Goal: Task Accomplishment & Management: Manage account settings

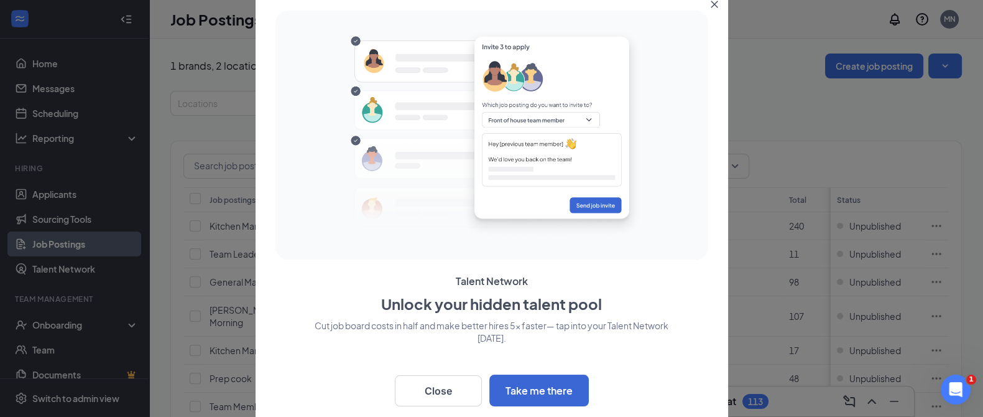
click at [713, 2] on icon "Close" at bounding box center [714, 4] width 7 height 7
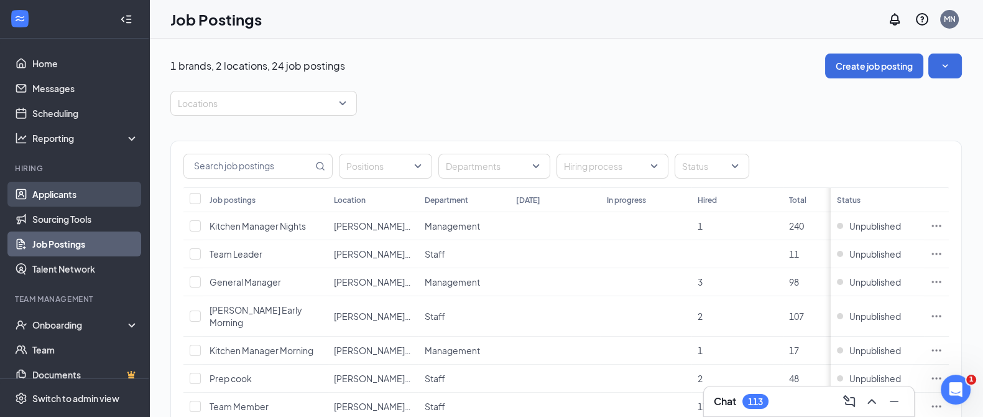
click at [65, 197] on link "Applicants" at bounding box center [85, 194] width 106 height 25
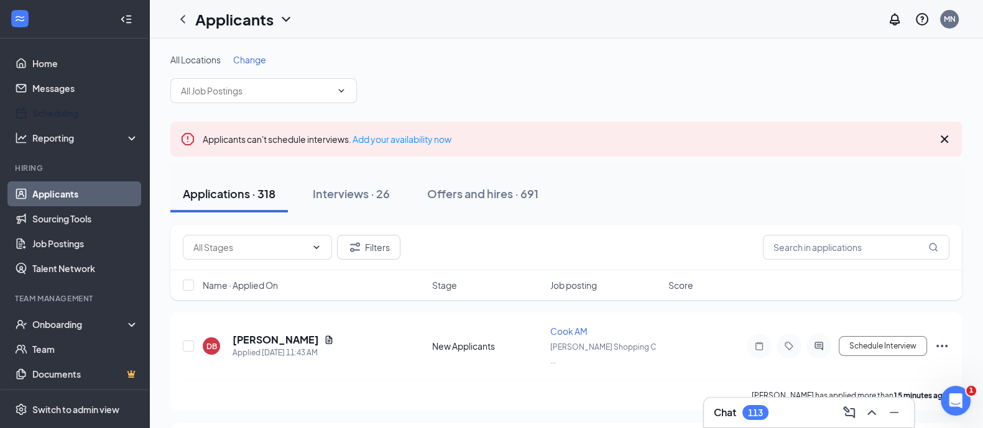
drag, startPoint x: 81, startPoint y: 114, endPoint x: 260, endPoint y: 120, distance: 179.2
click at [80, 114] on link "Scheduling" at bounding box center [85, 113] width 106 height 25
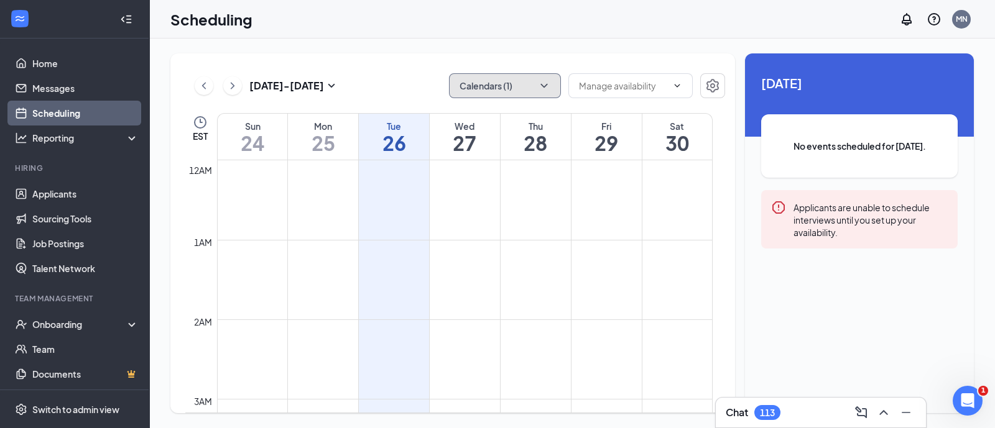
scroll to position [611, 0]
click at [517, 88] on button "Calendars (1)" at bounding box center [505, 85] width 112 height 25
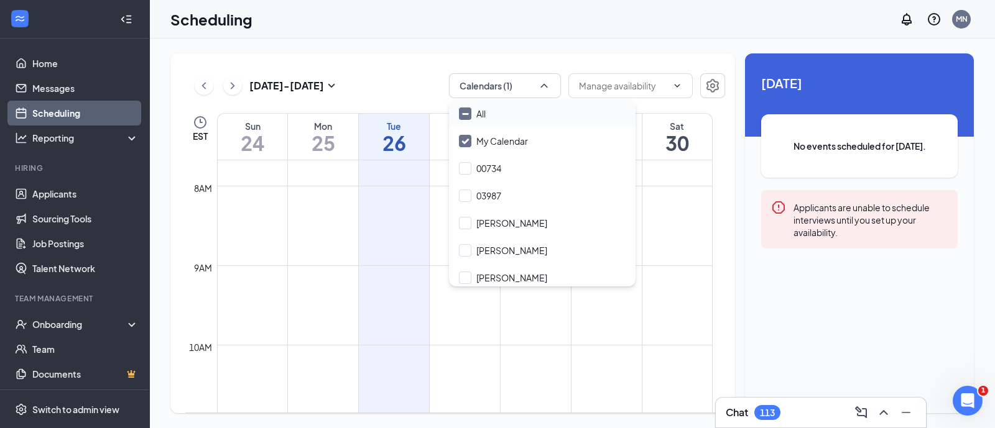
click at [517, 107] on div "All" at bounding box center [542, 113] width 187 height 27
checkbox input "true"
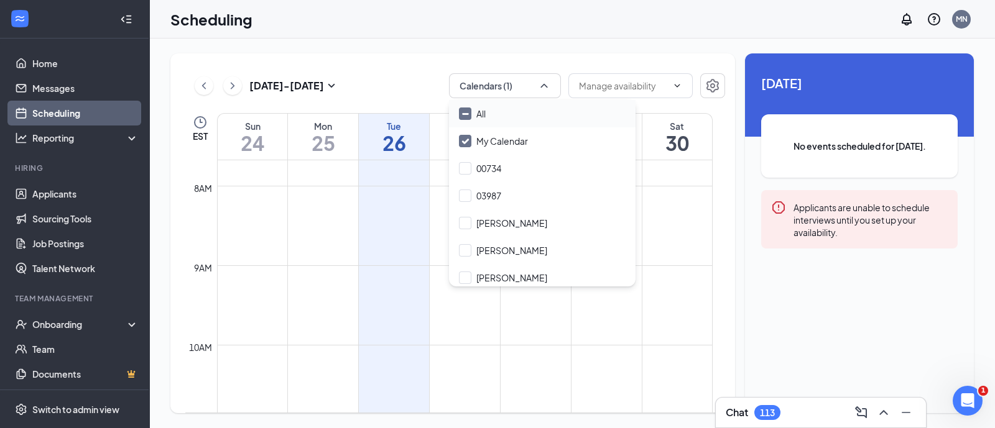
checkbox input "true"
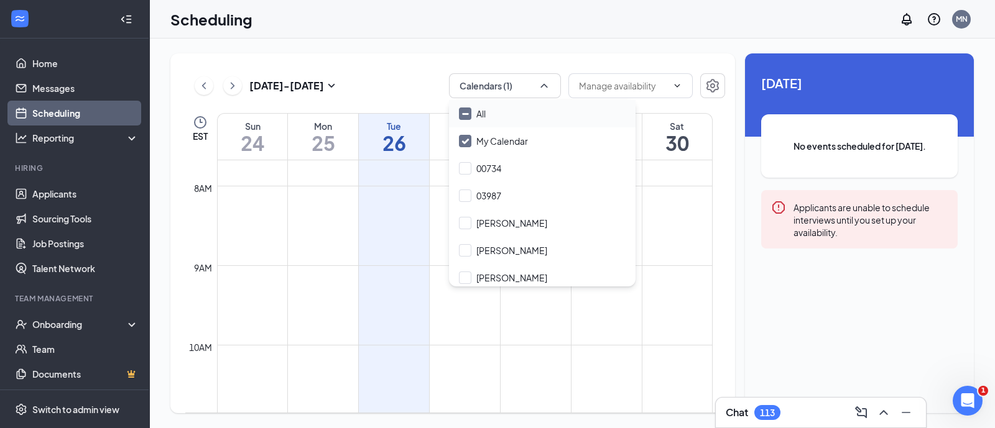
checkbox input "true"
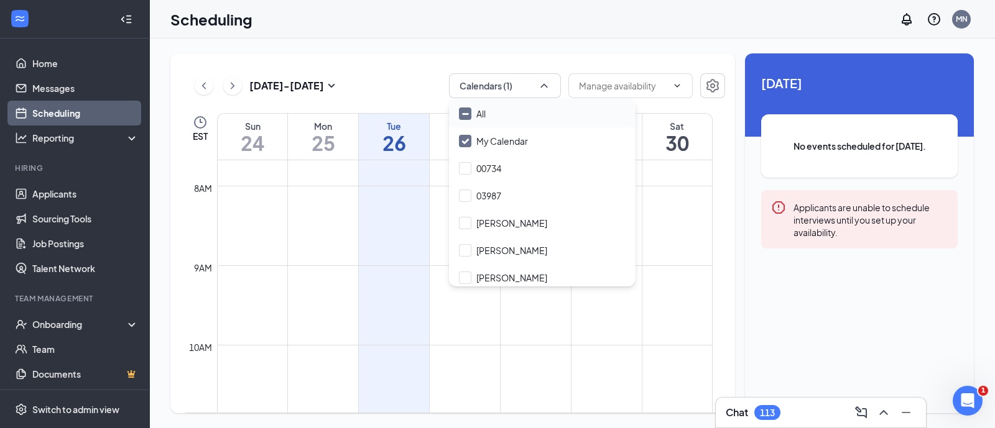
checkbox input "true"
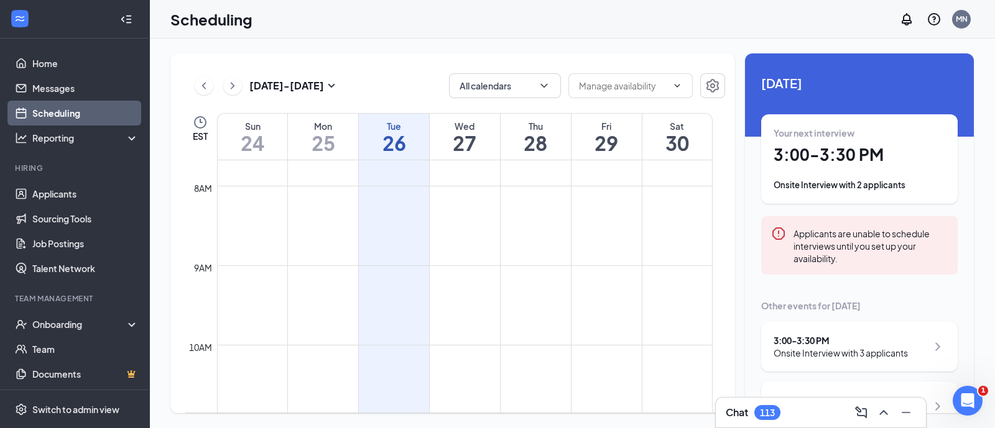
click at [416, 76] on div "[DATE] - [DATE] All calendars" at bounding box center [455, 85] width 540 height 25
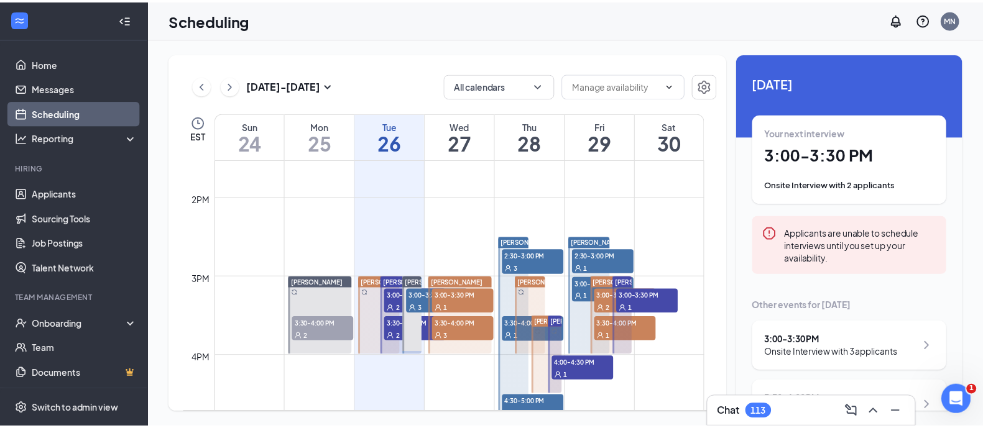
scroll to position [1155, 0]
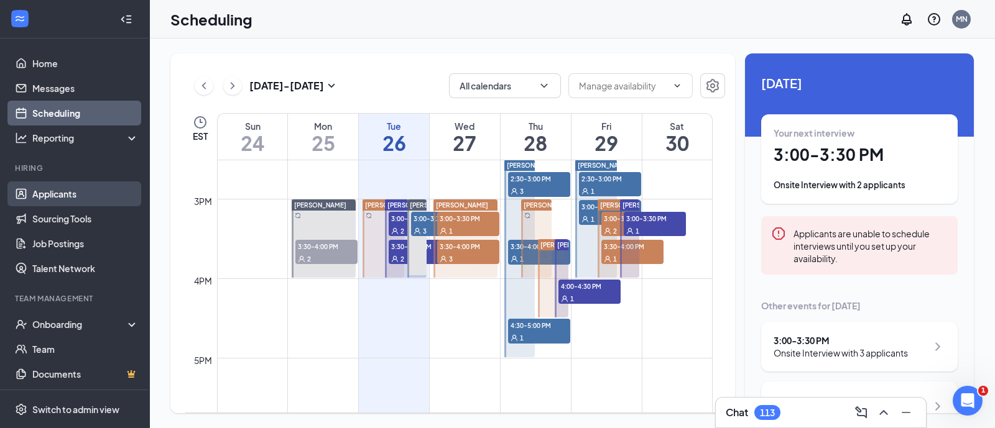
click at [98, 196] on link "Applicants" at bounding box center [85, 194] width 106 height 25
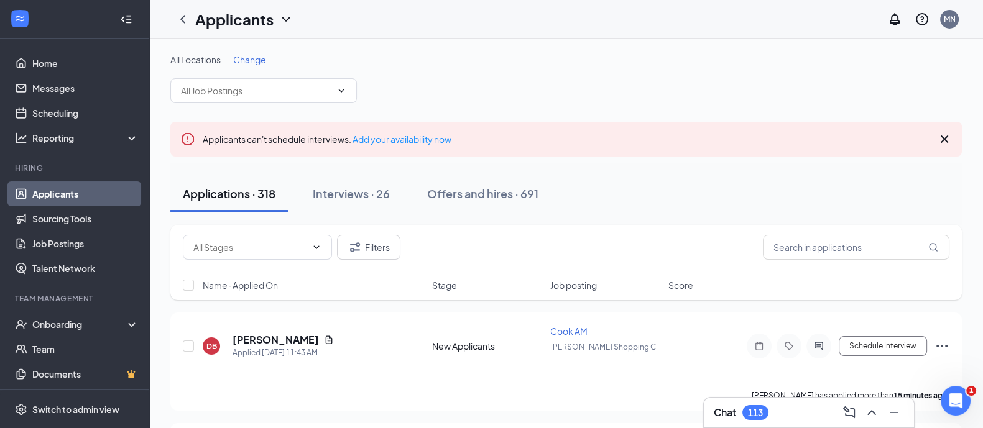
click at [269, 195] on div "Applications · 318" at bounding box center [229, 194] width 93 height 16
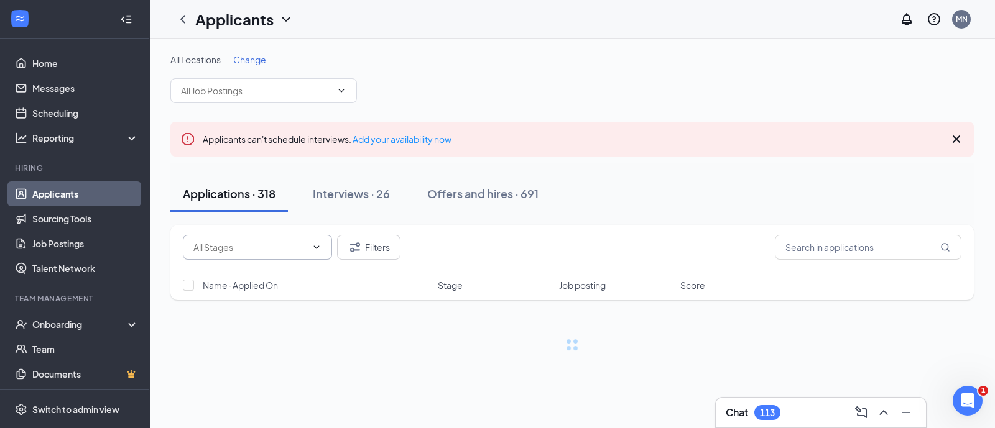
click at [264, 245] on input "text" at bounding box center [249, 248] width 113 height 14
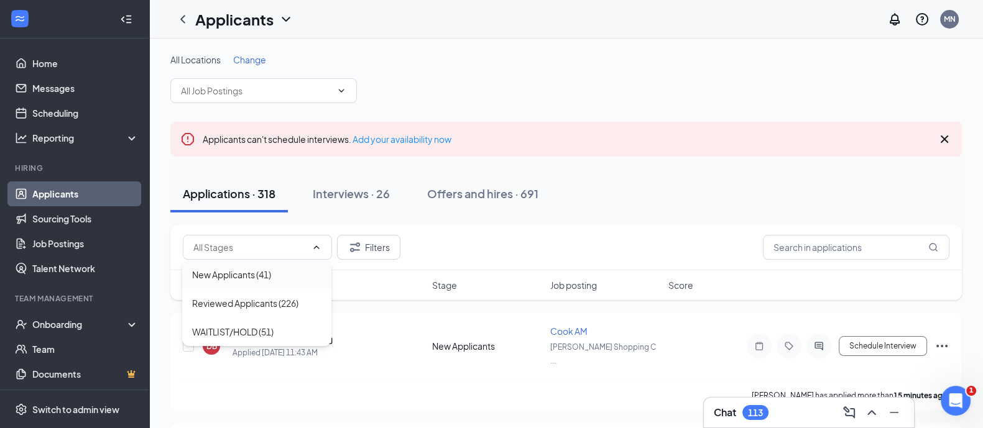
click at [267, 274] on div "New Applicants (41)" at bounding box center [231, 275] width 79 height 14
type input "New Applicants (41)"
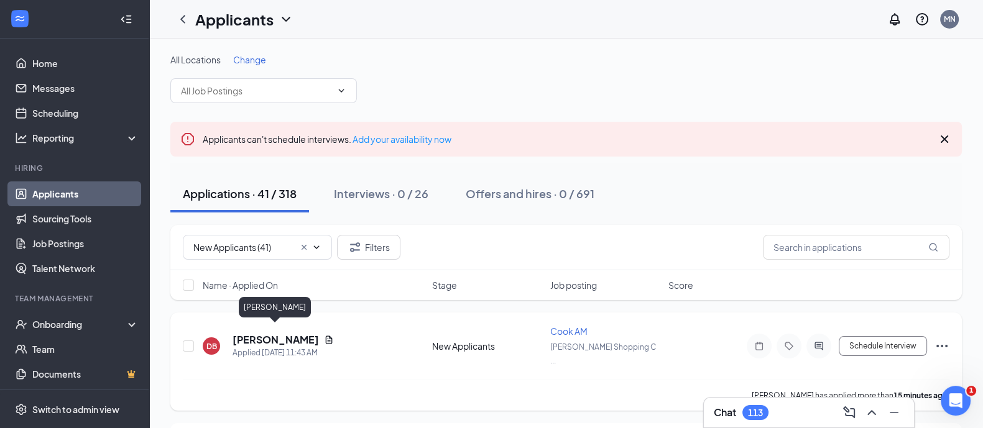
click at [298, 333] on h5 "[PERSON_NAME]" at bounding box center [276, 340] width 86 height 14
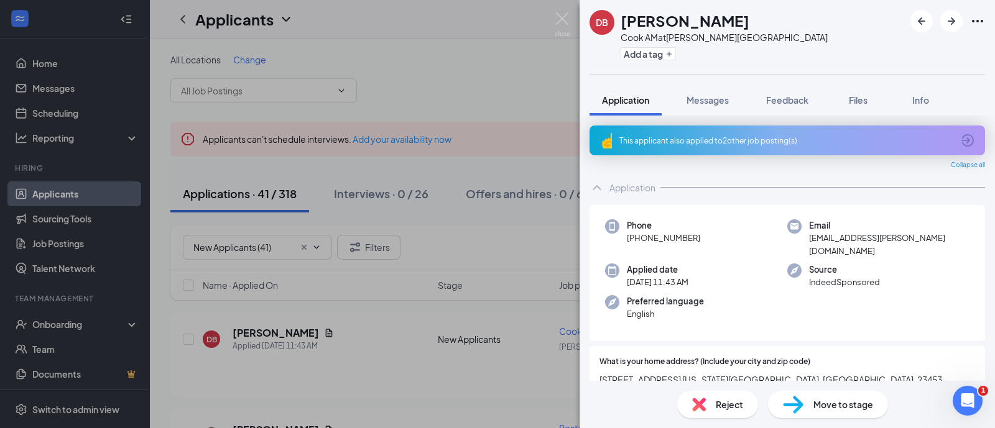
click at [689, 149] on div "This applicant also applied to 2 other job posting(s)" at bounding box center [786, 141] width 395 height 30
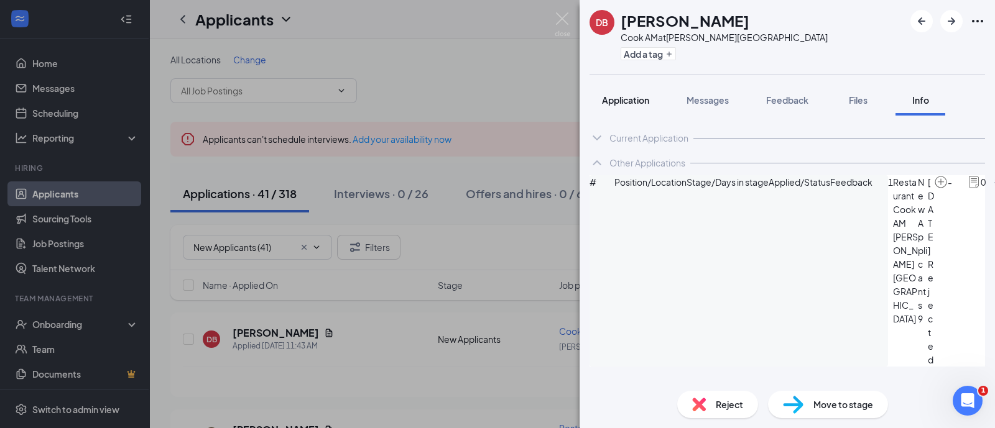
click at [624, 98] on span "Application" at bounding box center [625, 100] width 47 height 11
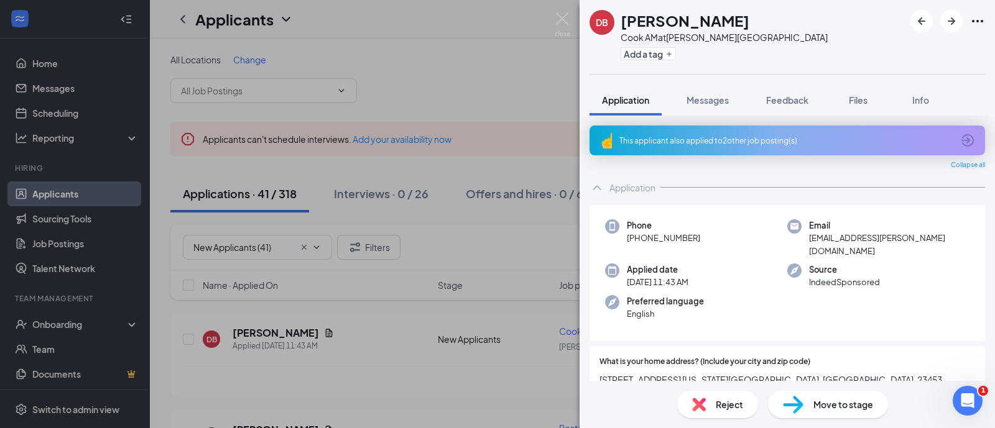
click at [720, 404] on span "Reject" at bounding box center [729, 405] width 27 height 14
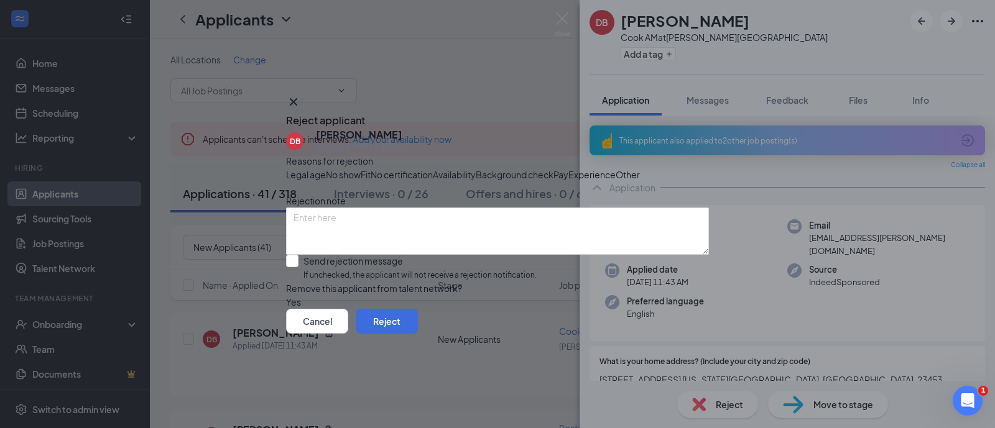
drag, startPoint x: 383, startPoint y: 295, endPoint x: 441, endPoint y: 315, distance: 61.7
click at [382, 282] on input "Send rejection message If unchecked, the applicant will not receive a rejection…" at bounding box center [411, 268] width 251 height 27
checkbox input "true"
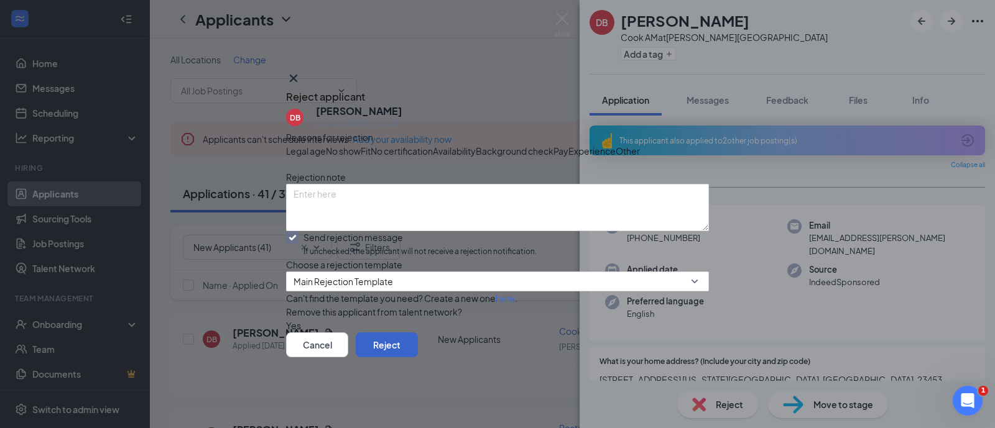
click at [418, 358] on button "Reject" at bounding box center [387, 345] width 62 height 25
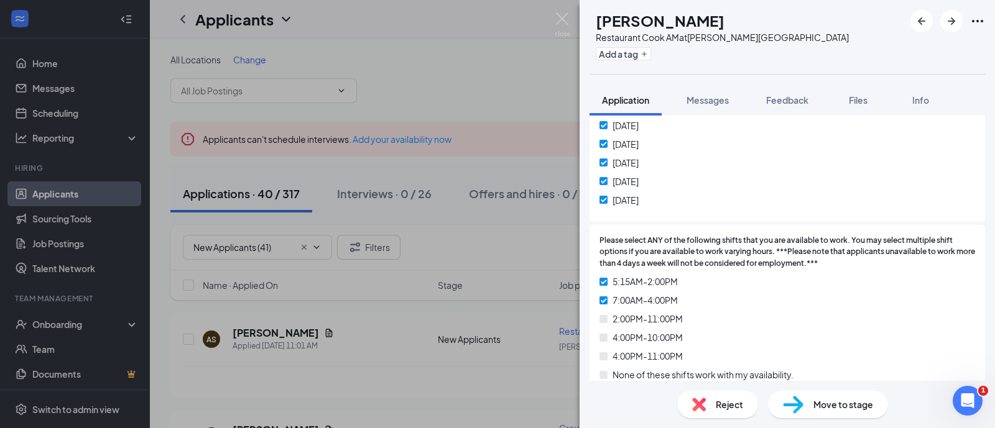
scroll to position [933, 0]
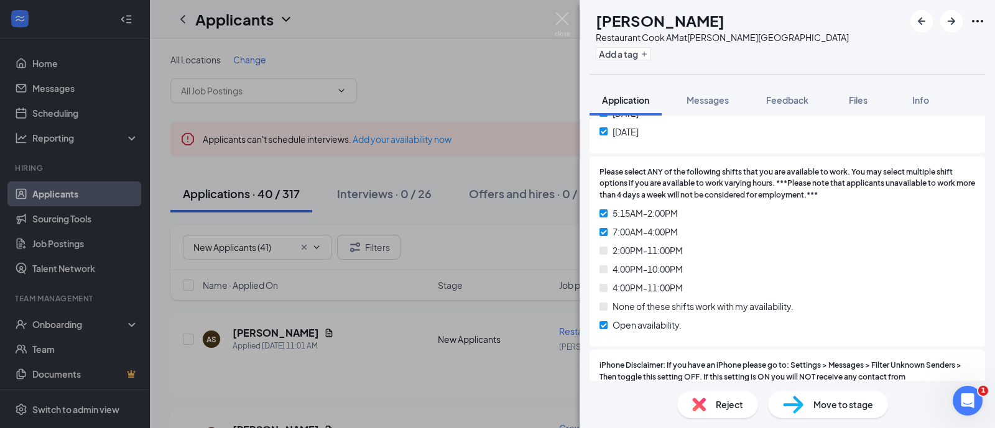
click at [818, 404] on span "Move to stage" at bounding box center [843, 405] width 60 height 14
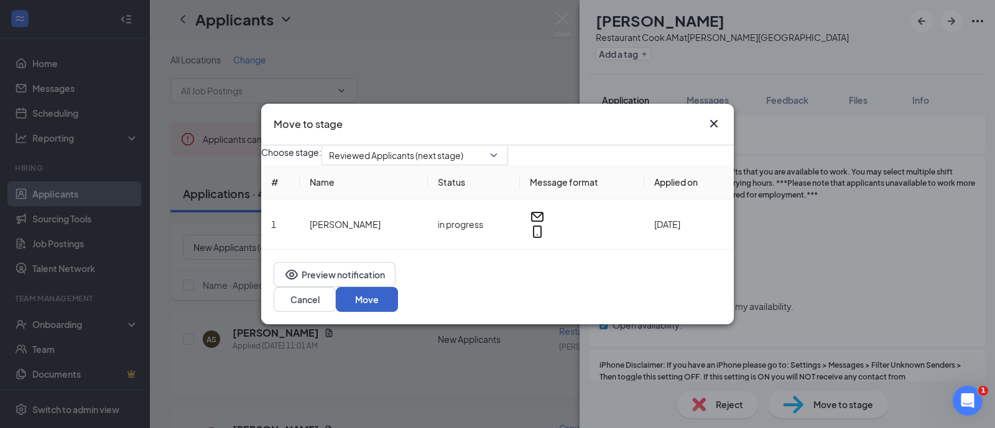
click at [398, 302] on button "Move" at bounding box center [367, 299] width 62 height 25
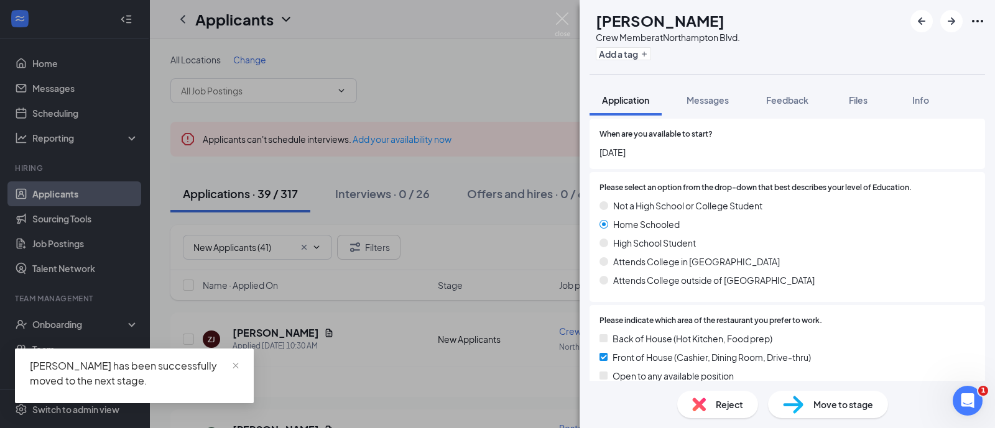
scroll to position [155, 0]
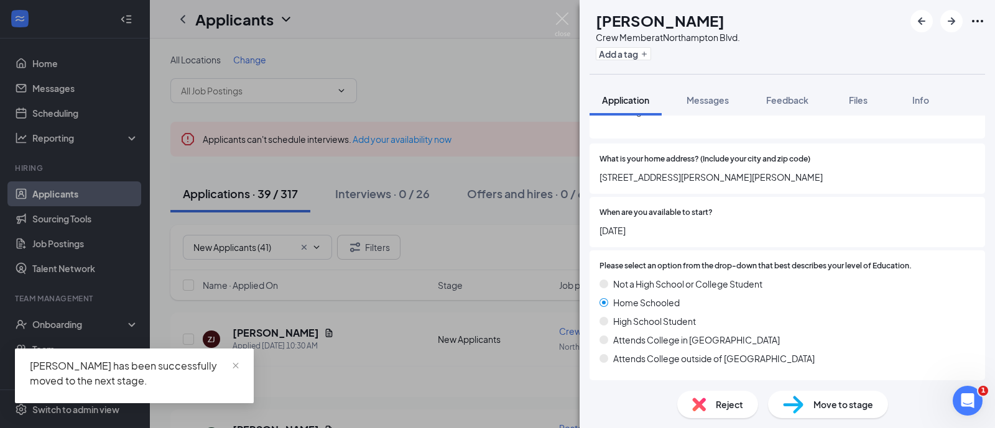
click at [707, 391] on div "Reject" at bounding box center [717, 404] width 81 height 27
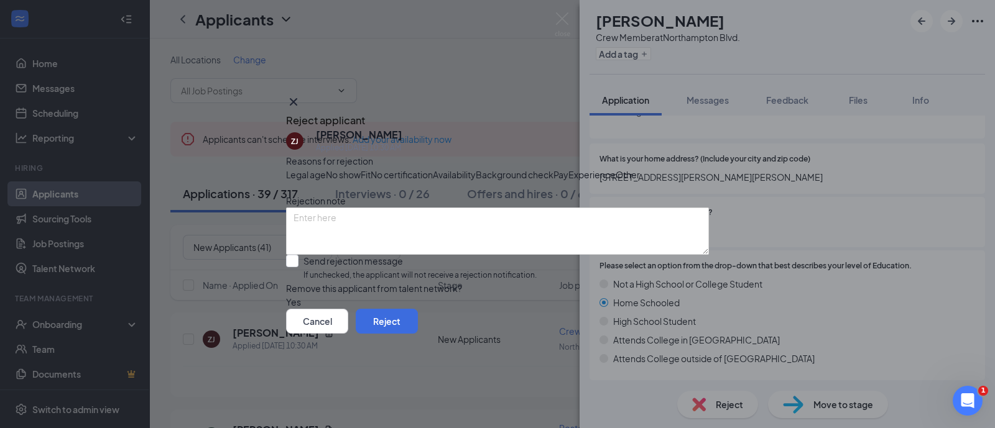
drag, startPoint x: 524, startPoint y: 191, endPoint x: 507, endPoint y: 208, distance: 24.2
click at [616, 182] on div "Other" at bounding box center [628, 175] width 24 height 14
click at [385, 282] on input "Send rejection message If unchecked, the applicant will not receive a rejection…" at bounding box center [411, 268] width 251 height 27
checkbox input "true"
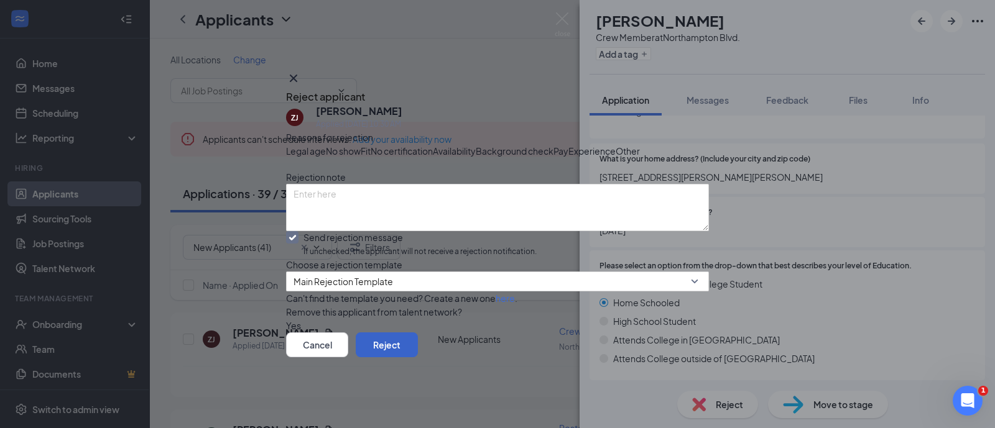
click at [418, 358] on button "Reject" at bounding box center [387, 345] width 62 height 25
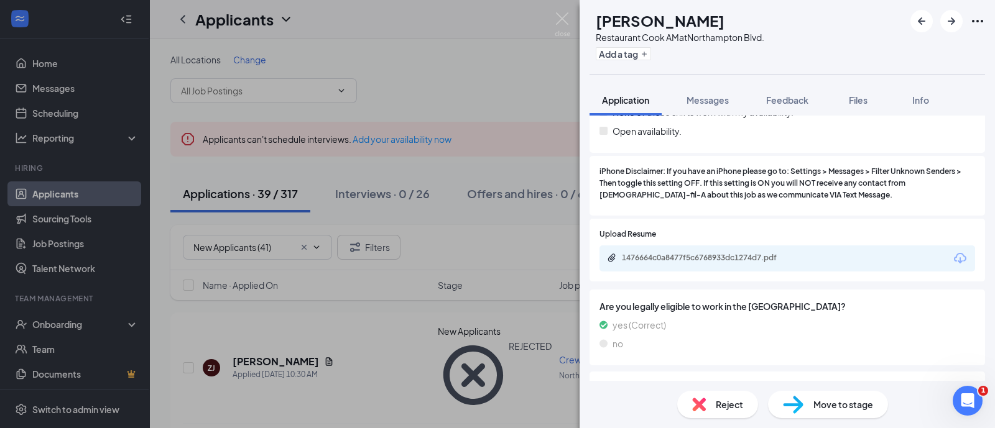
scroll to position [1243, 0]
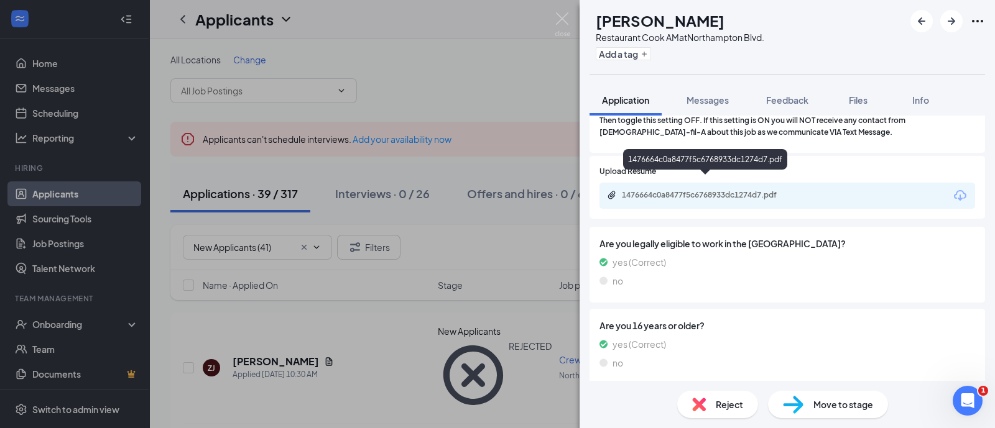
click at [692, 190] on div "1476664c0a8477f5c6768933dc1274d7.pdf" at bounding box center [709, 195] width 174 height 10
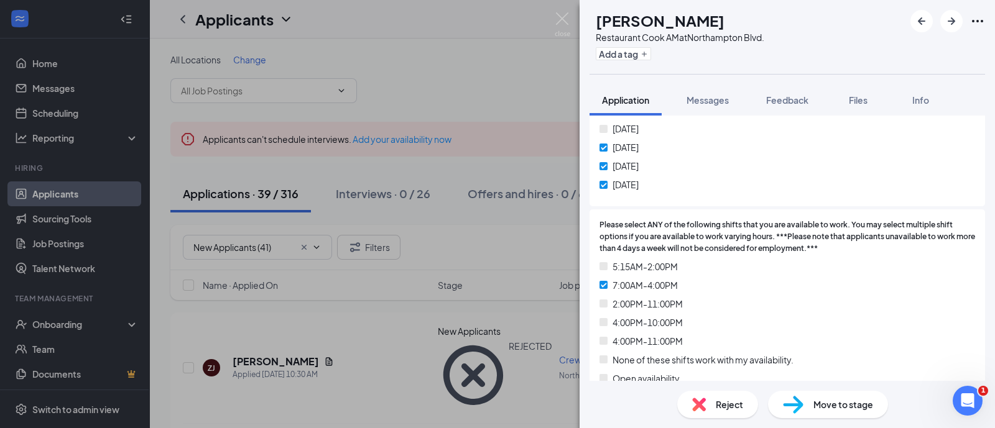
scroll to position [855, 0]
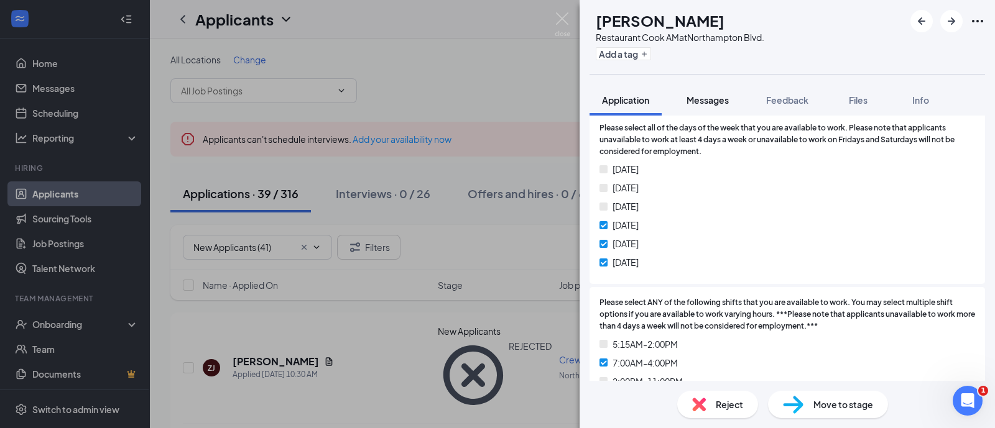
click at [709, 99] on span "Messages" at bounding box center [707, 100] width 42 height 11
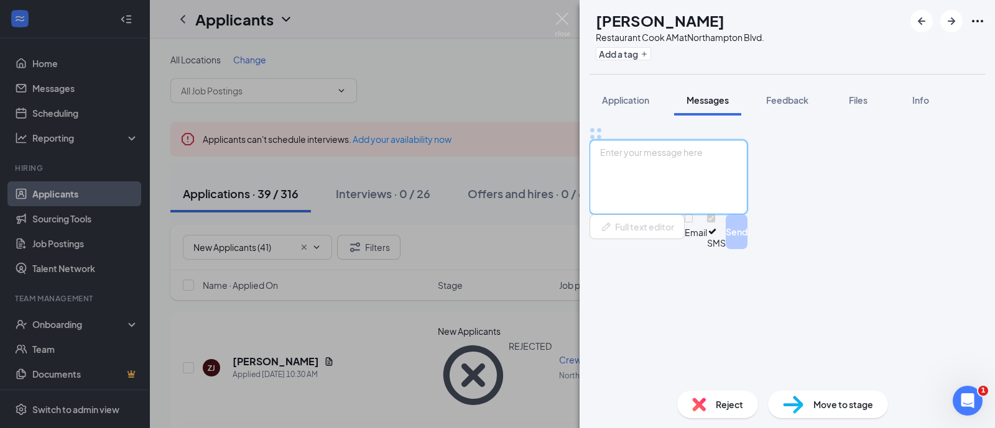
click at [670, 215] on textarea at bounding box center [668, 177] width 158 height 75
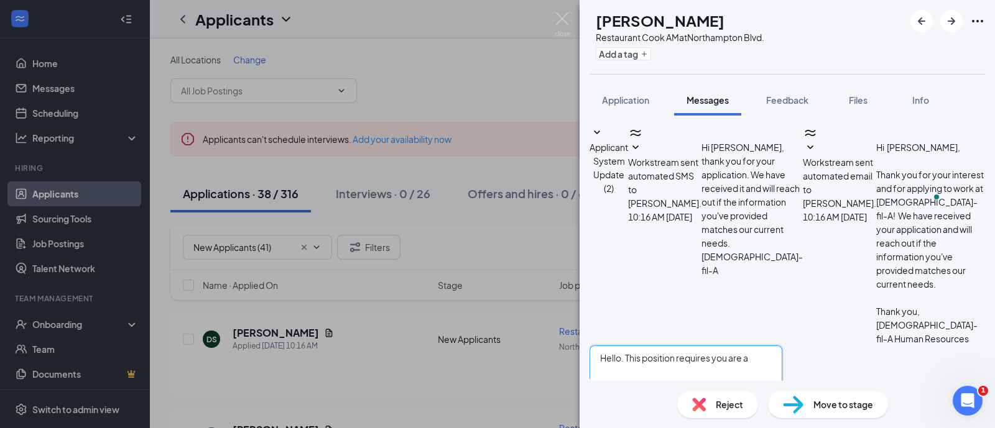
type textarea "Hello. This position requires you are av"
drag, startPoint x: 791, startPoint y: 282, endPoint x: 610, endPoint y: 292, distance: 181.3
click at [610, 346] on textarea "Hello. This position requires you are av" at bounding box center [685, 383] width 193 height 75
click at [846, 402] on span "Move to stage" at bounding box center [843, 405] width 60 height 14
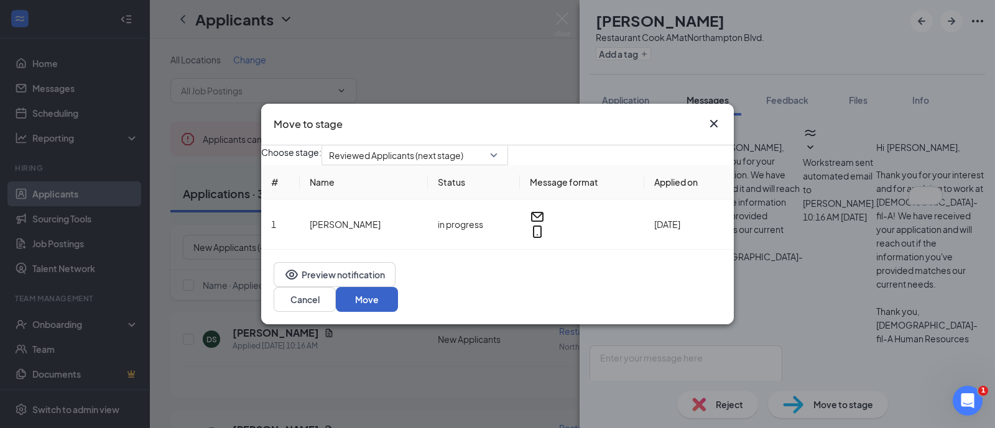
click at [398, 304] on button "Move" at bounding box center [367, 299] width 62 height 25
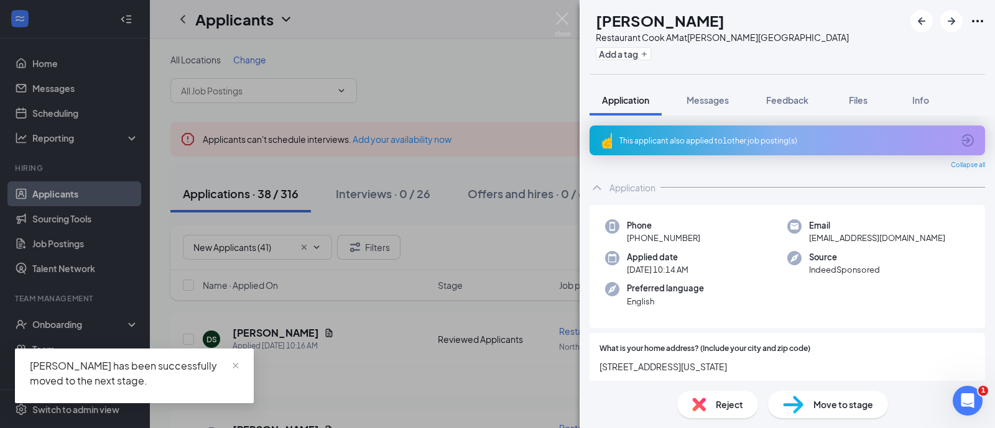
click at [734, 142] on div "This applicant also applied to 1 other job posting(s)" at bounding box center [785, 141] width 333 height 11
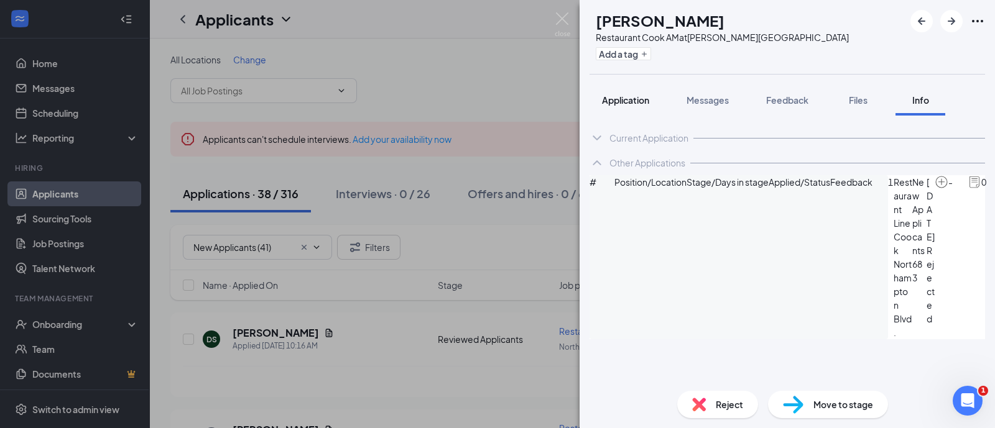
click at [628, 102] on span "Application" at bounding box center [625, 100] width 47 height 11
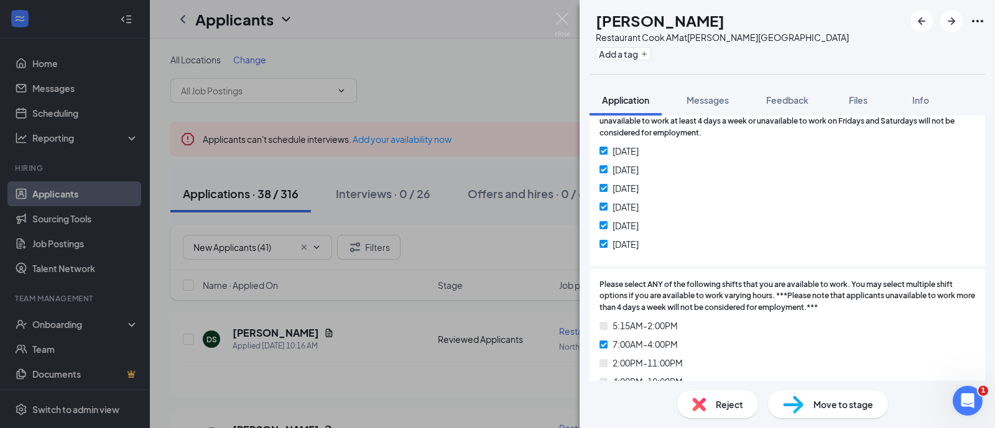
scroll to position [1010, 0]
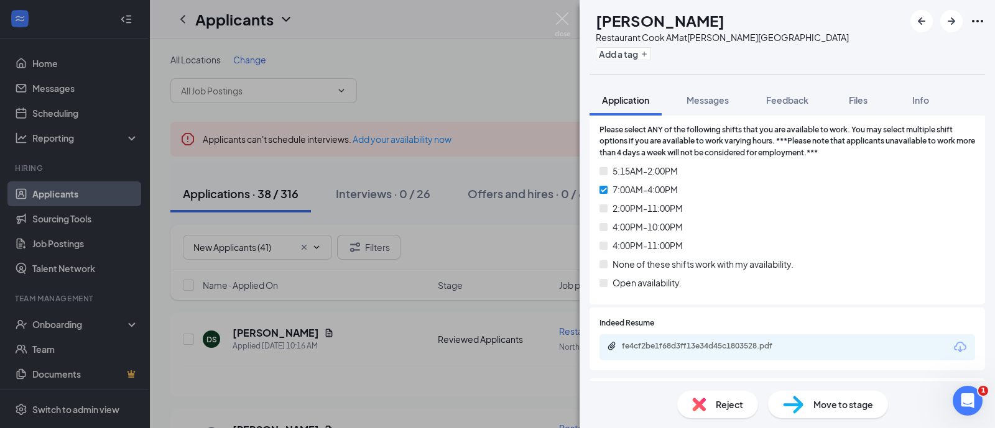
click at [827, 400] on span "Move to stage" at bounding box center [843, 405] width 60 height 14
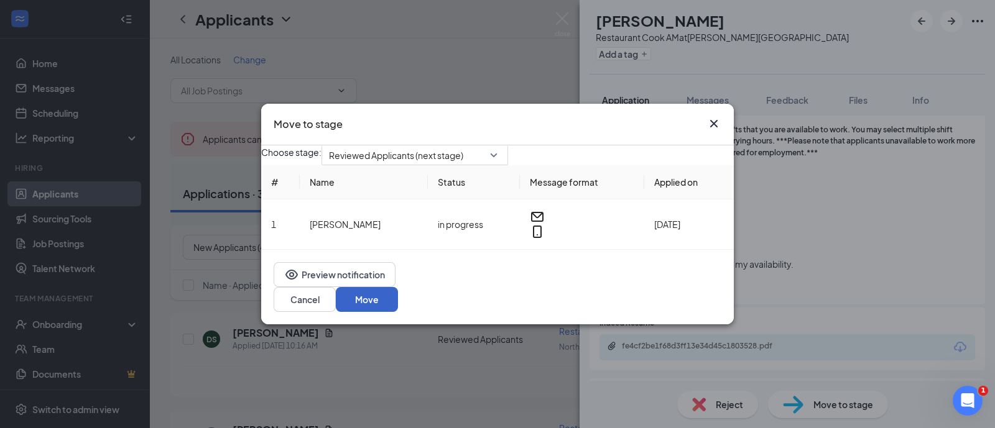
click at [398, 301] on button "Move" at bounding box center [367, 299] width 62 height 25
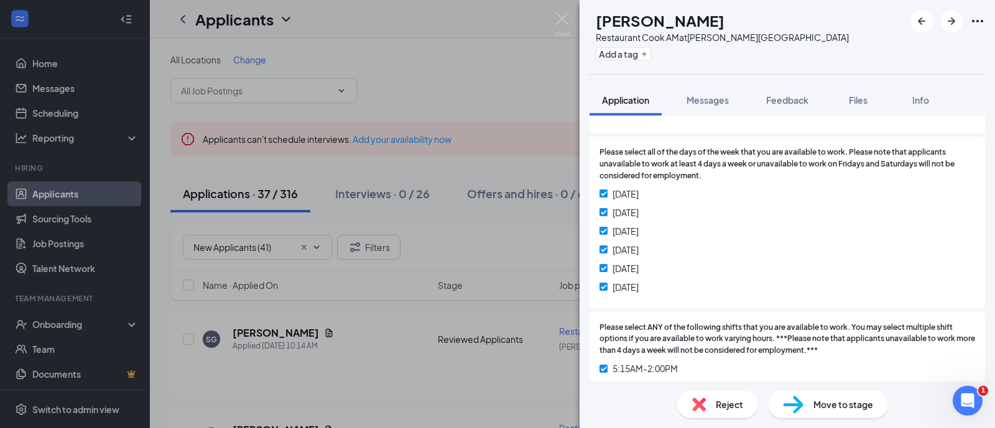
scroll to position [855, 0]
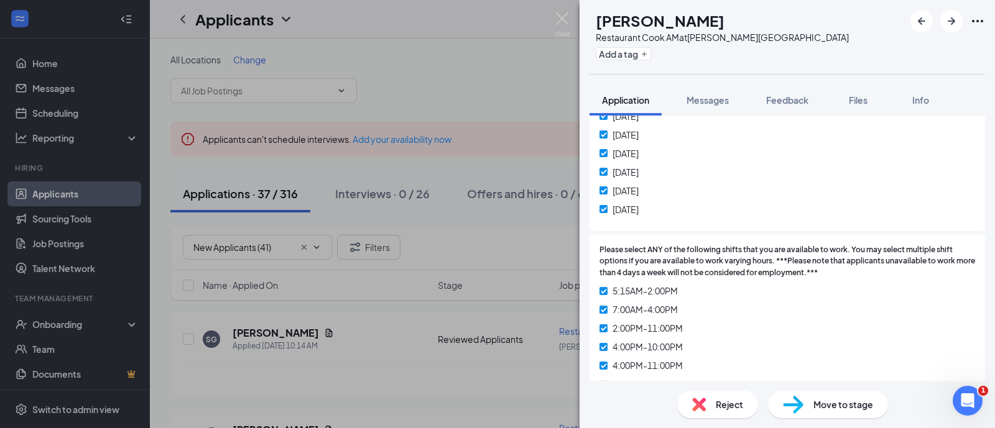
click at [818, 400] on span "Move to stage" at bounding box center [843, 405] width 60 height 14
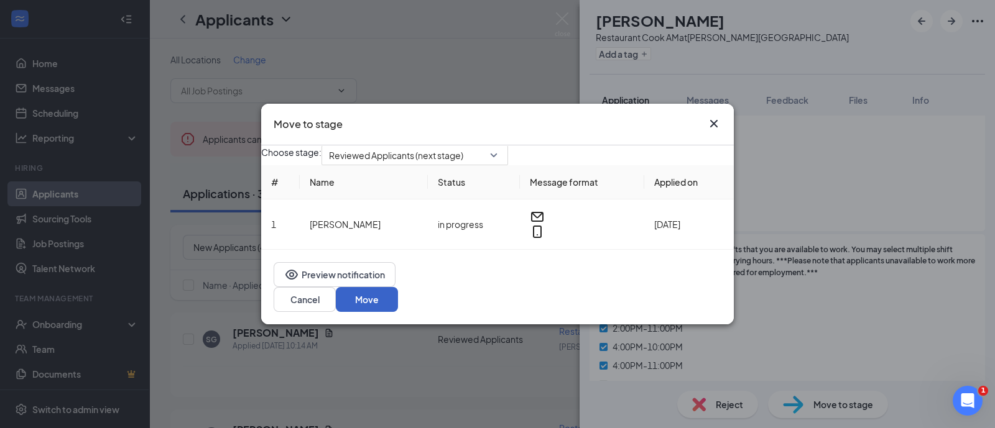
click at [398, 305] on button "Move" at bounding box center [367, 299] width 62 height 25
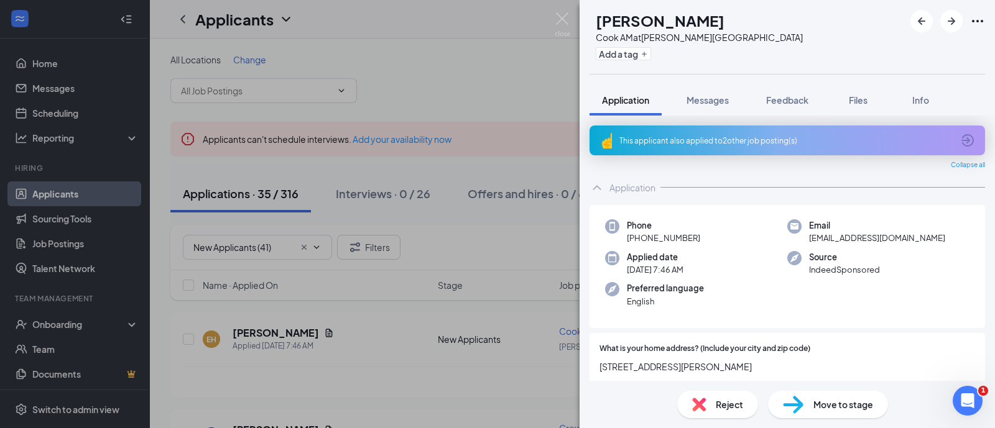
click at [718, 144] on div "This applicant also applied to 2 other job posting(s)" at bounding box center [785, 141] width 333 height 11
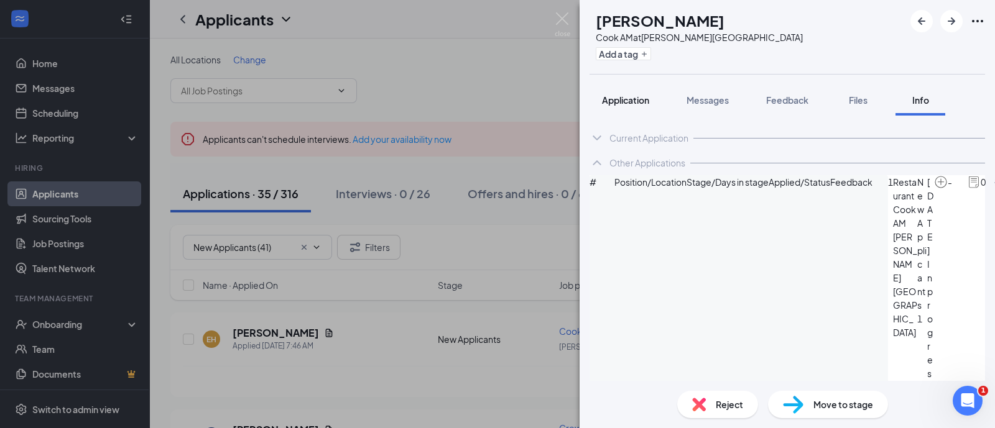
click at [644, 100] on span "Application" at bounding box center [625, 100] width 47 height 11
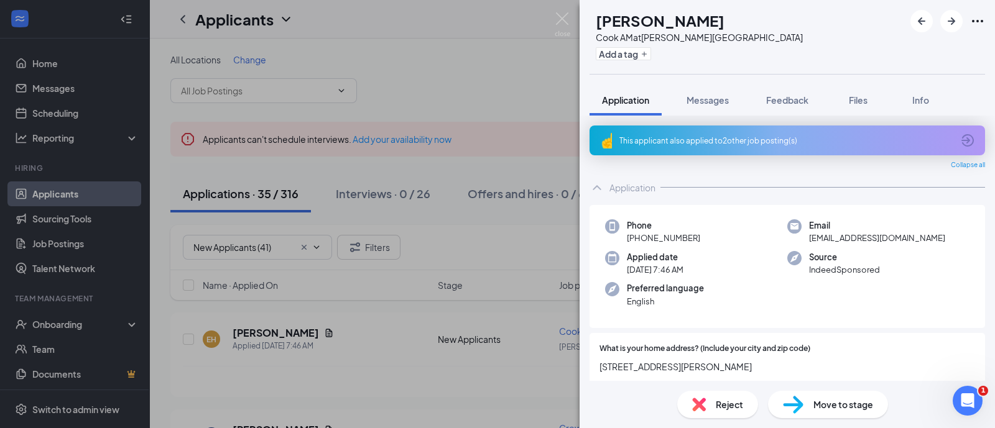
click at [668, 139] on div "This applicant also applied to 2 other job posting(s)" at bounding box center [785, 141] width 333 height 11
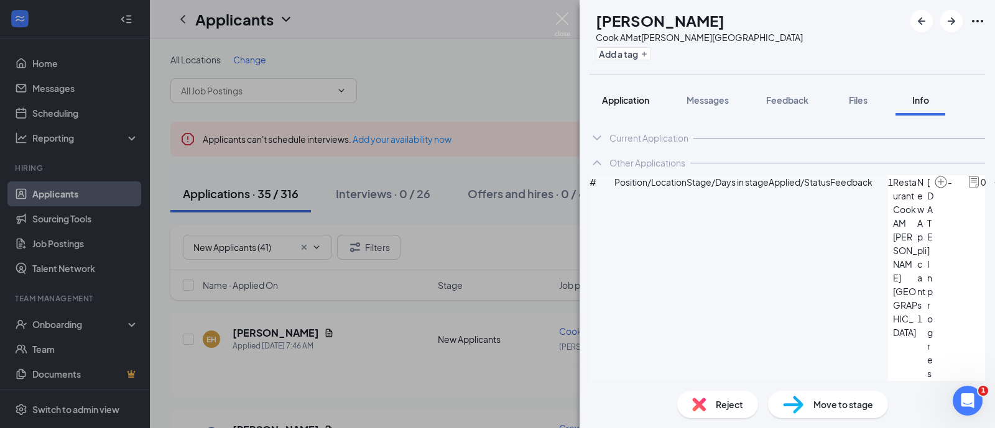
click at [622, 96] on span "Application" at bounding box center [625, 100] width 47 height 11
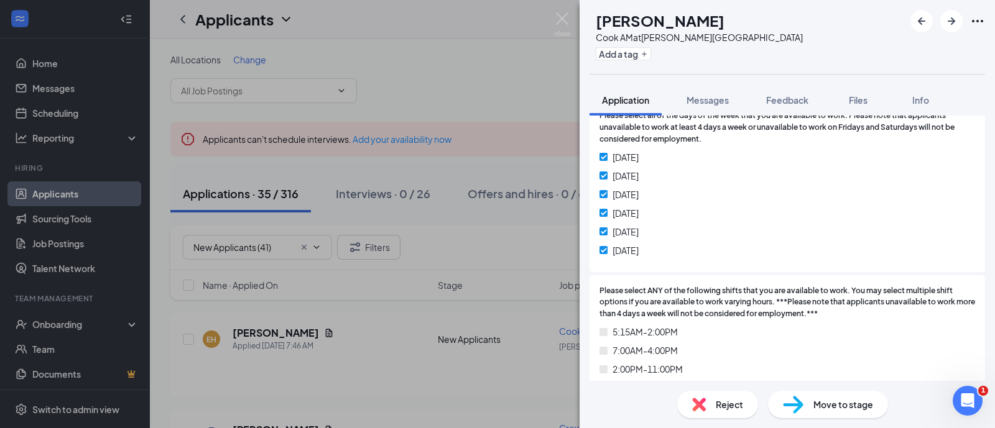
scroll to position [855, 0]
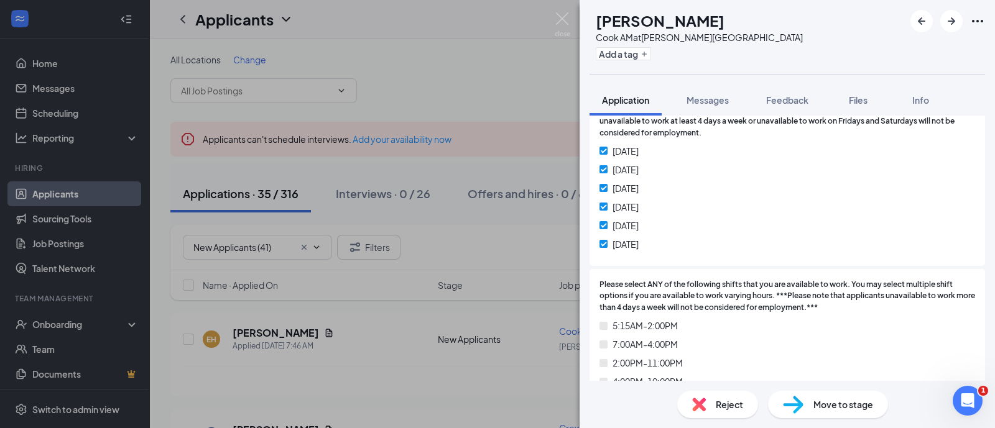
click at [830, 409] on span "Move to stage" at bounding box center [843, 405] width 60 height 14
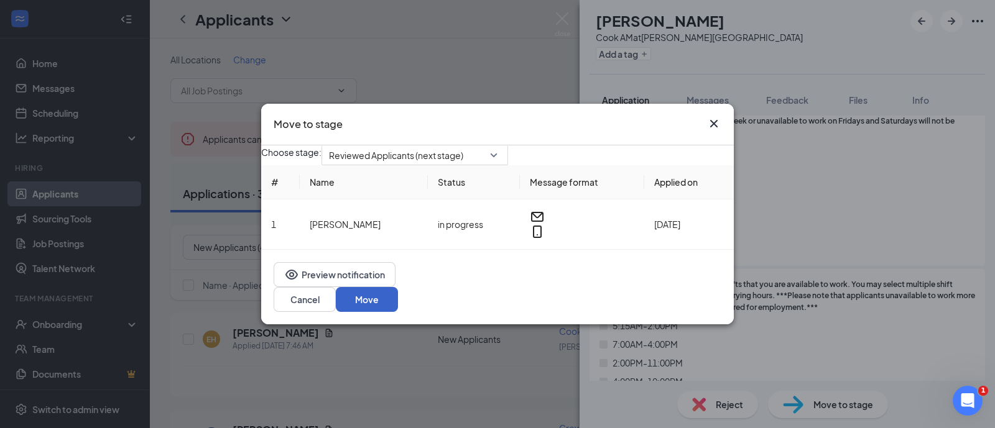
click at [398, 306] on button "Move" at bounding box center [367, 299] width 62 height 25
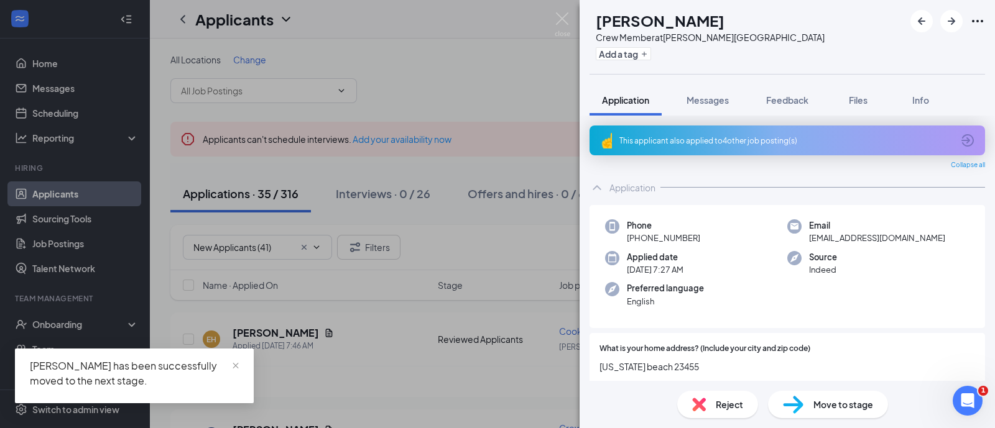
click at [706, 145] on div "This applicant also applied to 4 other job posting(s)" at bounding box center [786, 141] width 395 height 30
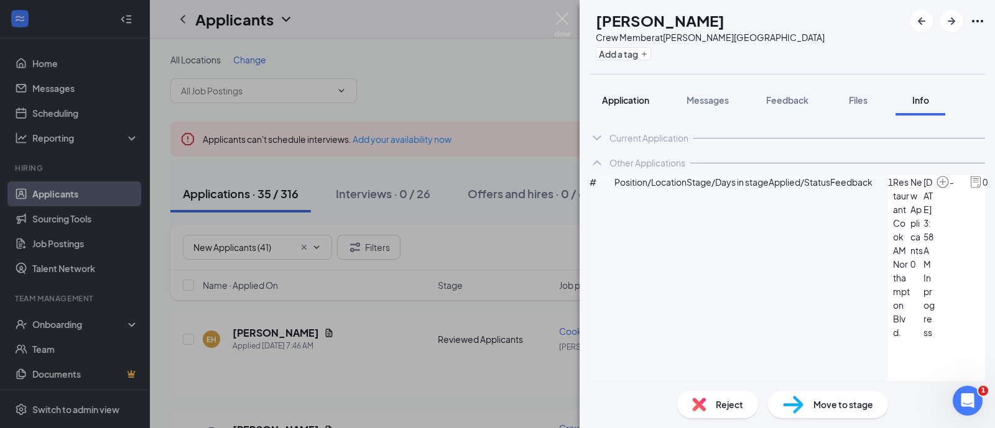
click at [647, 105] on div "Application" at bounding box center [625, 100] width 47 height 12
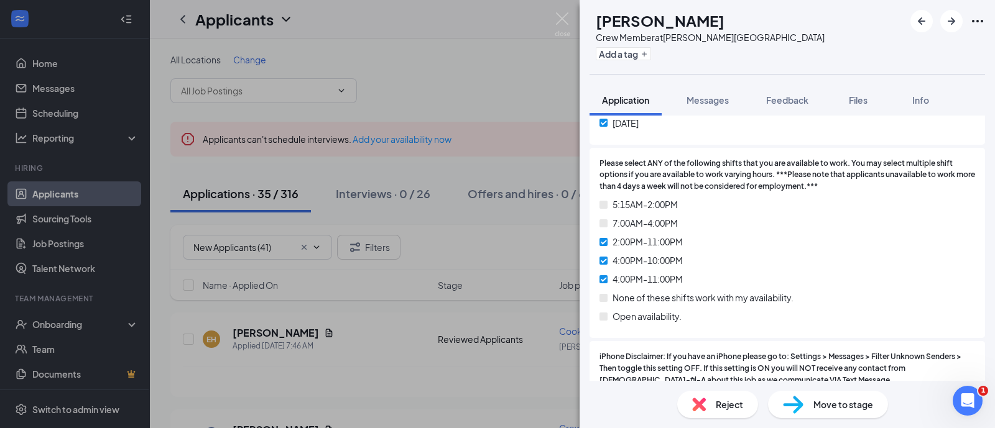
scroll to position [1010, 0]
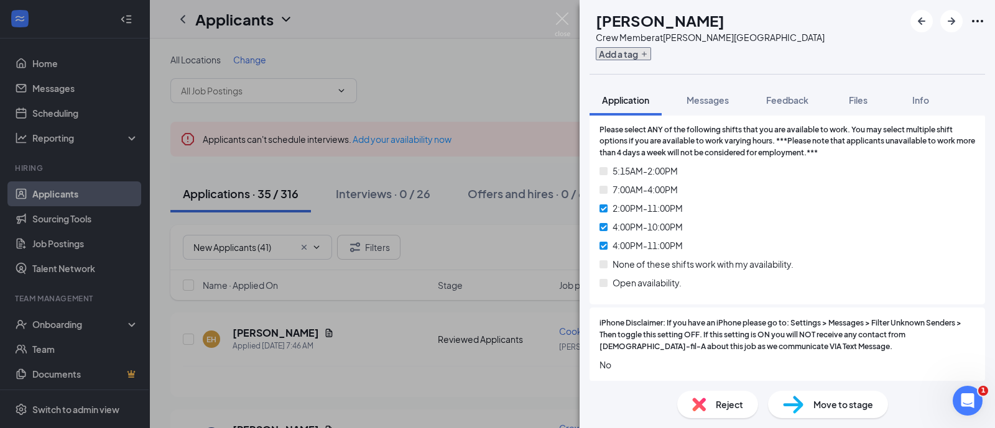
click at [641, 53] on button "Add a tag" at bounding box center [623, 53] width 55 height 13
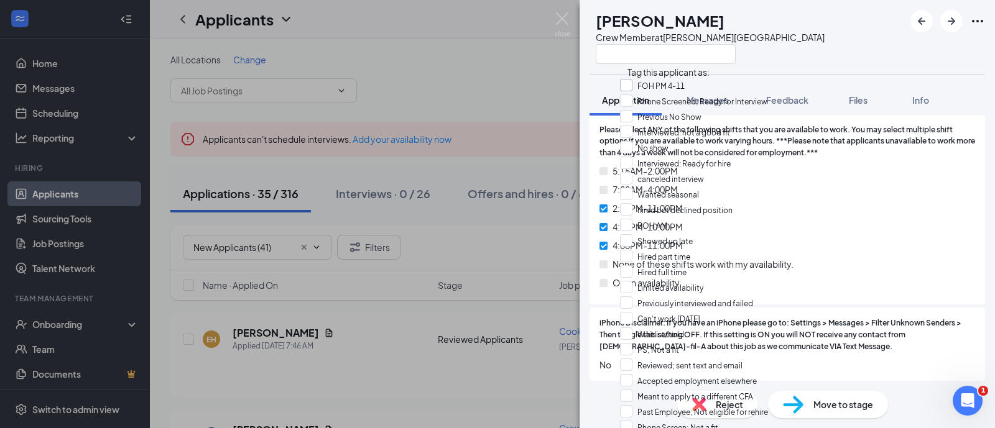
click at [665, 91] on input "FOH PM 4-11" at bounding box center [652, 86] width 65 height 14
checkbox input "true"
click at [825, 32] on div "SC [PERSON_NAME] Crew Member at [PERSON_NAME][GEOGRAPHIC_DATA]" at bounding box center [787, 37] width 415 height 74
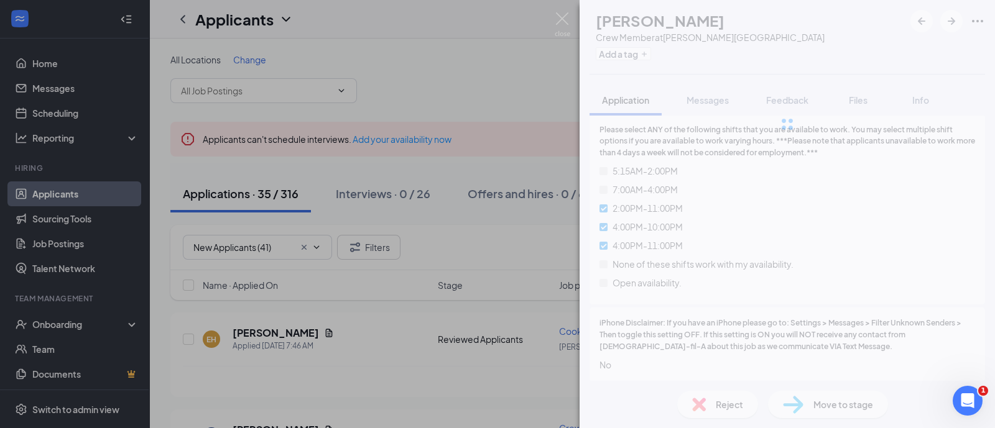
click at [818, 403] on div "SC [PERSON_NAME] Crew Member at [PERSON_NAME][GEOGRAPHIC_DATA] Add a tag Applic…" at bounding box center [787, 214] width 415 height 428
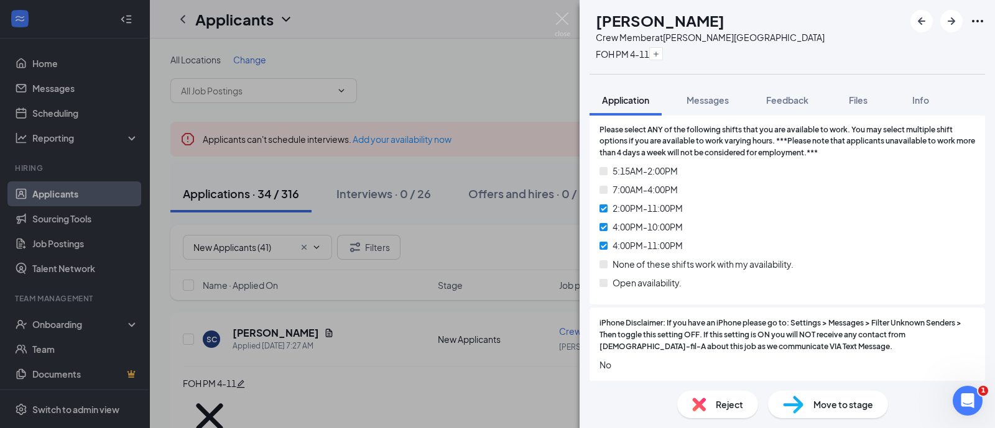
click at [809, 397] on div "Move to stage" at bounding box center [828, 404] width 120 height 27
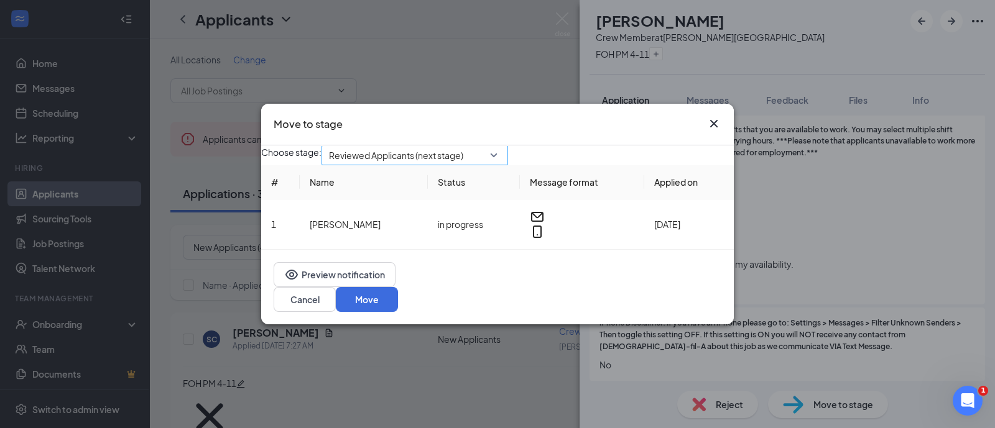
click at [463, 163] on span "Reviewed Applicants (next stage)" at bounding box center [396, 155] width 134 height 19
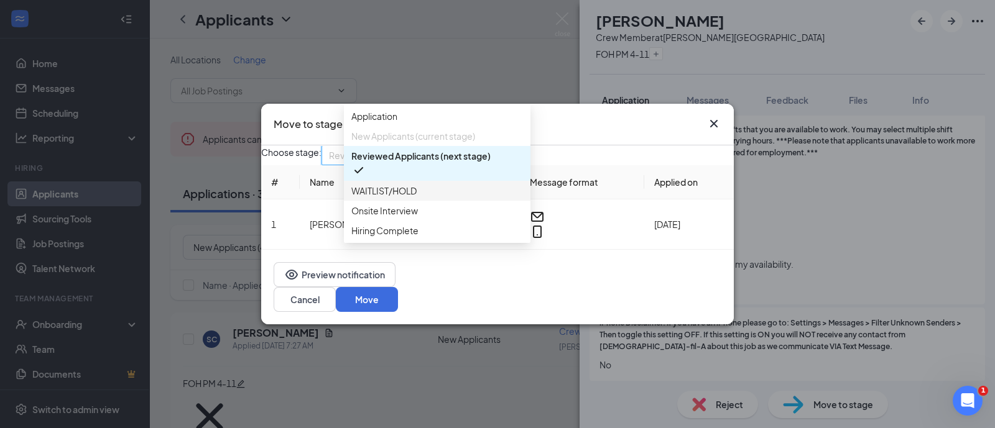
click at [415, 198] on span "WAITLIST/HOLD" at bounding box center [383, 191] width 65 height 14
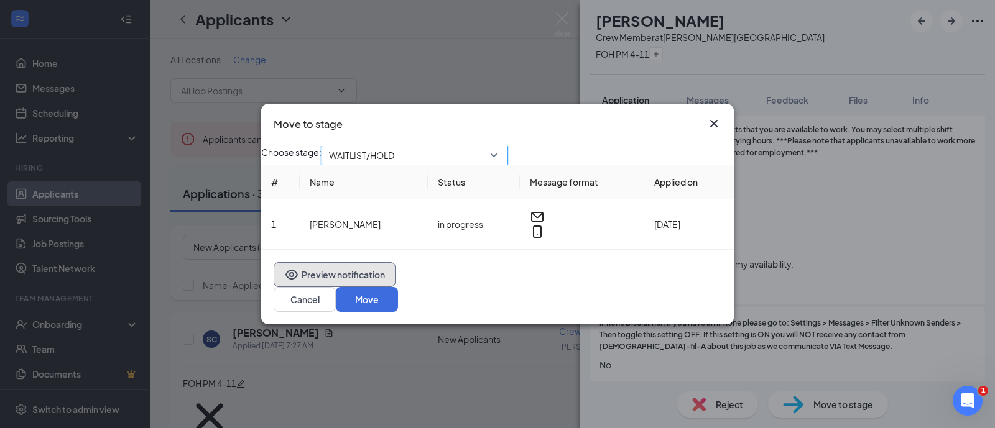
click at [363, 287] on button "Preview notification" at bounding box center [335, 274] width 122 height 25
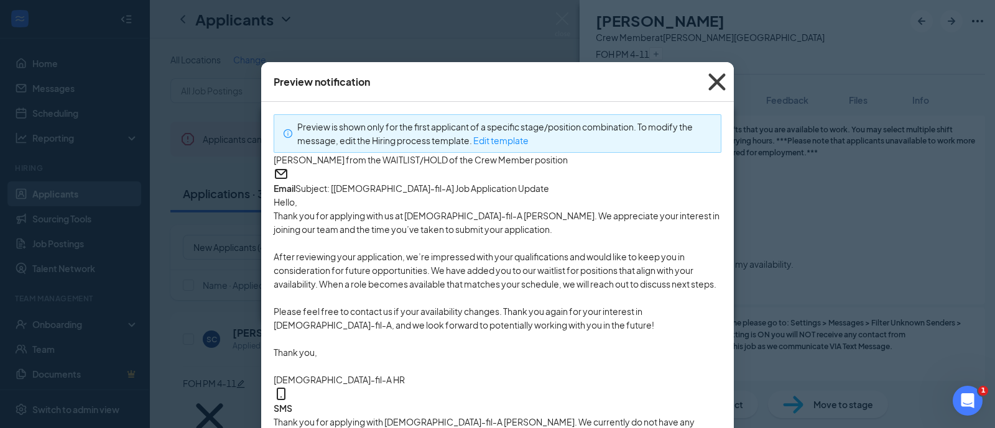
click at [706, 84] on icon "Cross" at bounding box center [717, 82] width 34 height 34
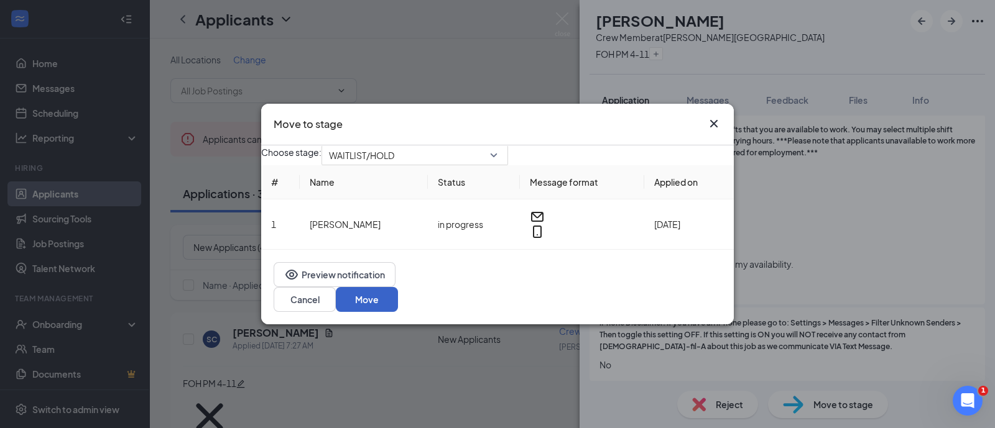
click at [398, 298] on button "Move" at bounding box center [367, 299] width 62 height 25
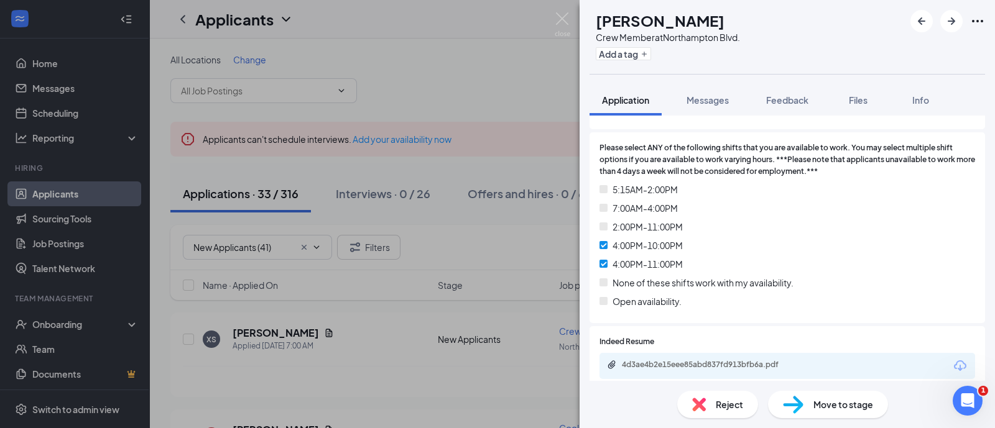
scroll to position [1010, 0]
click at [837, 399] on span "Move to stage" at bounding box center [843, 405] width 60 height 14
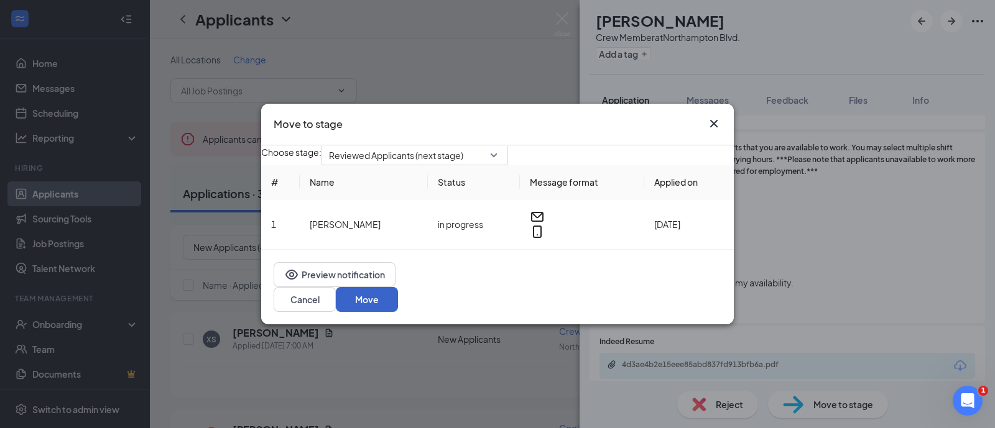
click at [398, 295] on button "Move" at bounding box center [367, 299] width 62 height 25
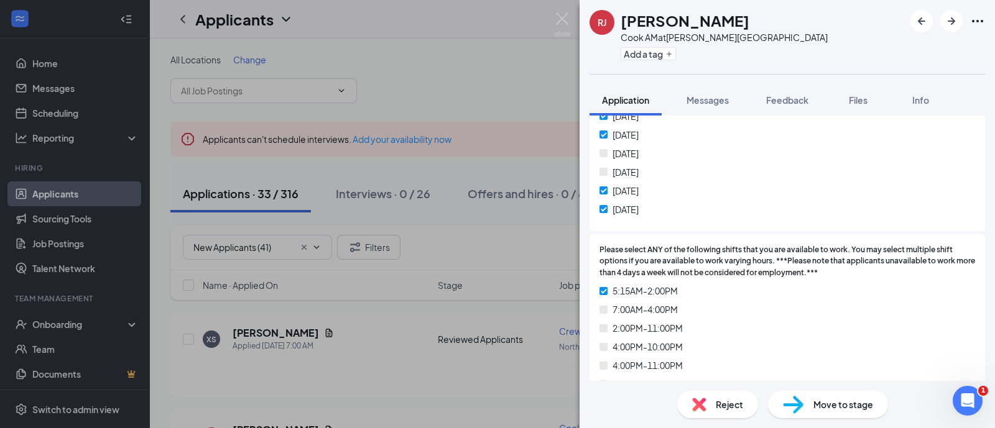
scroll to position [933, 0]
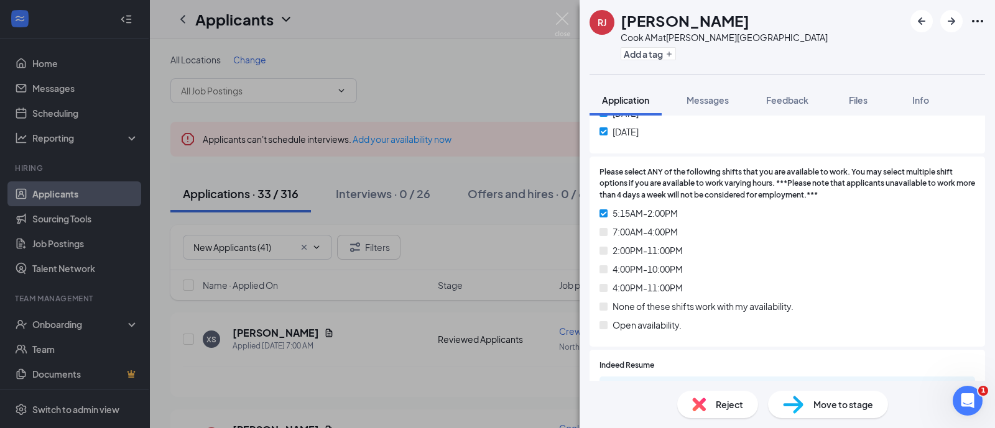
click at [811, 406] on div "Move to stage" at bounding box center [828, 404] width 120 height 27
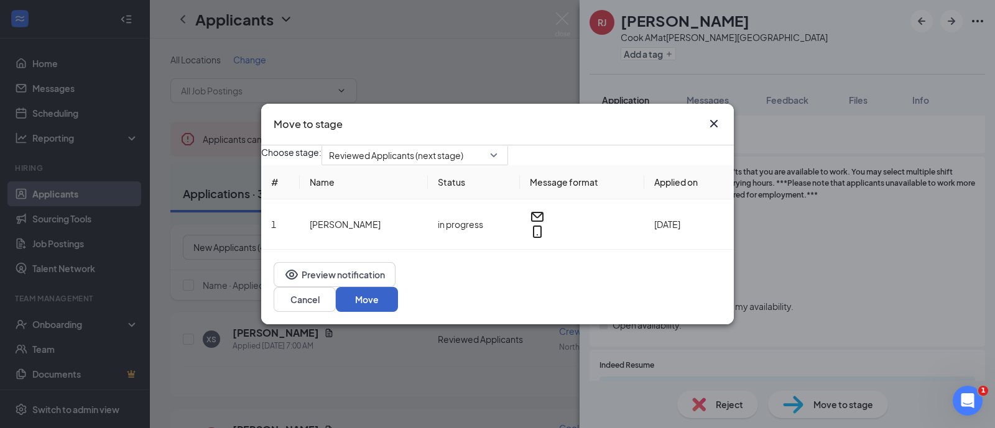
click at [398, 300] on button "Move" at bounding box center [367, 299] width 62 height 25
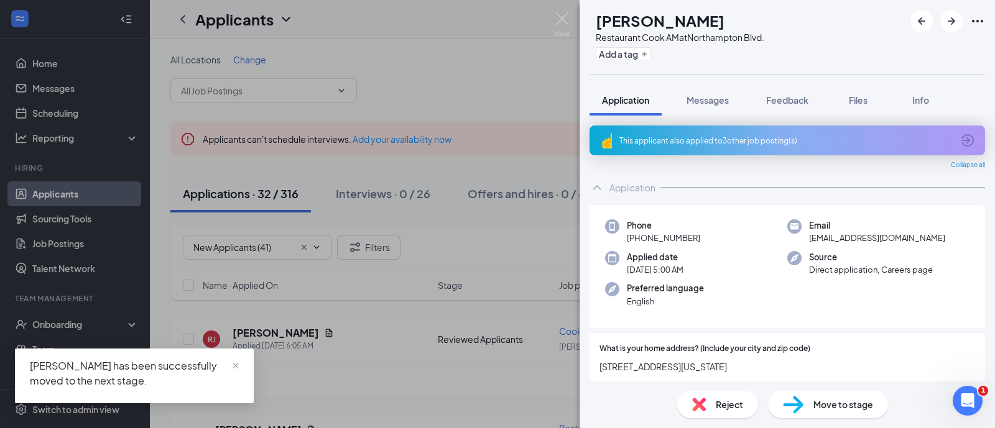
click at [695, 141] on div "This applicant also applied to 3 other job posting(s)" at bounding box center [785, 141] width 333 height 11
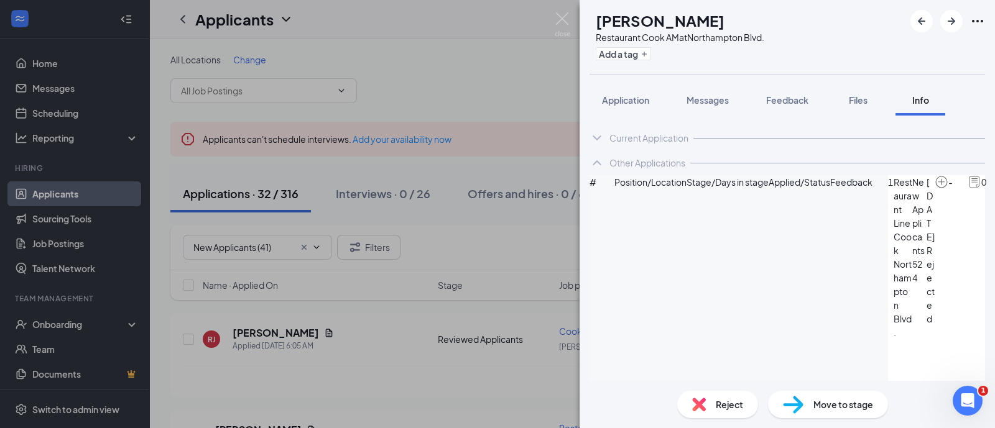
click at [729, 406] on span "Reject" at bounding box center [729, 405] width 27 height 14
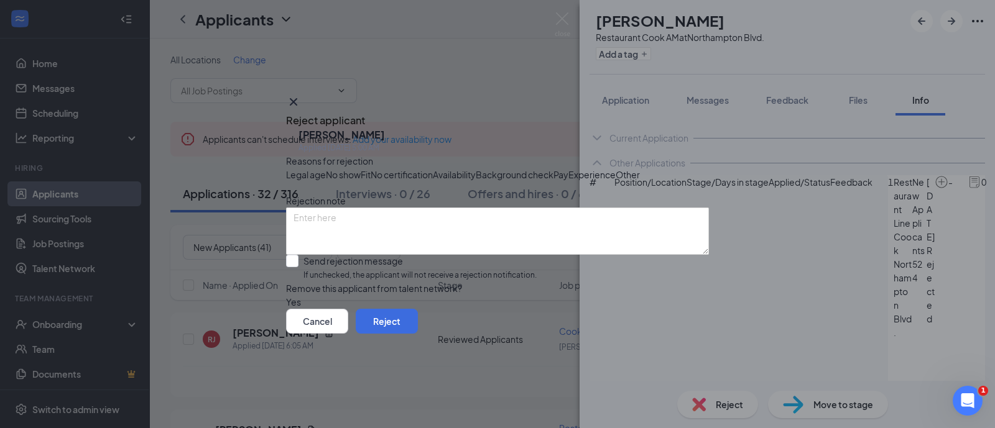
click at [301, 95] on icon "Cross" at bounding box center [293, 102] width 15 height 15
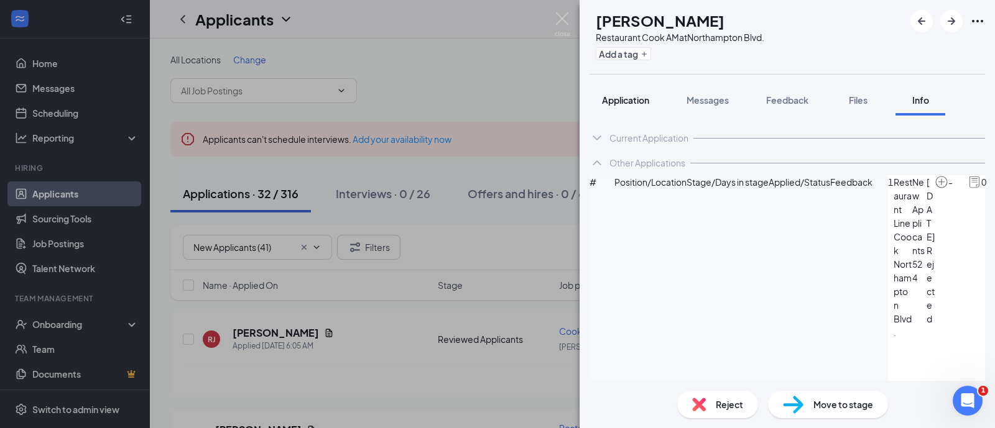
click at [639, 98] on span "Application" at bounding box center [625, 100] width 47 height 11
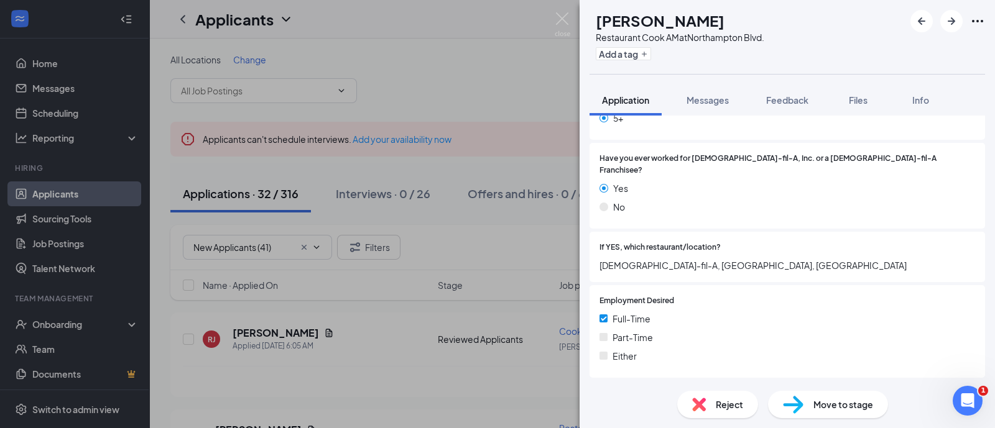
scroll to position [700, 0]
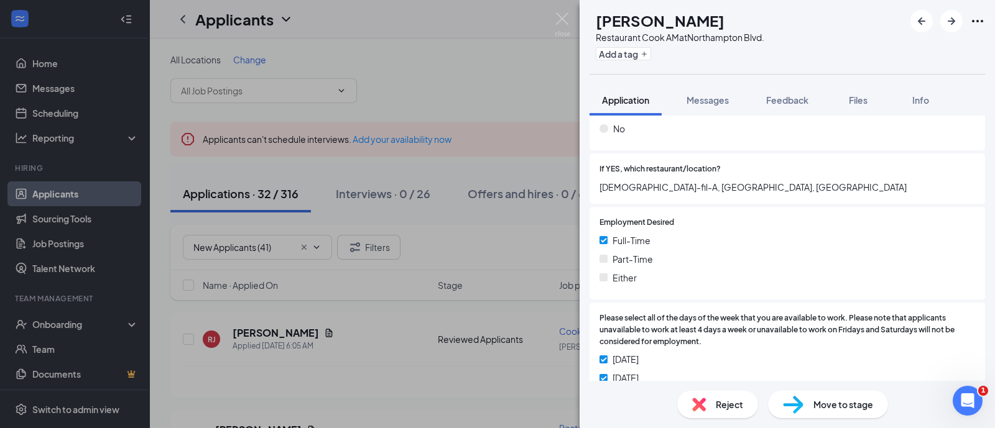
click at [720, 405] on span "Reject" at bounding box center [729, 405] width 27 height 14
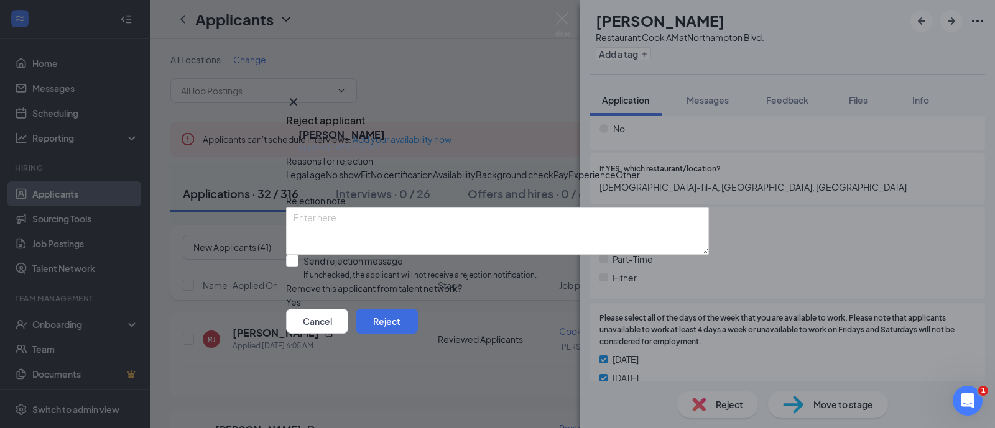
click at [616, 182] on span "Other" at bounding box center [628, 175] width 24 height 14
click at [417, 282] on input "Send rejection message If unchecked, the applicant will not receive a rejection…" at bounding box center [411, 268] width 251 height 27
checkbox input "true"
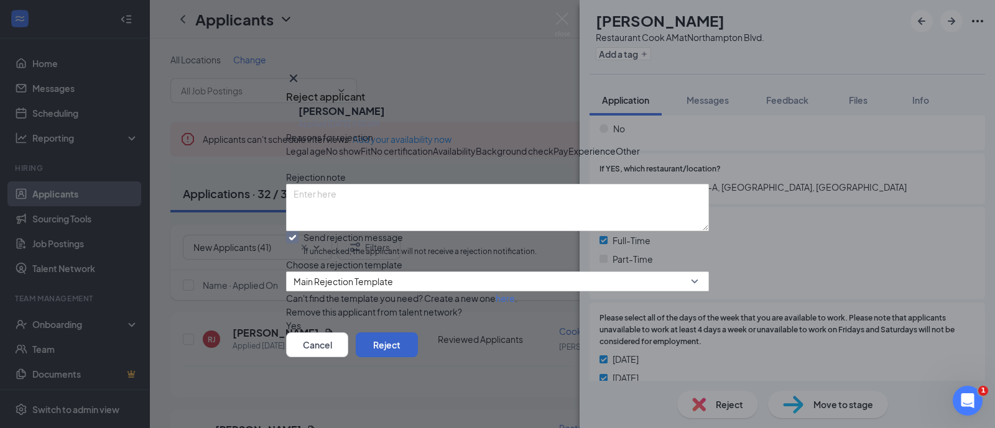
click at [418, 358] on button "Reject" at bounding box center [387, 345] width 62 height 25
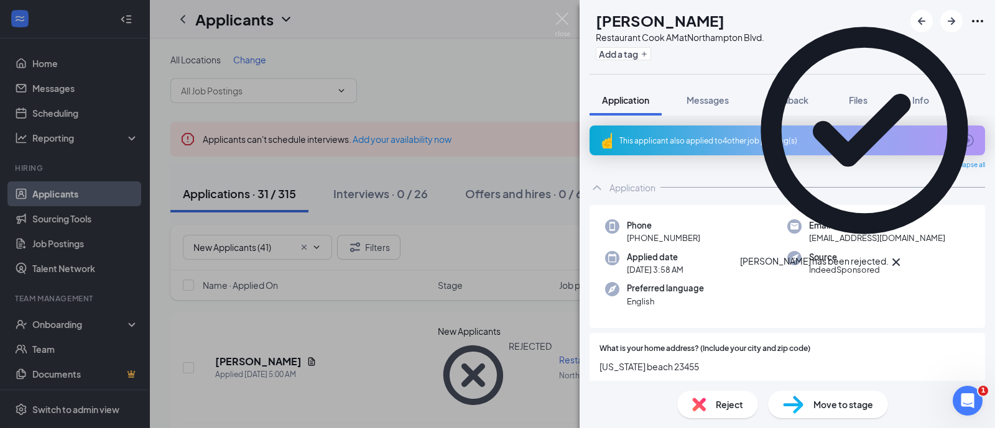
click at [735, 403] on span "Reject" at bounding box center [729, 405] width 27 height 14
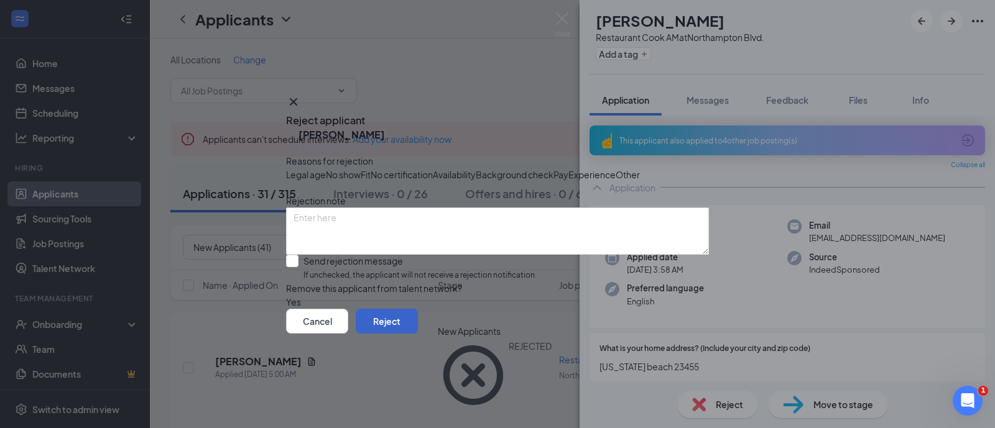
click at [418, 334] on button "Reject" at bounding box center [387, 321] width 62 height 25
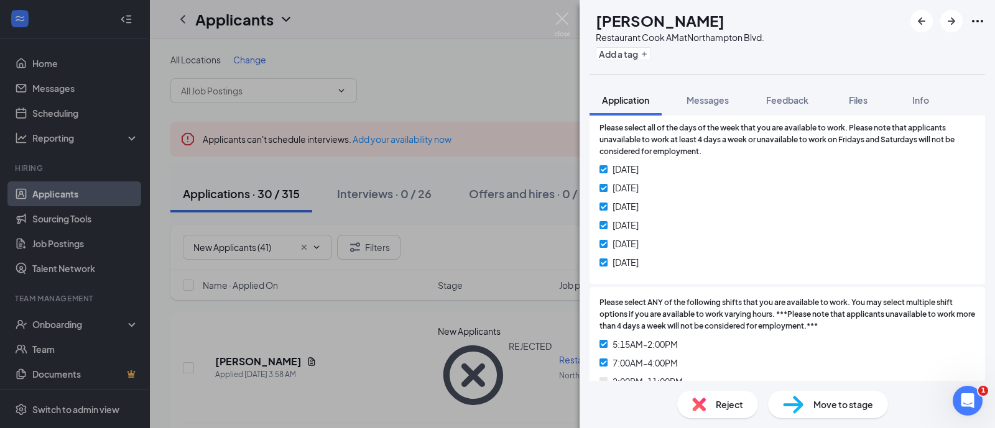
scroll to position [933, 0]
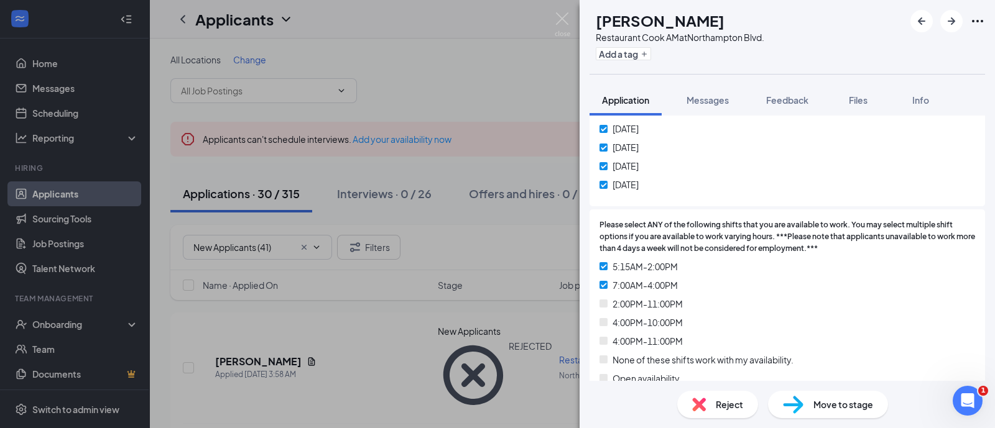
click at [822, 414] on div "Move to stage" at bounding box center [828, 404] width 120 height 27
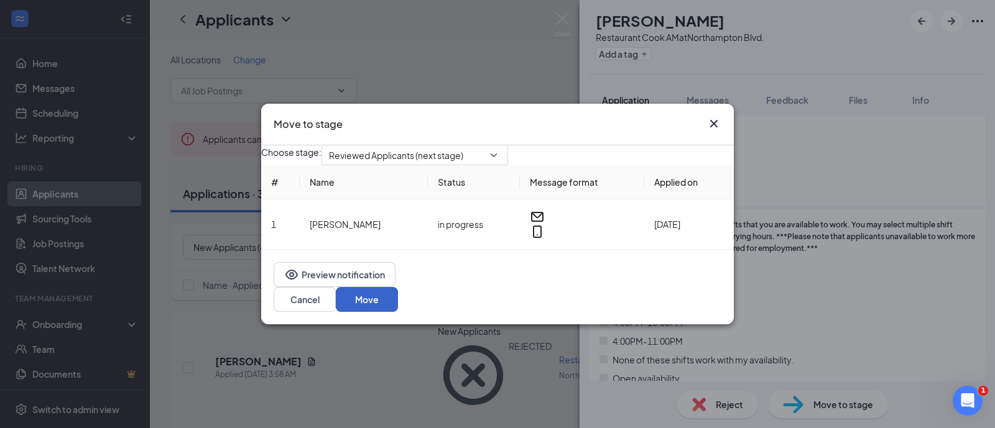
click at [398, 306] on button "Move" at bounding box center [367, 299] width 62 height 25
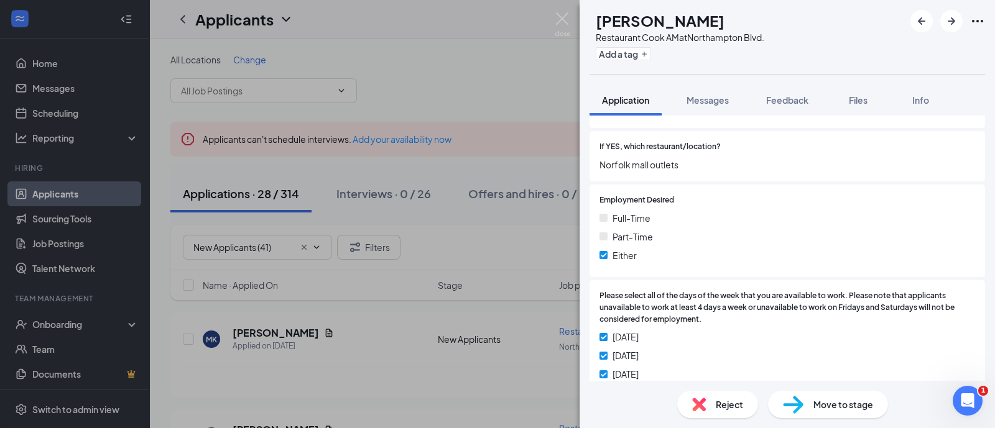
scroll to position [700, 0]
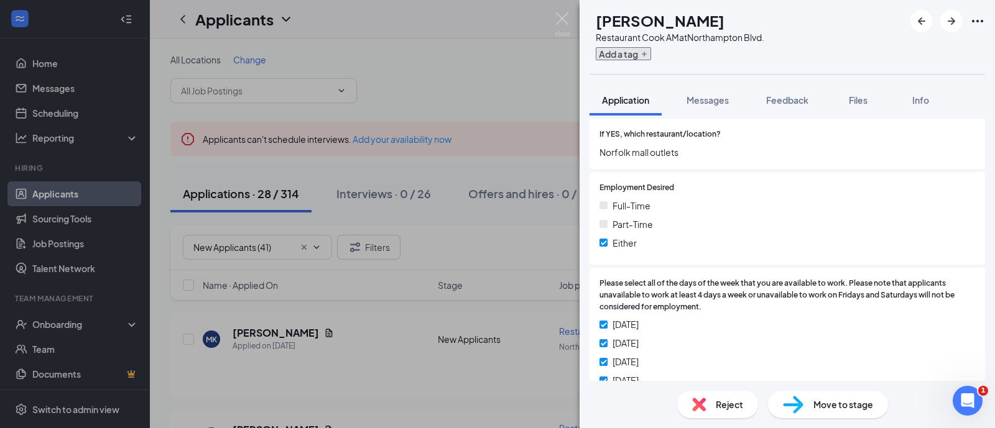
click at [651, 50] on button "Add a tag" at bounding box center [623, 53] width 55 height 13
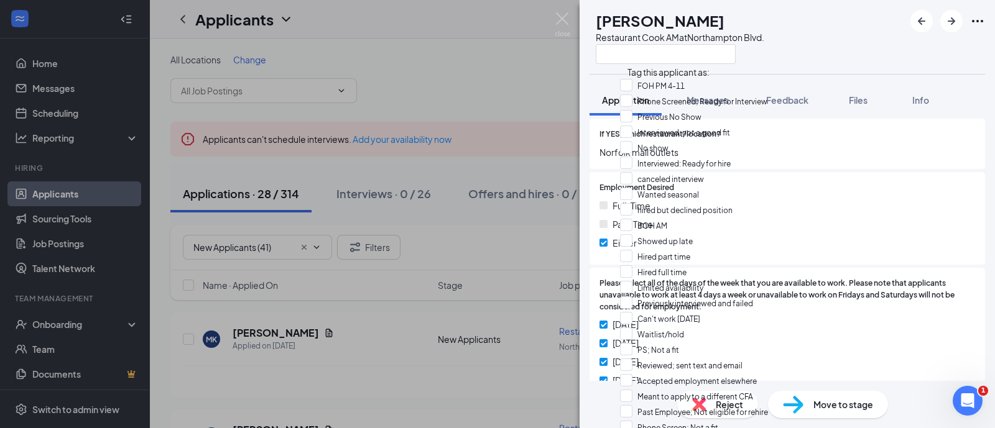
scroll to position [0, 0]
click at [667, 49] on input "text" at bounding box center [666, 54] width 140 height 20
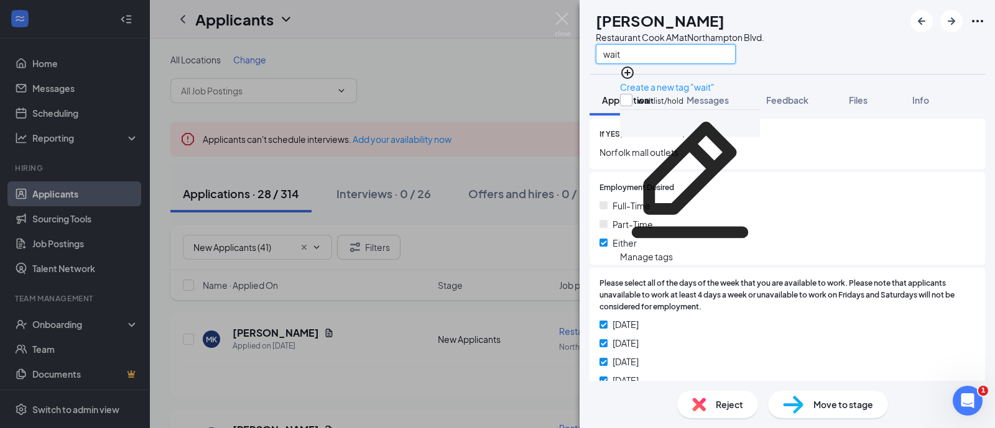
type input "wait"
click at [683, 94] on input "wait list/hold" at bounding box center [651, 101] width 63 height 14
checkbox input "true"
click at [883, 5] on div "MK [PERSON_NAME] Restaurant Cook AM at [GEOGRAPHIC_DATA]. wait" at bounding box center [787, 37] width 415 height 74
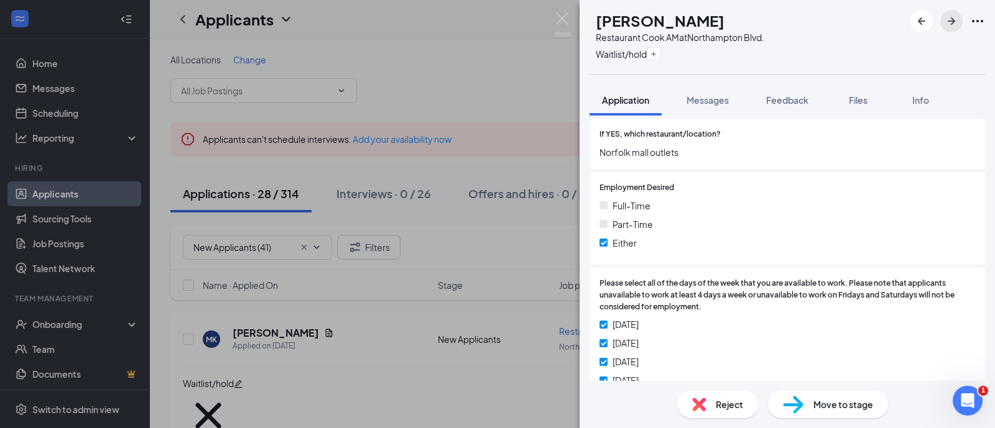
click at [955, 19] on icon "ArrowRight" at bounding box center [951, 21] width 15 height 15
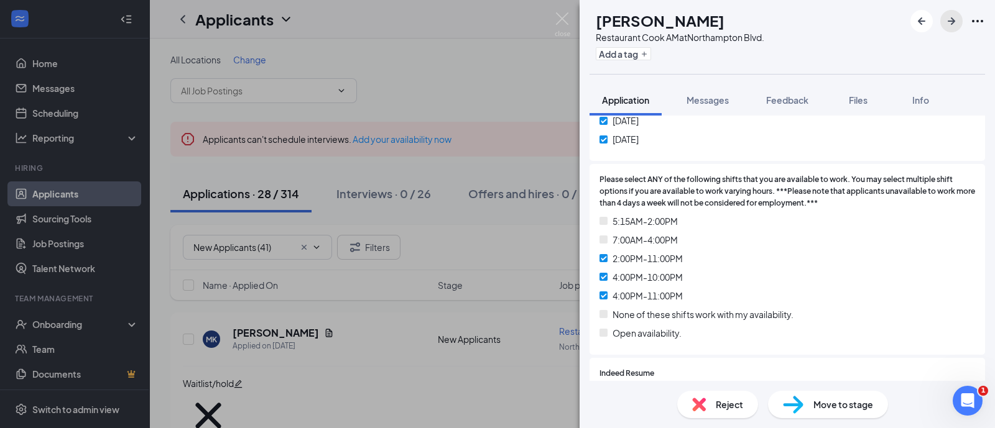
scroll to position [1010, 0]
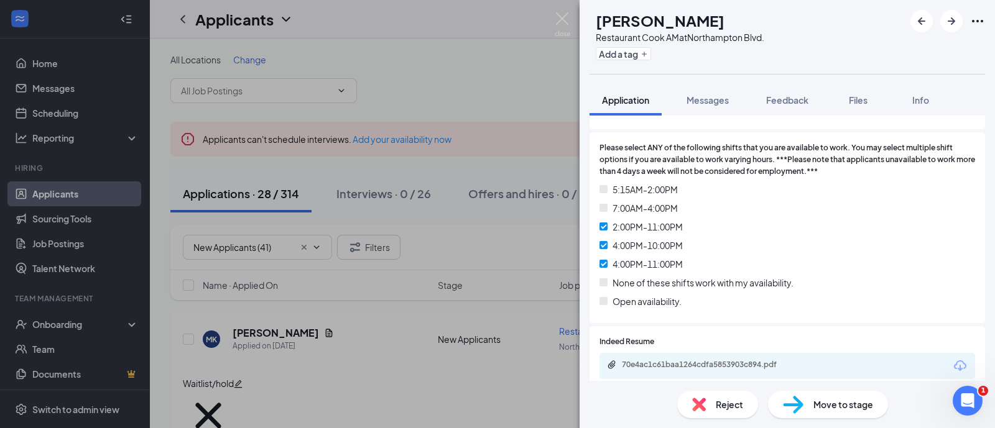
click at [837, 409] on span "Move to stage" at bounding box center [843, 405] width 60 height 14
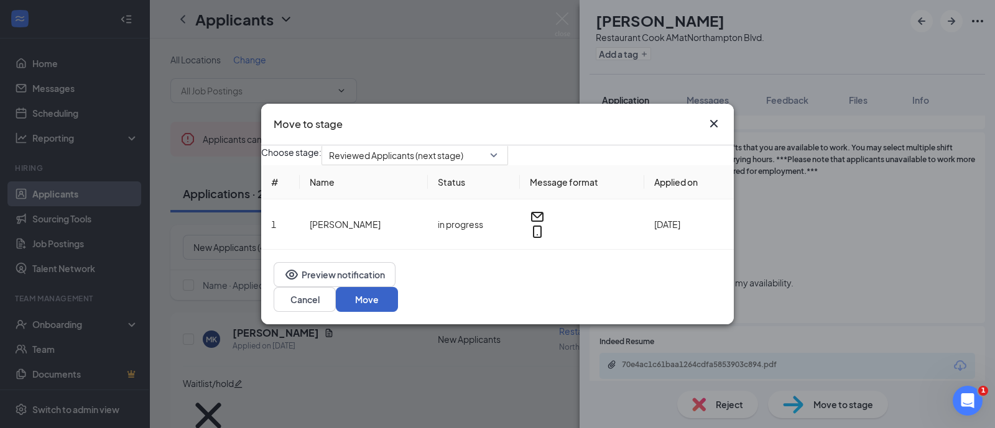
click at [398, 295] on button "Move" at bounding box center [367, 299] width 62 height 25
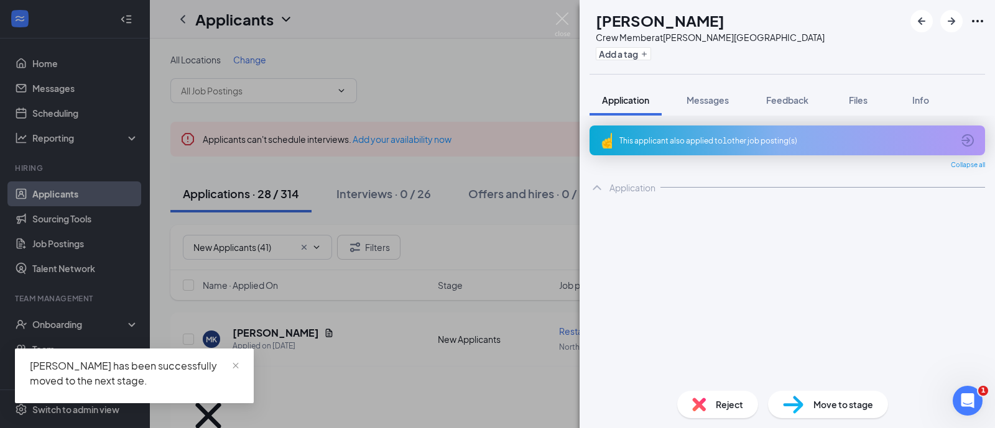
click at [696, 144] on div "This applicant also applied to 1 other job posting(s)" at bounding box center [785, 141] width 333 height 11
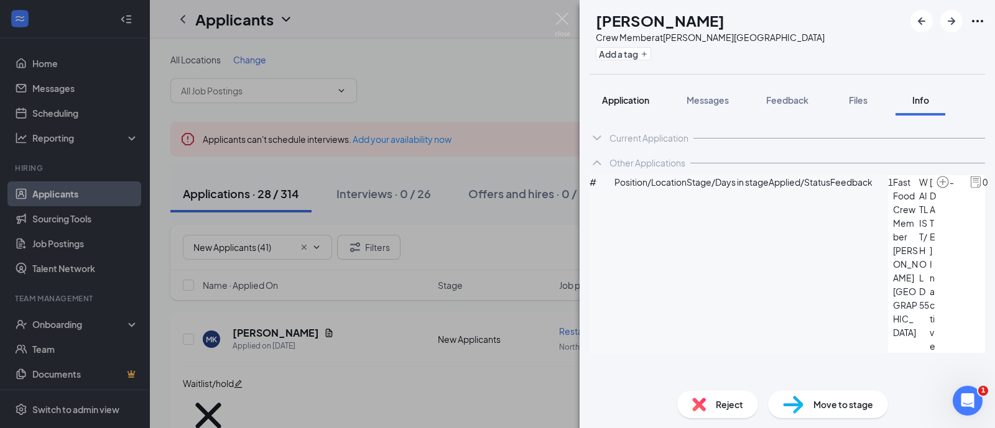
click at [628, 107] on button "Application" at bounding box center [625, 100] width 72 height 31
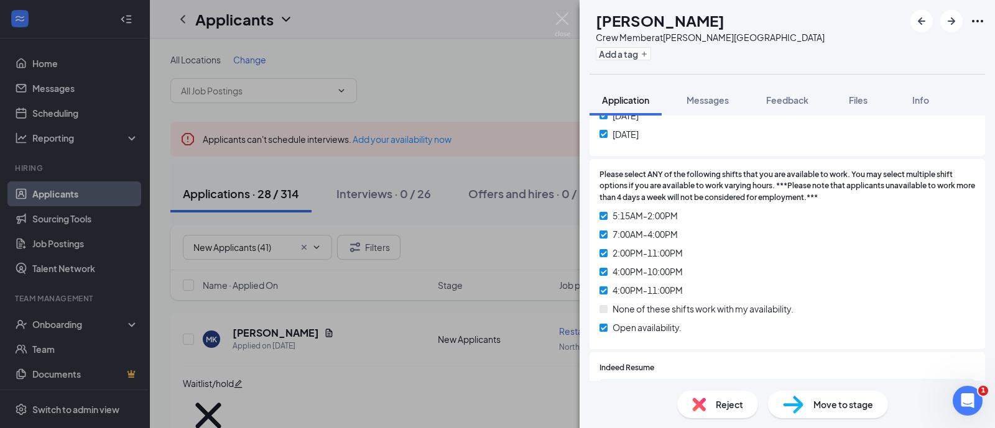
scroll to position [1010, 0]
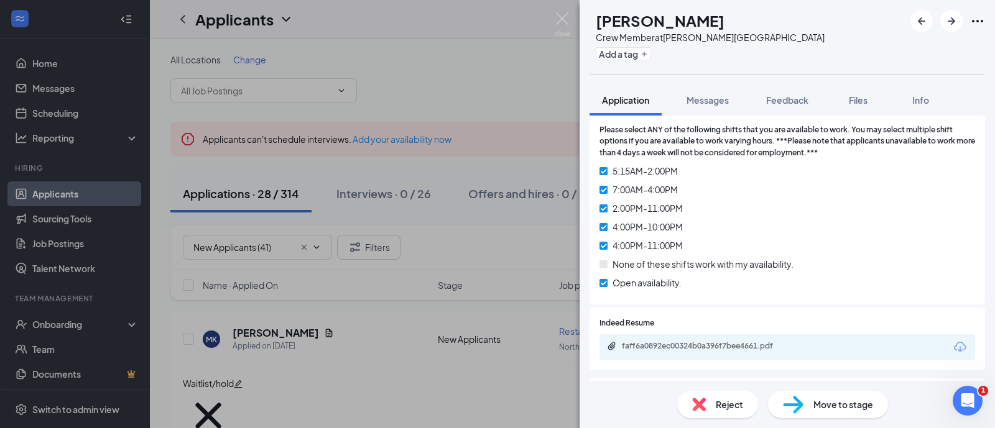
click at [825, 399] on span "Move to stage" at bounding box center [843, 405] width 60 height 14
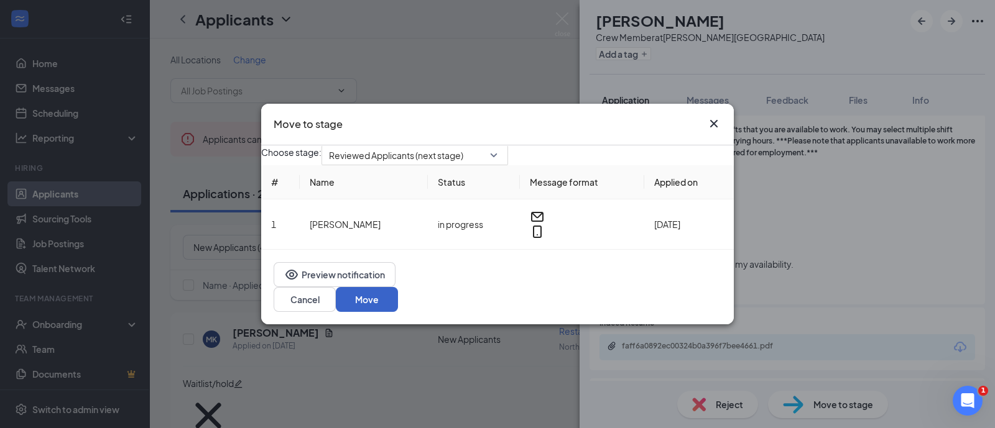
click at [398, 302] on button "Move" at bounding box center [367, 299] width 62 height 25
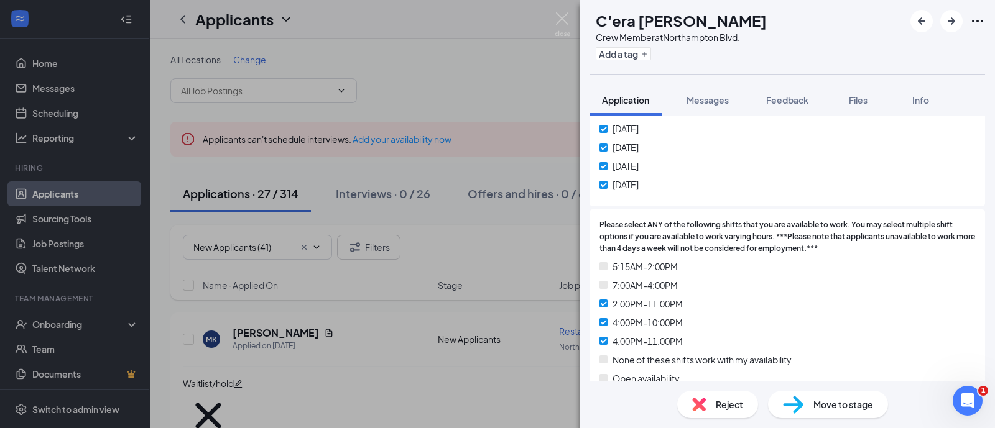
scroll to position [1010, 0]
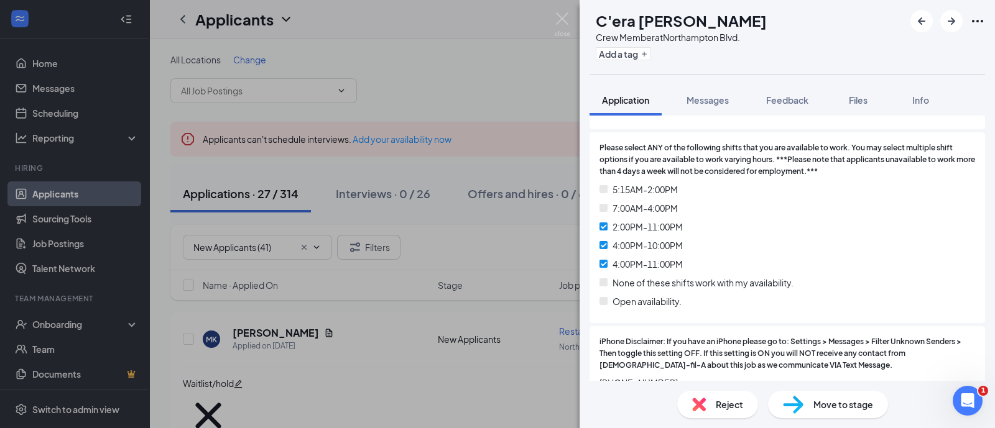
click at [816, 408] on span "Move to stage" at bounding box center [843, 405] width 60 height 14
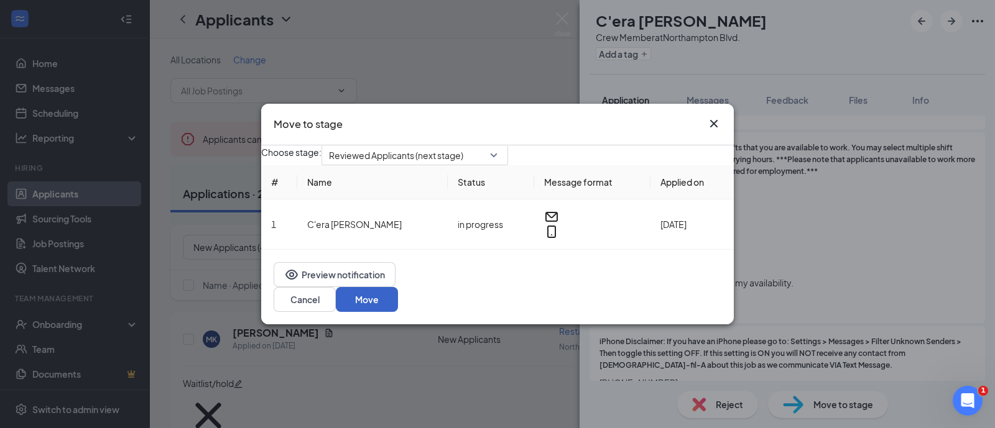
click at [398, 304] on button "Move" at bounding box center [367, 299] width 62 height 25
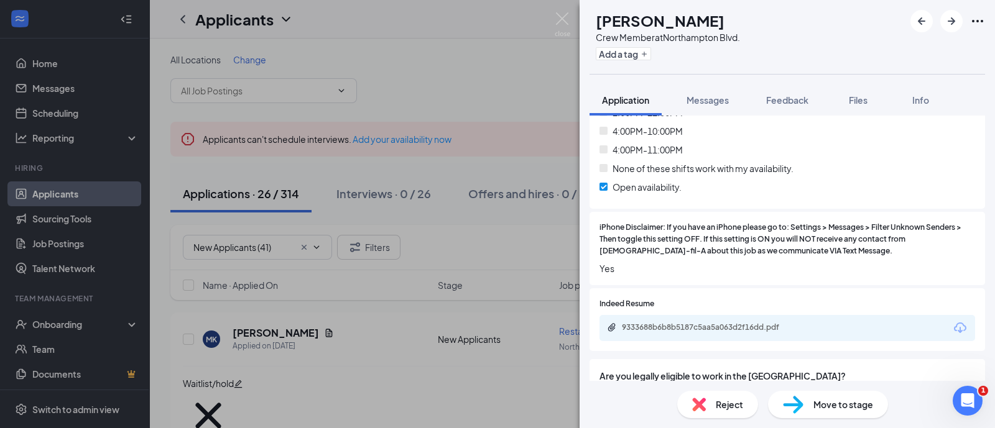
scroll to position [1165, 0]
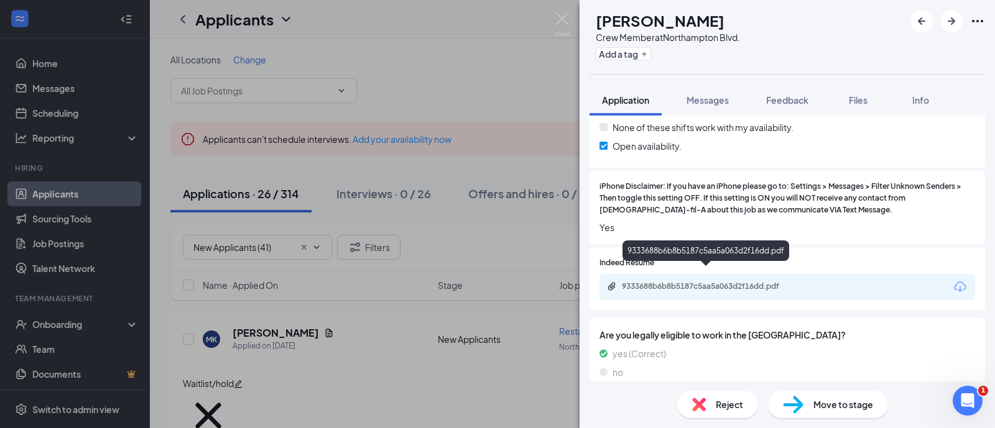
click at [696, 282] on div "9333688b6b8b5187c5aa5a063d2f16dd.pdf" at bounding box center [709, 287] width 174 height 10
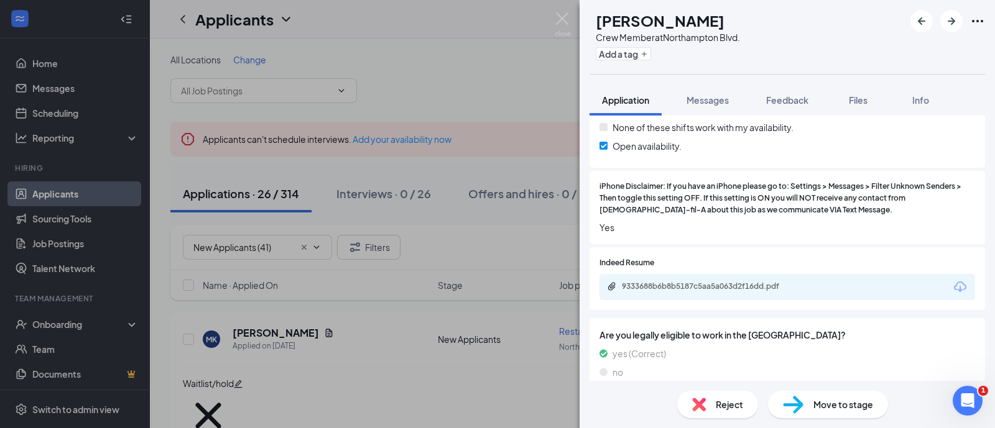
click at [723, 405] on span "Reject" at bounding box center [729, 405] width 27 height 14
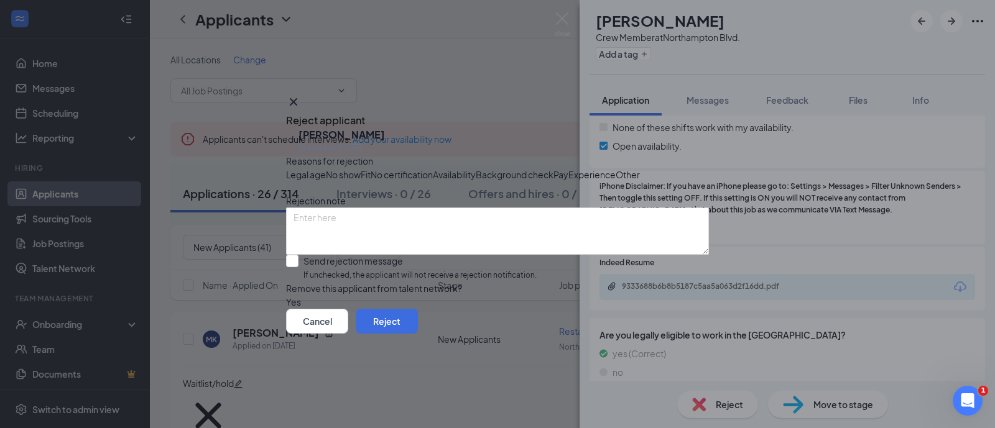
click at [371, 168] on div "Fit" at bounding box center [366, 175] width 10 height 14
click at [361, 282] on input "Send rejection message If unchecked, the applicant will not receive a rejection…" at bounding box center [411, 268] width 251 height 27
checkbox input "true"
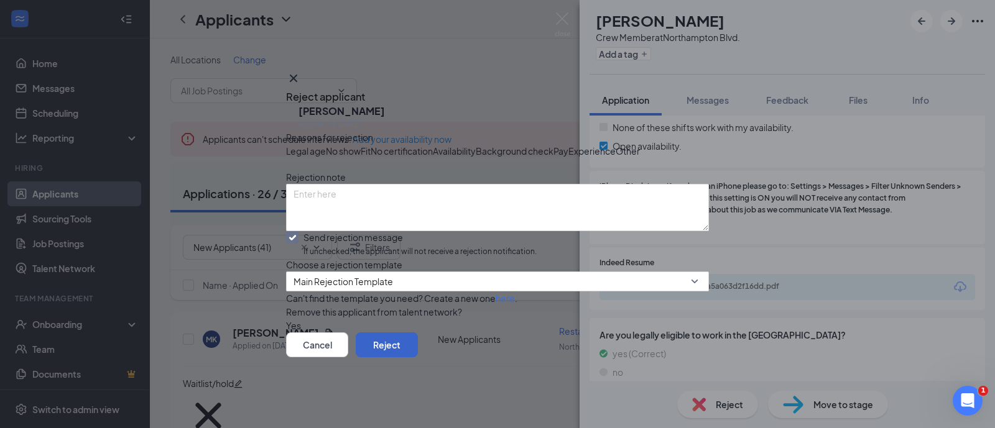
click at [418, 358] on button "Reject" at bounding box center [387, 345] width 62 height 25
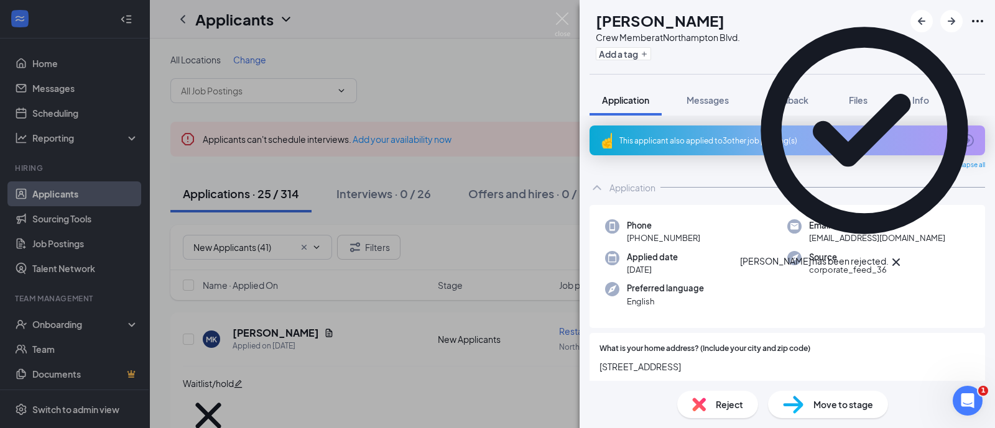
click at [720, 144] on div "This applicant also applied to 3 other job posting(s)" at bounding box center [785, 141] width 333 height 11
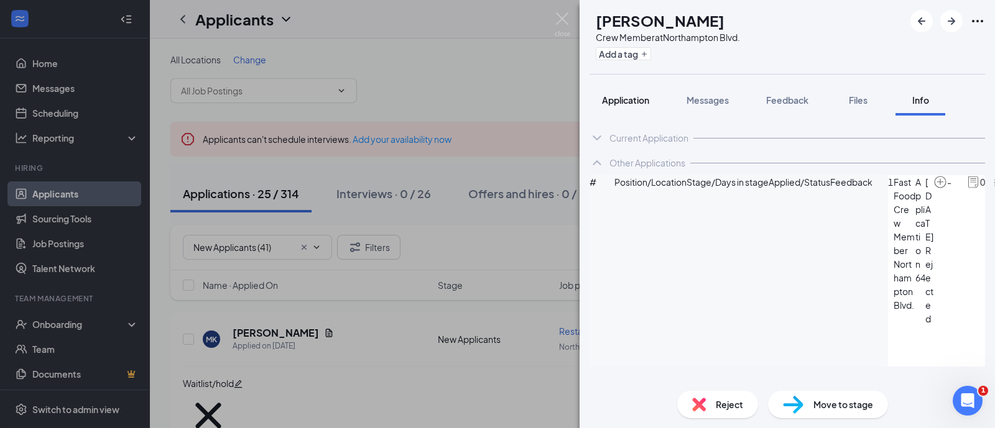
click at [637, 96] on span "Application" at bounding box center [625, 100] width 47 height 11
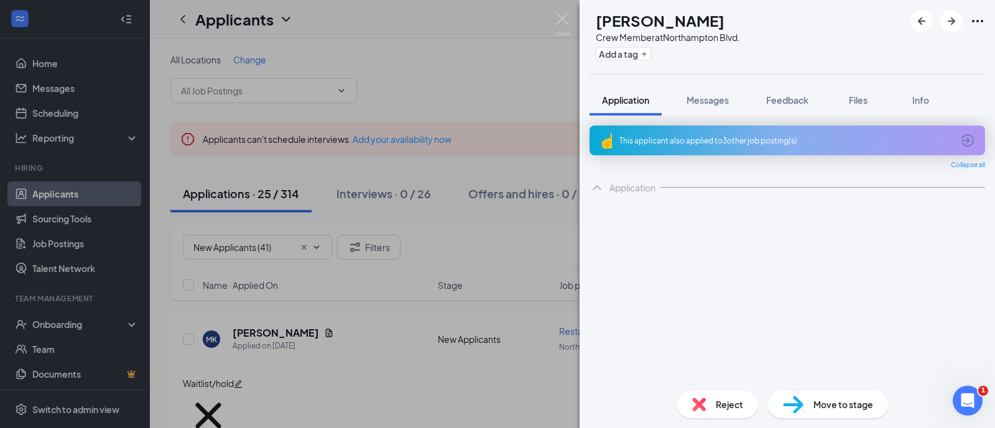
click at [733, 405] on span "Reject" at bounding box center [729, 405] width 27 height 14
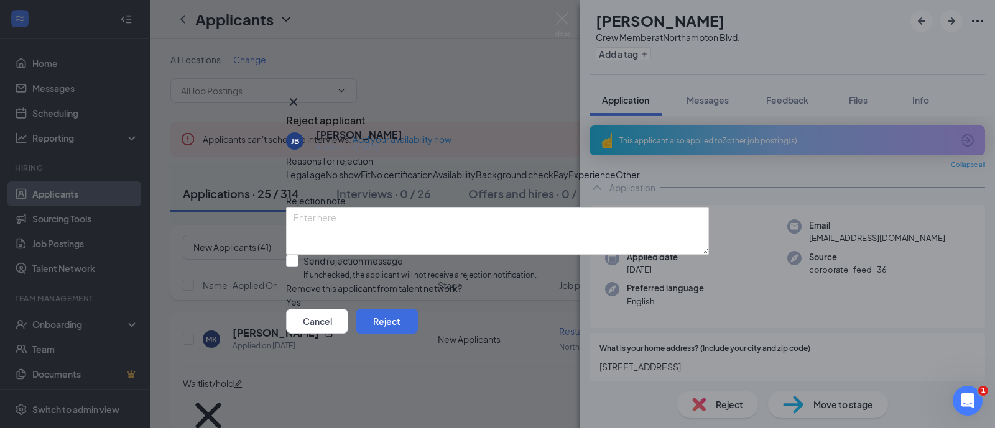
click at [371, 168] on span "Fit" at bounding box center [366, 175] width 10 height 14
click at [372, 282] on input "Send rejection message If unchecked, the applicant will not receive a rejection…" at bounding box center [411, 268] width 251 height 27
checkbox input "true"
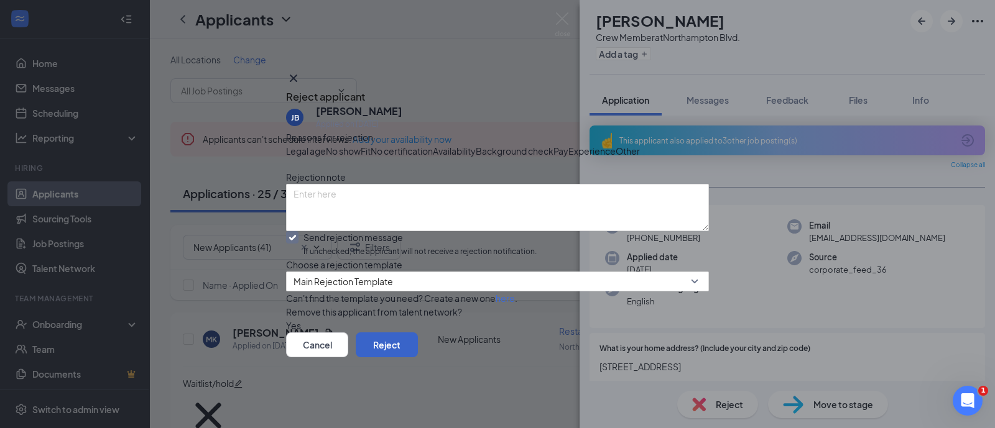
click at [418, 358] on button "Reject" at bounding box center [387, 345] width 62 height 25
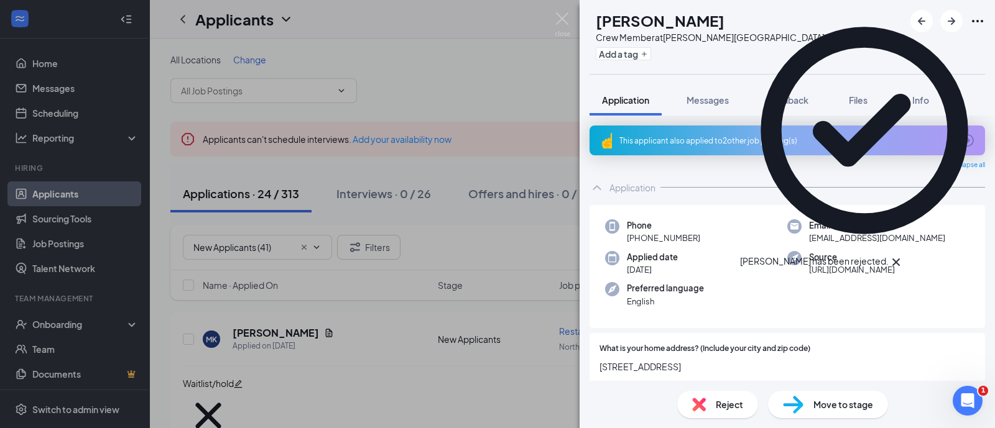
click at [768, 144] on div "This applicant also applied to 2 other job posting(s)" at bounding box center [785, 141] width 333 height 11
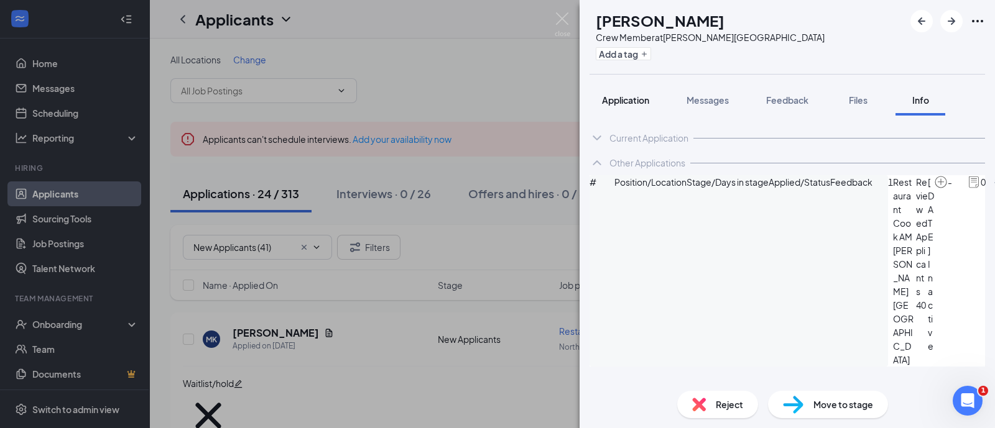
click at [628, 95] on span "Application" at bounding box center [625, 100] width 47 height 11
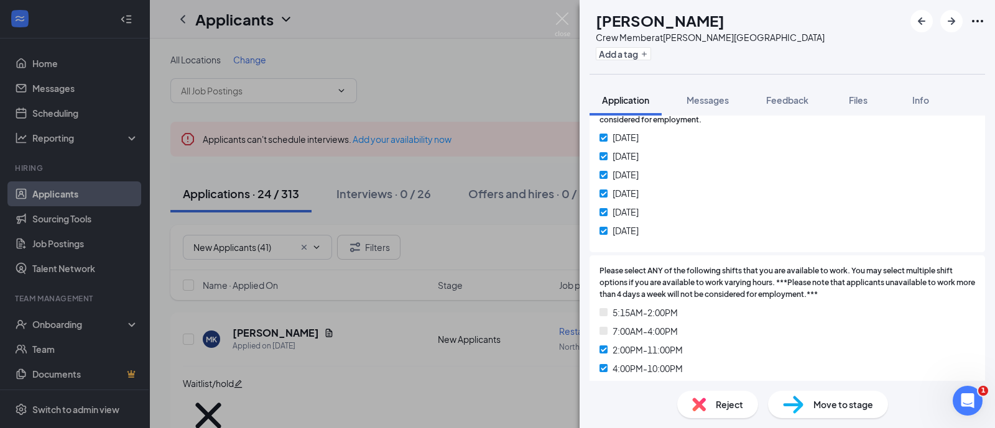
scroll to position [1010, 0]
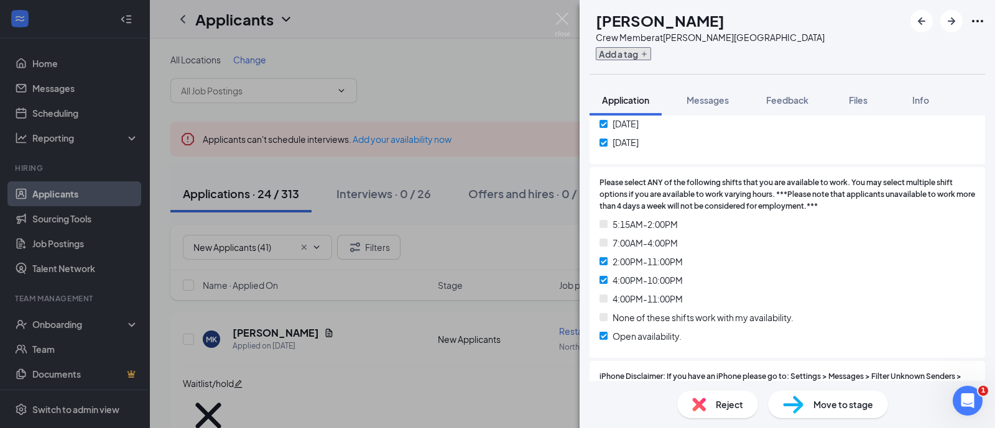
click at [650, 57] on button "Add a tag" at bounding box center [623, 53] width 55 height 13
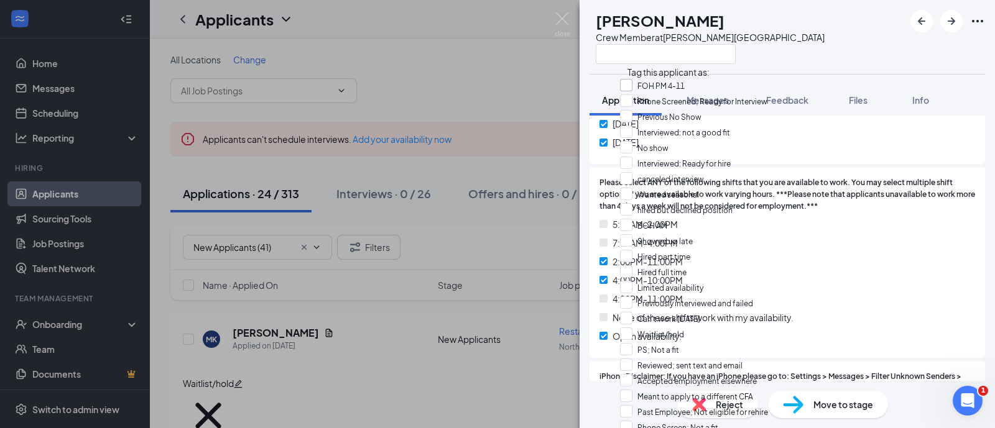
click at [670, 85] on input "FOH PM 4-11" at bounding box center [652, 86] width 65 height 14
checkbox input "true"
click at [821, 72] on div "SR [PERSON_NAME] Crew Member at [PERSON_NAME][GEOGRAPHIC_DATA]" at bounding box center [787, 37] width 415 height 74
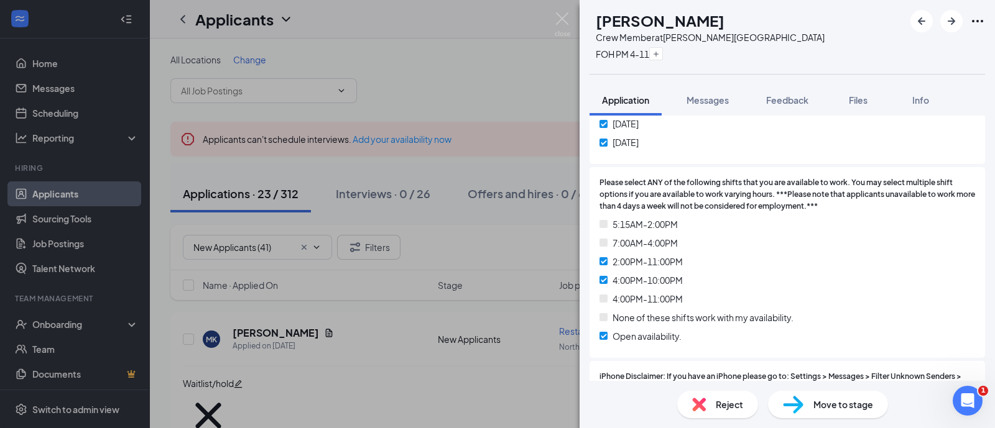
click at [829, 407] on span "Move to stage" at bounding box center [843, 405] width 60 height 14
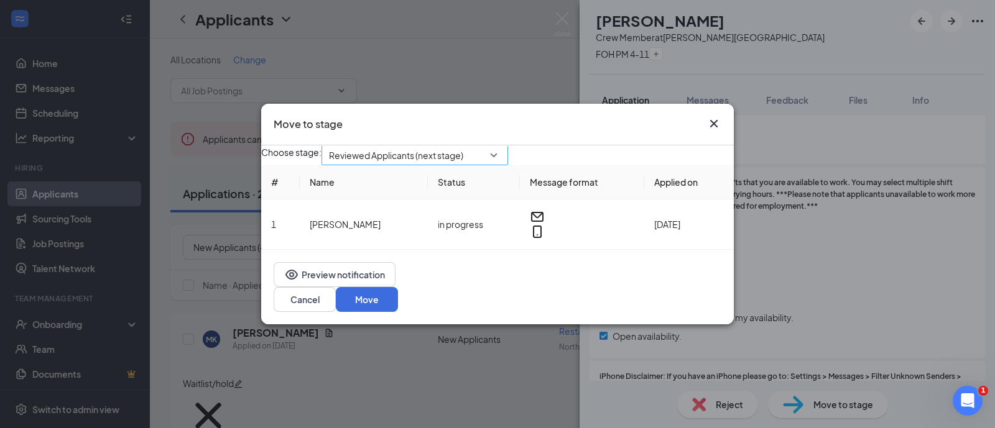
click at [463, 165] on span "Reviewed Applicants (next stage)" at bounding box center [396, 155] width 134 height 19
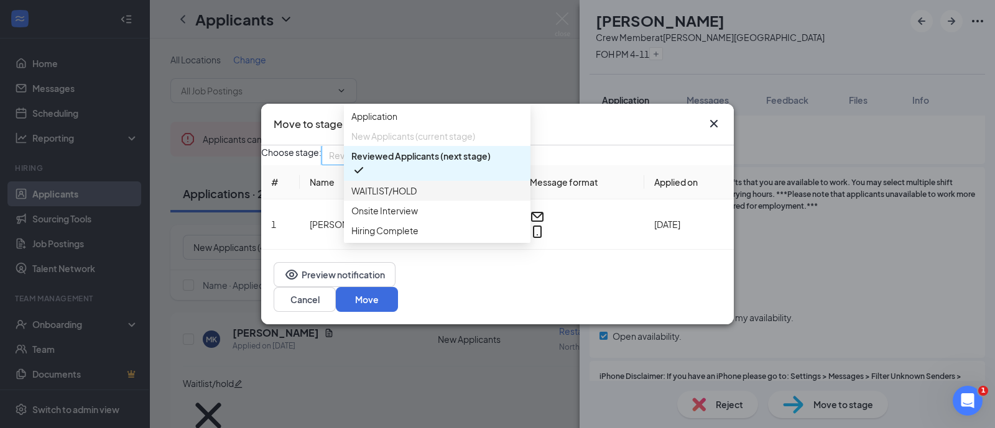
click at [435, 198] on span "WAITLIST/HOLD" at bounding box center [437, 191] width 172 height 14
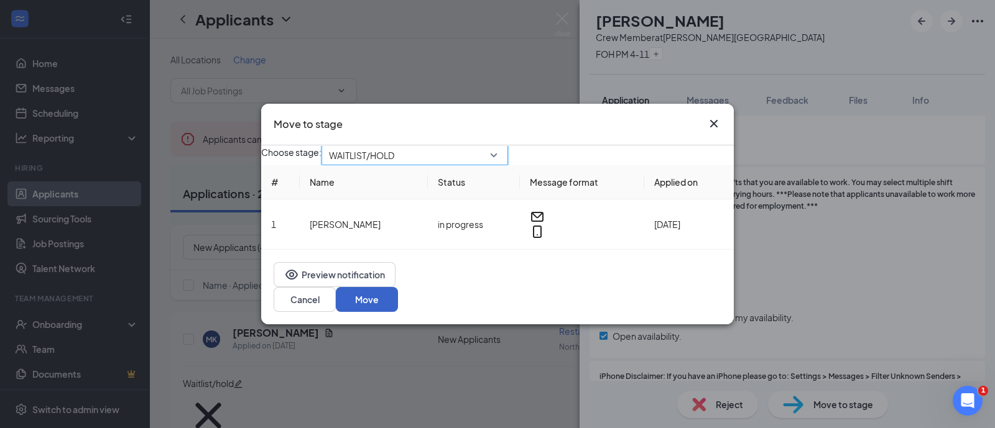
click at [398, 302] on button "Move" at bounding box center [367, 299] width 62 height 25
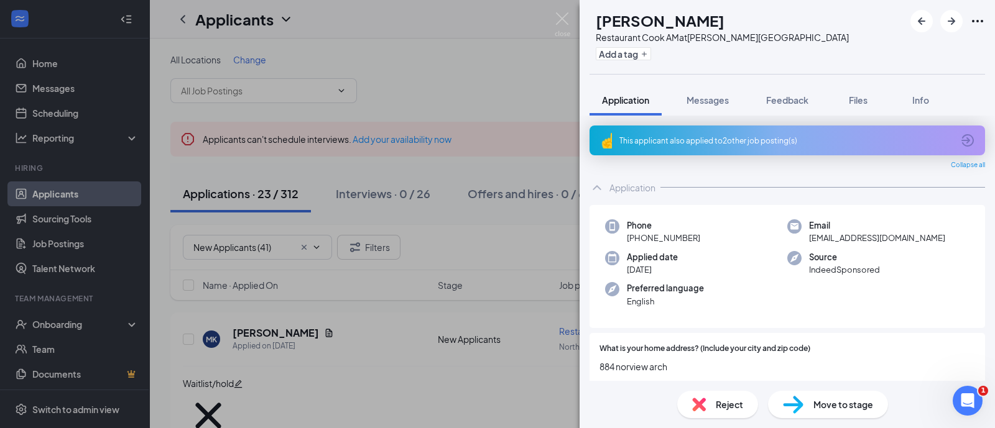
click at [737, 138] on div "This applicant also applied to 2 other job posting(s)" at bounding box center [785, 141] width 333 height 11
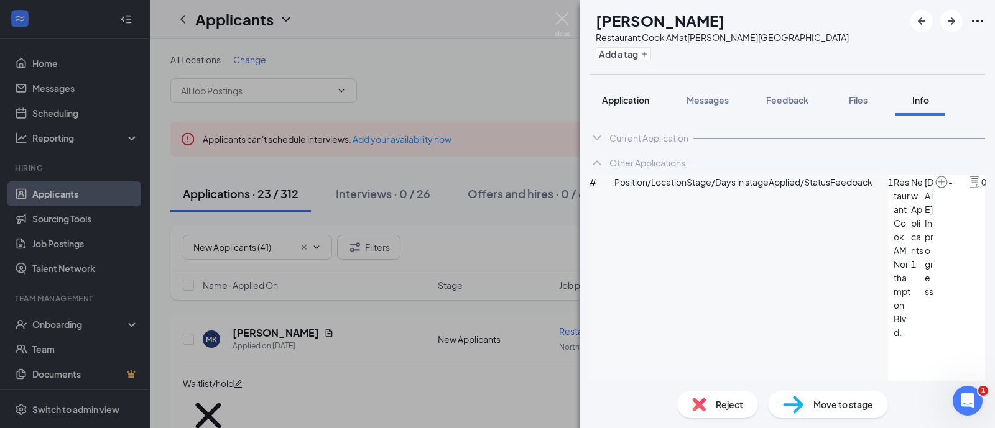
click at [629, 98] on span "Application" at bounding box center [625, 100] width 47 height 11
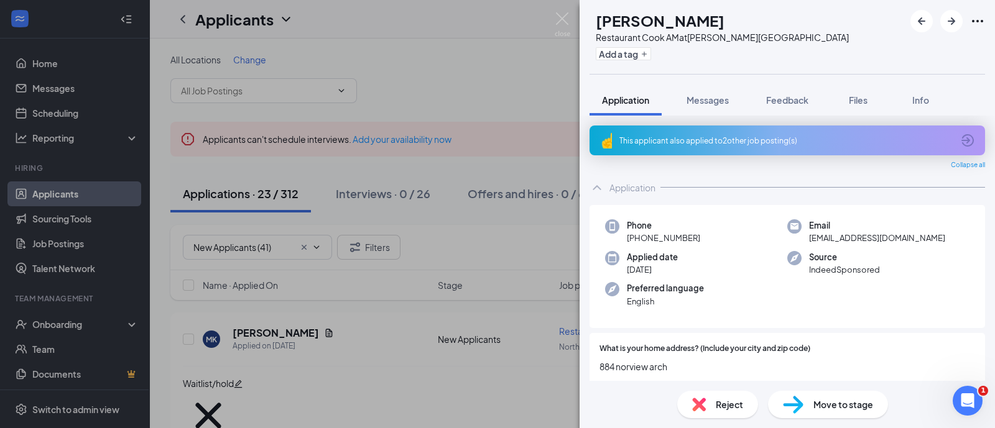
click at [724, 145] on div "This applicant also applied to 2 other job posting(s)" at bounding box center [786, 141] width 395 height 30
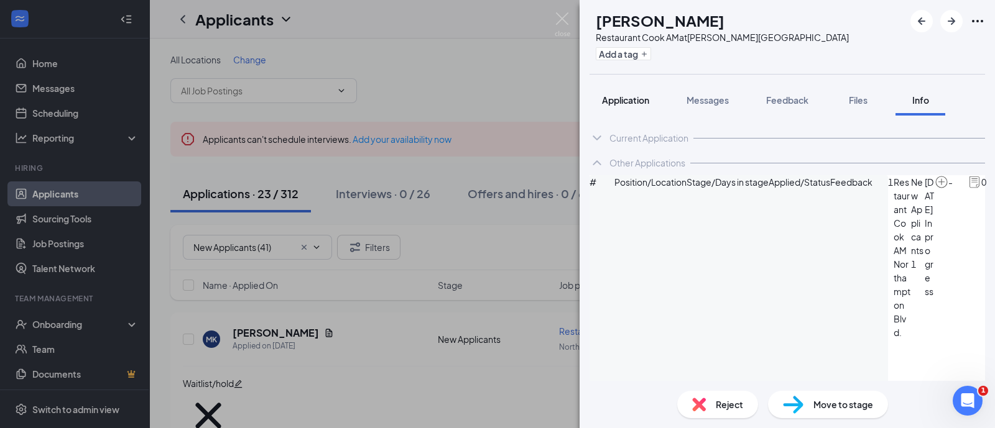
click at [622, 95] on span "Application" at bounding box center [625, 100] width 47 height 11
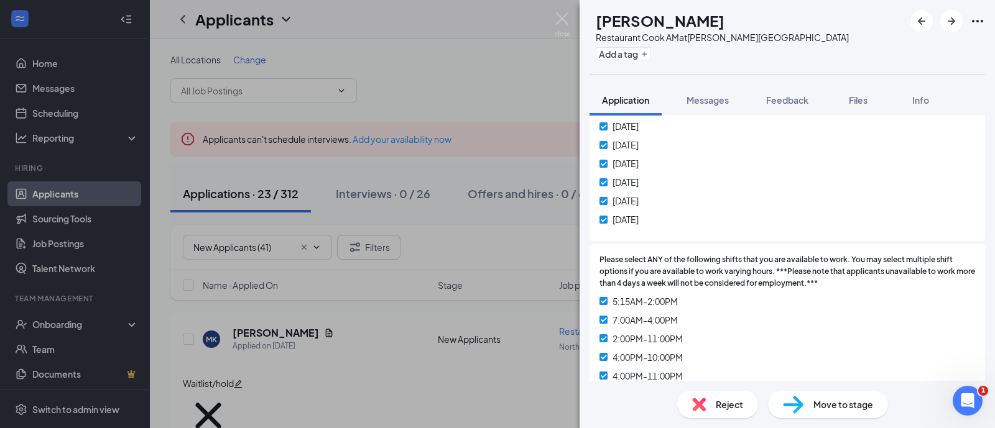
scroll to position [1088, 0]
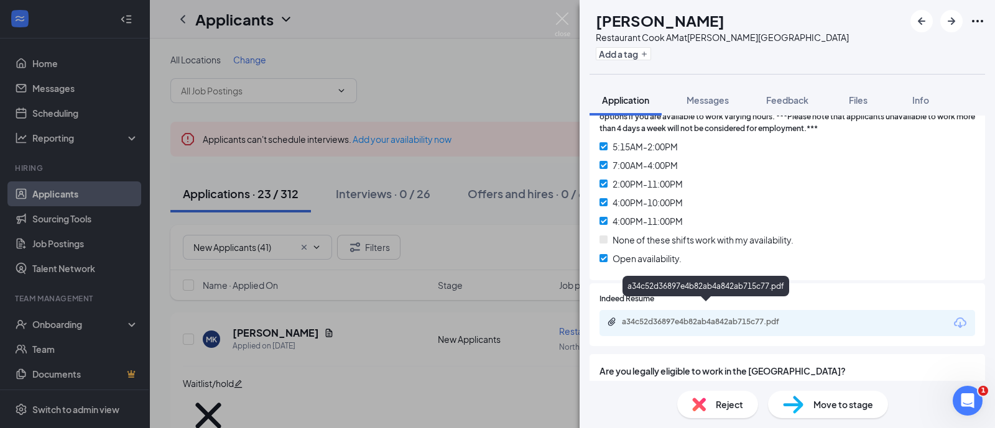
click at [736, 317] on div "a34c52d36897e4b82ab4a842ab715c77.pdf" at bounding box center [709, 322] width 174 height 10
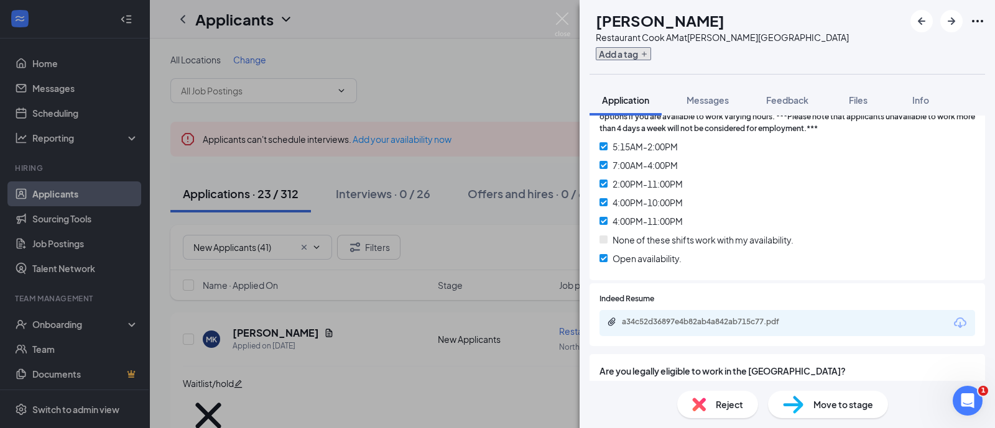
click at [641, 57] on button "Add a tag" at bounding box center [623, 53] width 55 height 13
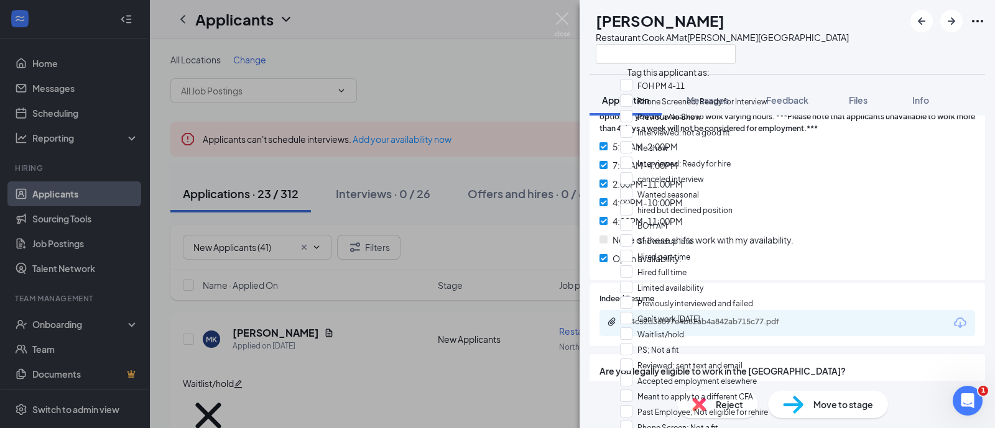
scroll to position [395, 0]
checkbox input "true"
click at [804, 45] on div at bounding box center [722, 54] width 253 height 21
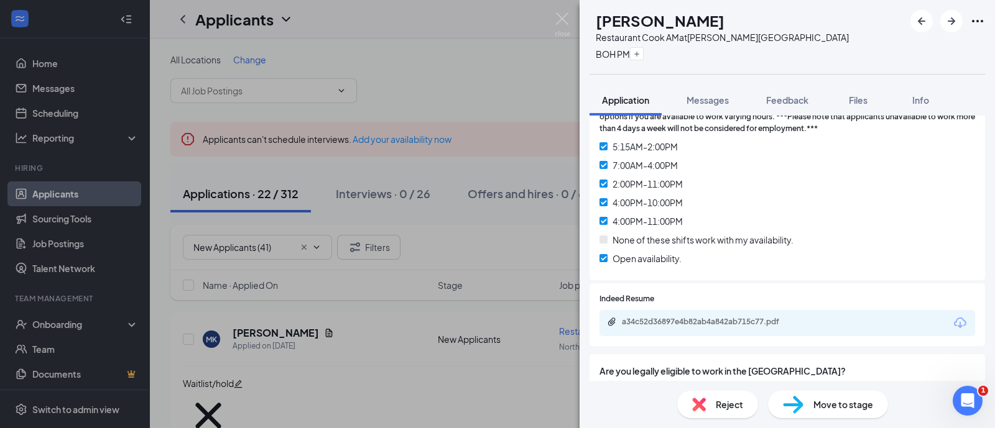
click at [815, 400] on span "Move to stage" at bounding box center [843, 405] width 60 height 14
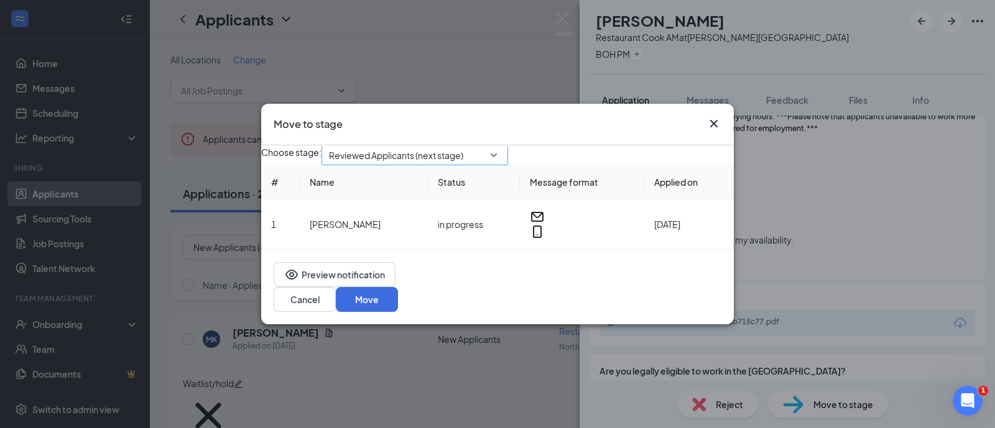
click at [437, 161] on span "Reviewed Applicants (next stage)" at bounding box center [396, 155] width 134 height 19
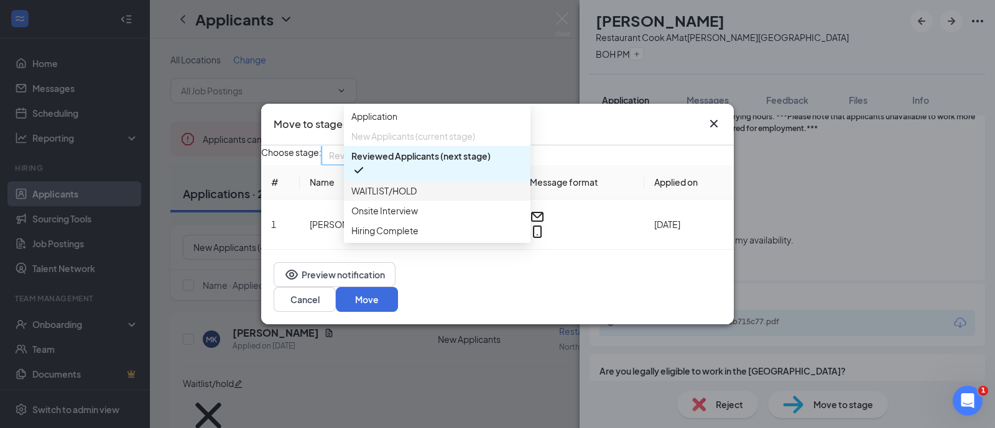
click at [417, 198] on span "WAITLIST/HOLD" at bounding box center [383, 191] width 65 height 14
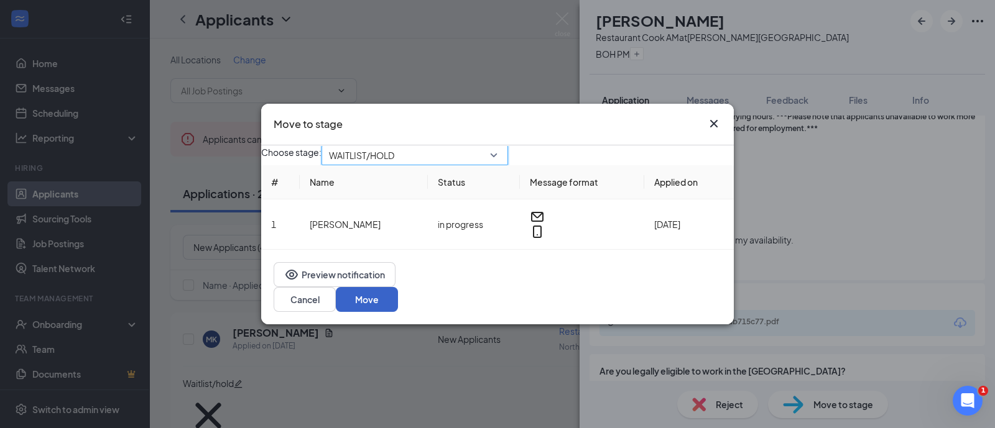
click at [398, 290] on button "Move" at bounding box center [367, 299] width 62 height 25
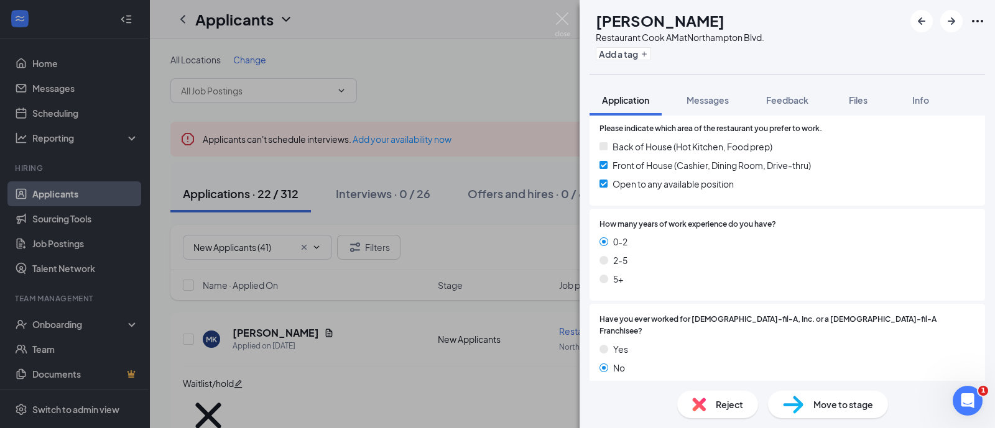
scroll to position [466, 0]
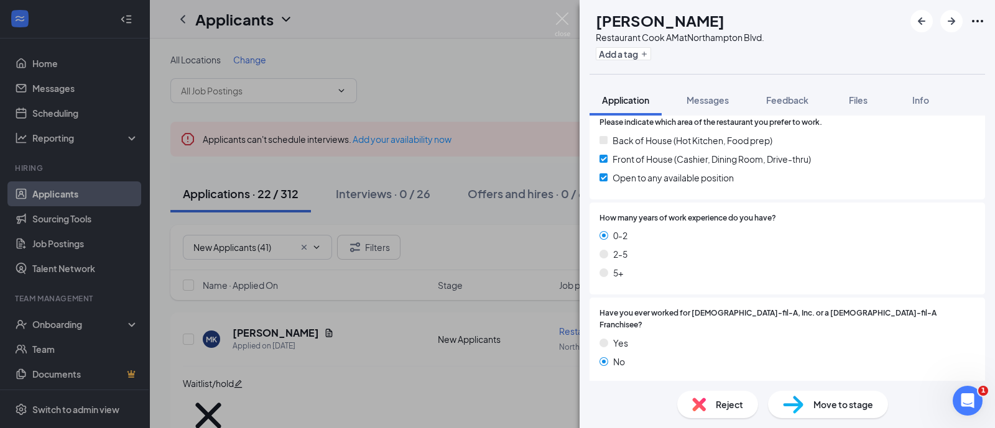
click at [815, 400] on span "Move to stage" at bounding box center [843, 405] width 60 height 14
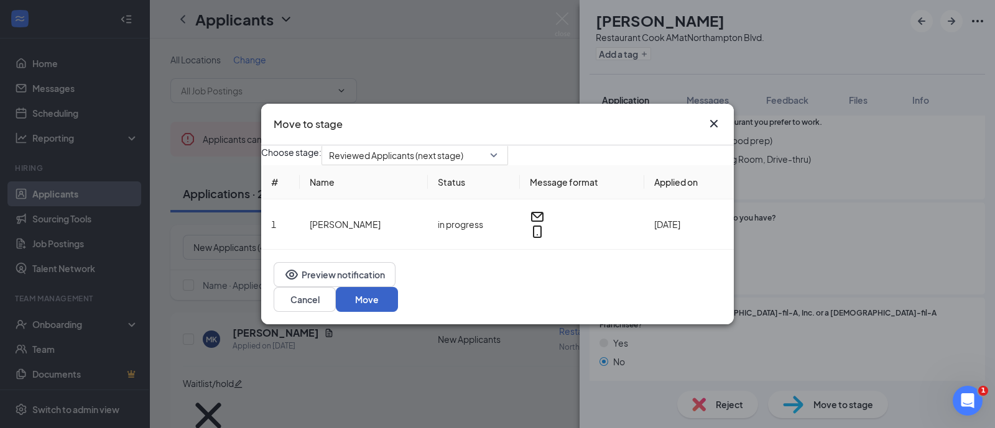
click at [398, 298] on button "Move" at bounding box center [367, 299] width 62 height 25
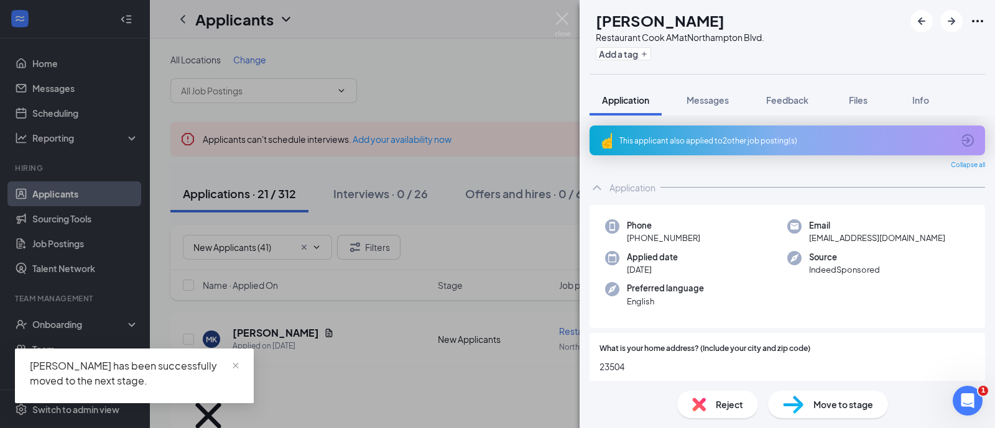
click at [723, 136] on div "This applicant also applied to 2 other job posting(s)" at bounding box center [785, 141] width 333 height 11
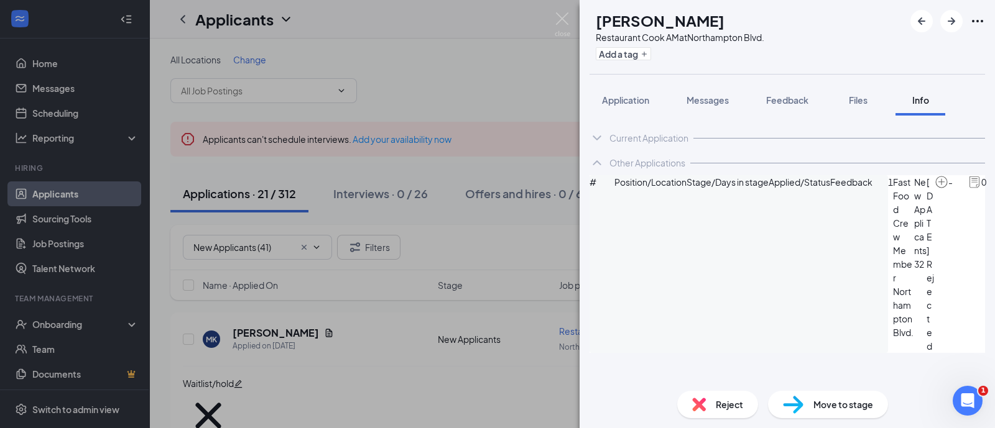
click at [624, 99] on span "Application" at bounding box center [625, 100] width 47 height 11
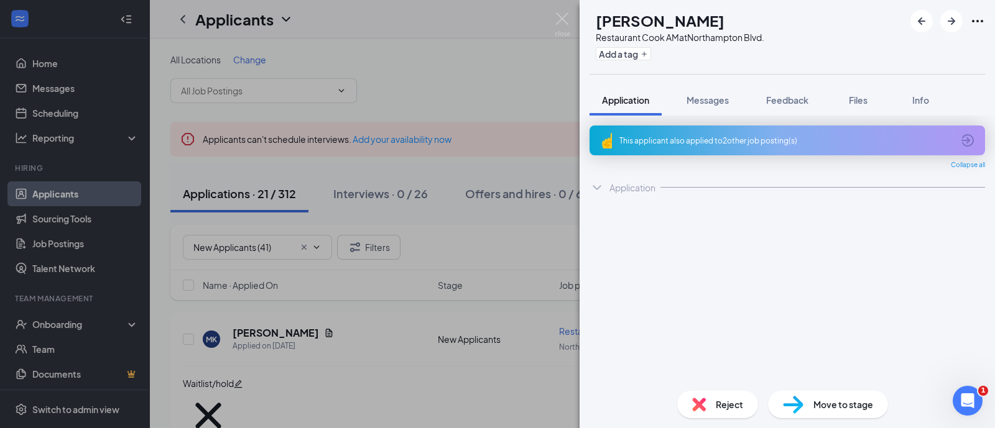
click at [732, 399] on span "Reject" at bounding box center [729, 405] width 27 height 14
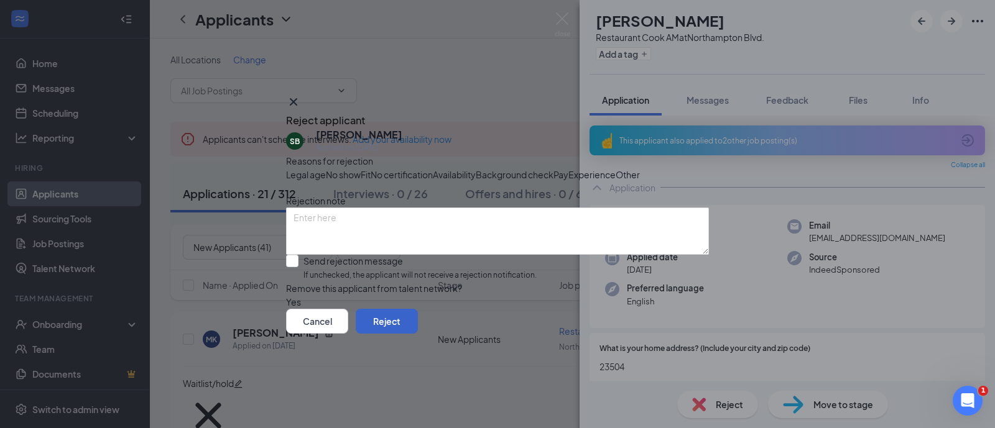
click at [418, 334] on button "Reject" at bounding box center [387, 321] width 62 height 25
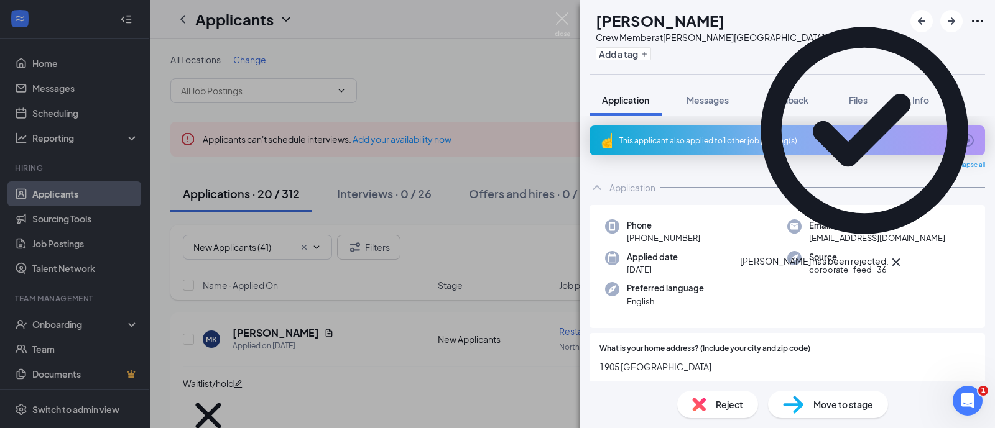
click at [730, 141] on div "This applicant also applied to 1 other job posting(s)" at bounding box center [785, 141] width 333 height 11
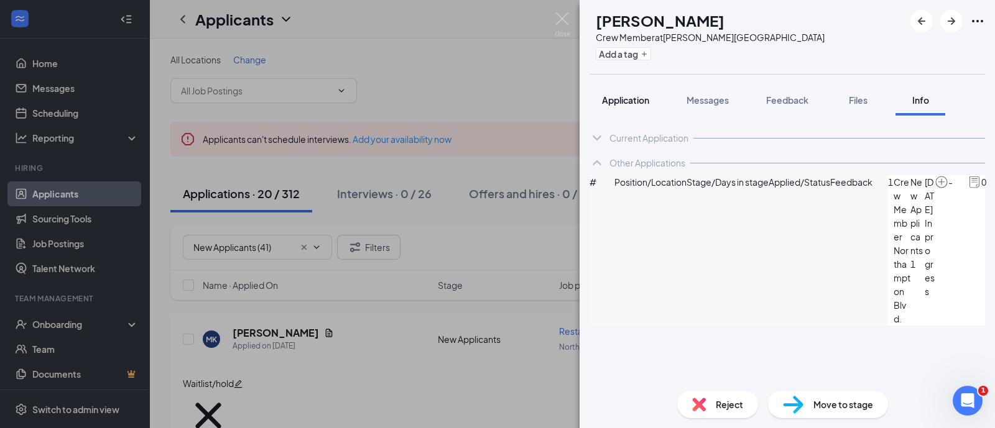
click at [644, 96] on span "Application" at bounding box center [625, 100] width 47 height 11
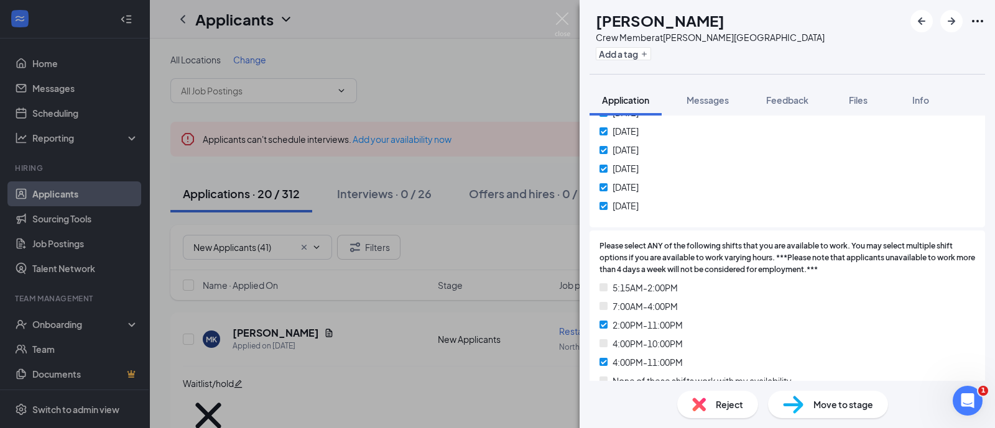
scroll to position [1010, 0]
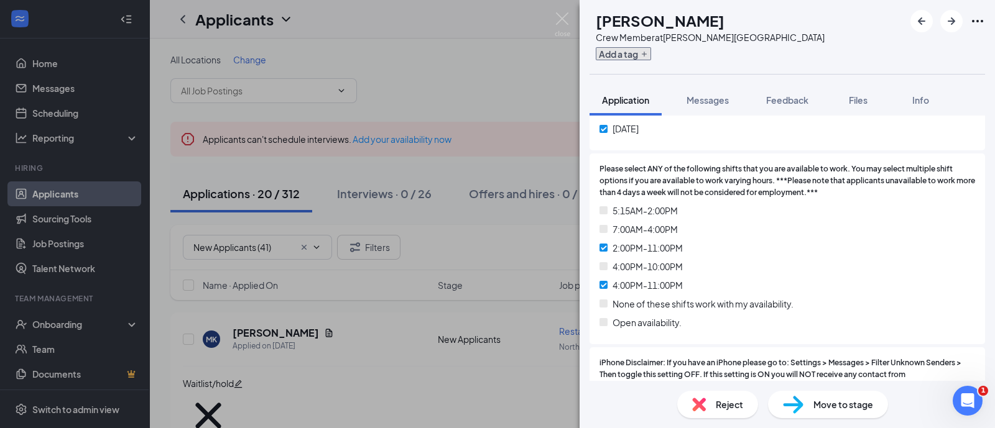
click at [644, 50] on button "Add a tag" at bounding box center [623, 53] width 55 height 13
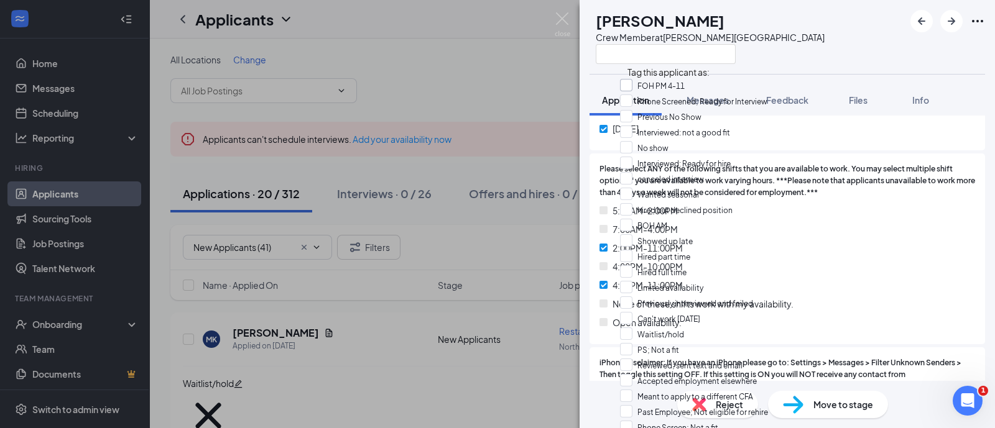
click at [663, 90] on input "FOH PM 4-11" at bounding box center [652, 86] width 65 height 14
checkbox input "true"
click at [763, 50] on div at bounding box center [710, 54] width 229 height 21
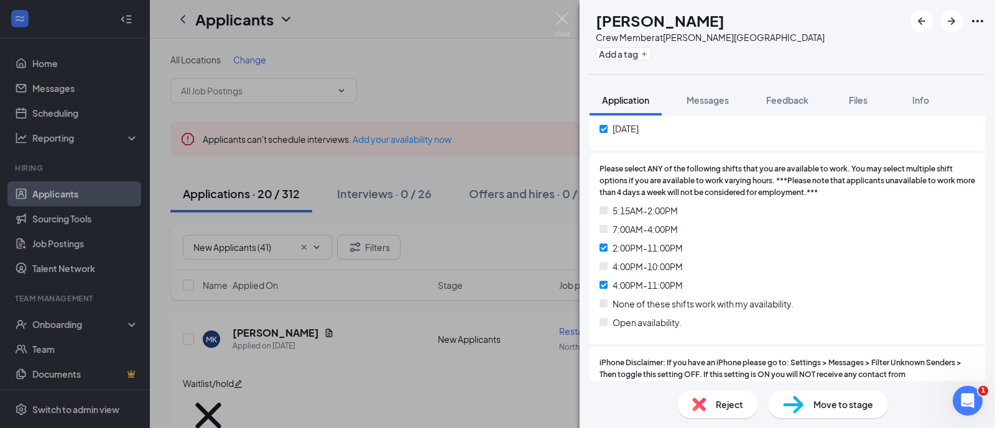
click at [836, 401] on div "AH [PERSON_NAME] Crew Member at [PERSON_NAME][GEOGRAPHIC_DATA] Add a tag Applic…" at bounding box center [787, 214] width 415 height 428
click at [855, 407] on span "Move to stage" at bounding box center [843, 405] width 60 height 14
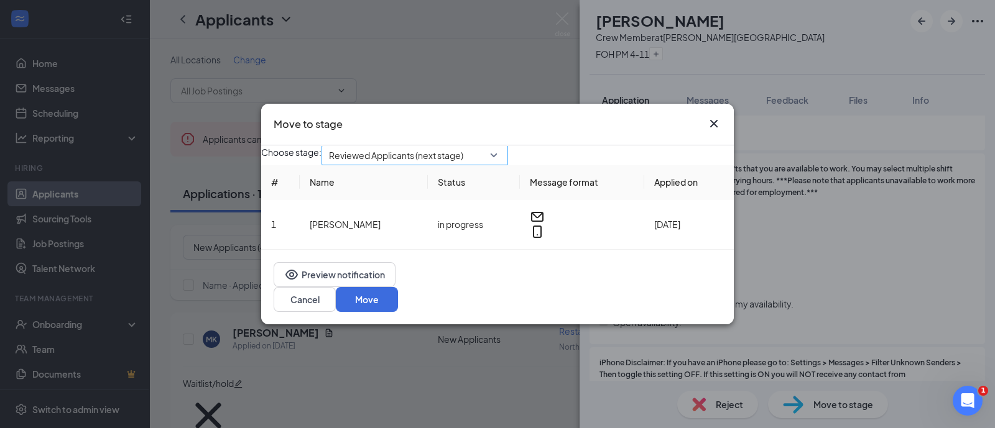
click at [450, 165] on span "Reviewed Applicants (next stage)" at bounding box center [396, 155] width 134 height 19
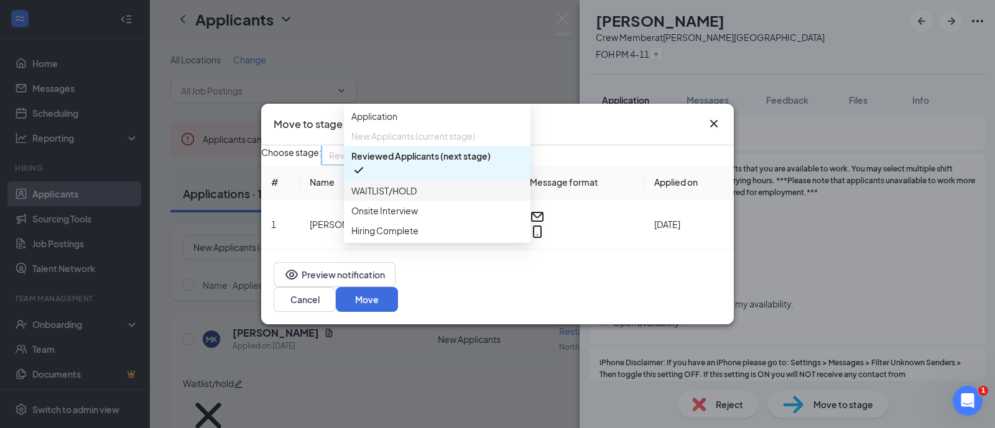
drag, startPoint x: 416, startPoint y: 209, endPoint x: 473, endPoint y: 222, distance: 58.7
click at [416, 198] on span "WAITLIST/HOLD" at bounding box center [383, 191] width 65 height 14
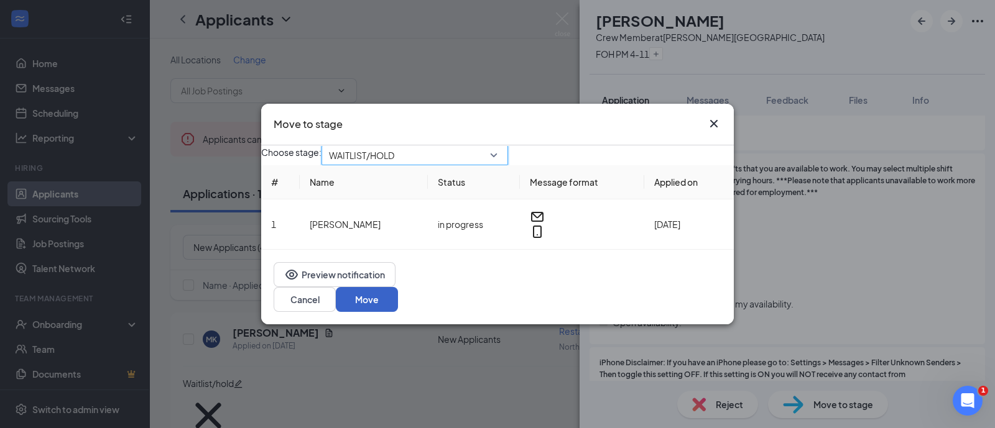
click at [398, 307] on button "Move" at bounding box center [367, 299] width 62 height 25
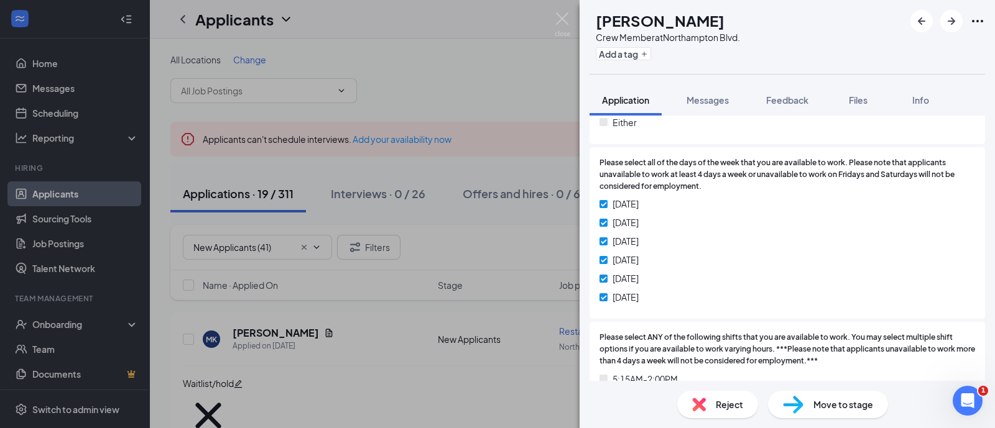
scroll to position [1010, 0]
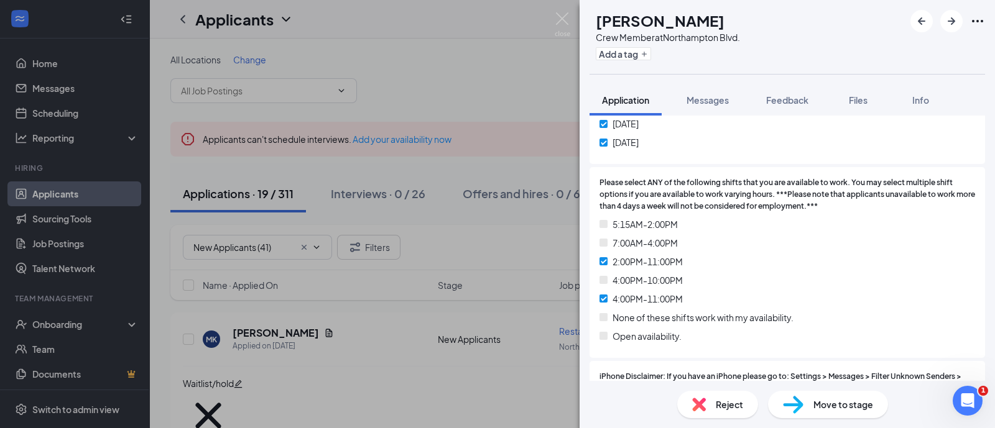
click at [820, 406] on span "Move to stage" at bounding box center [843, 405] width 60 height 14
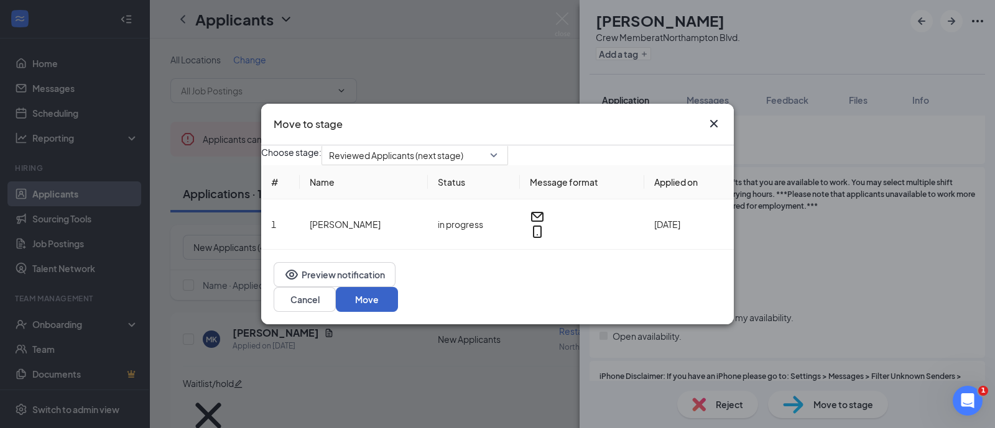
click at [398, 305] on button "Move" at bounding box center [367, 299] width 62 height 25
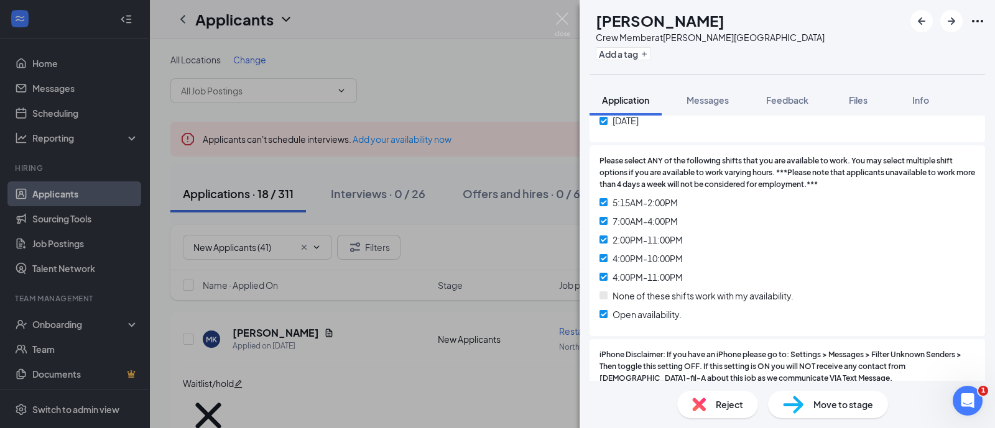
scroll to position [1010, 0]
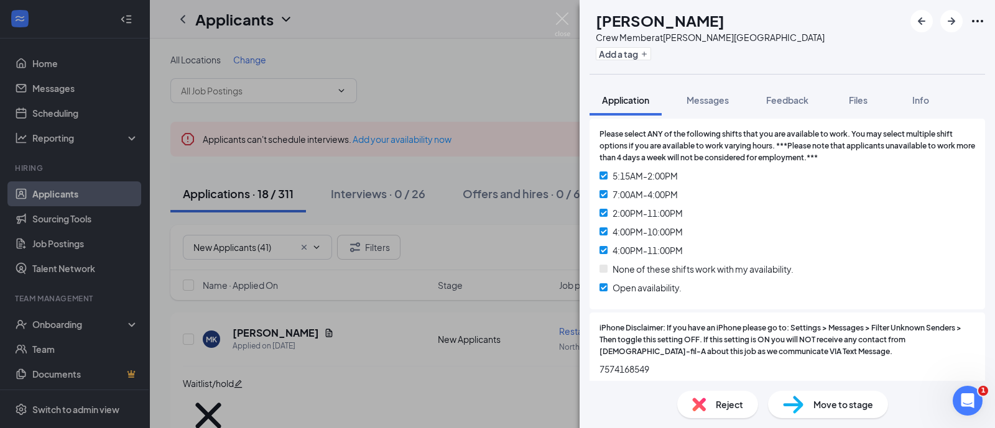
click at [823, 399] on span "Move to stage" at bounding box center [843, 405] width 60 height 14
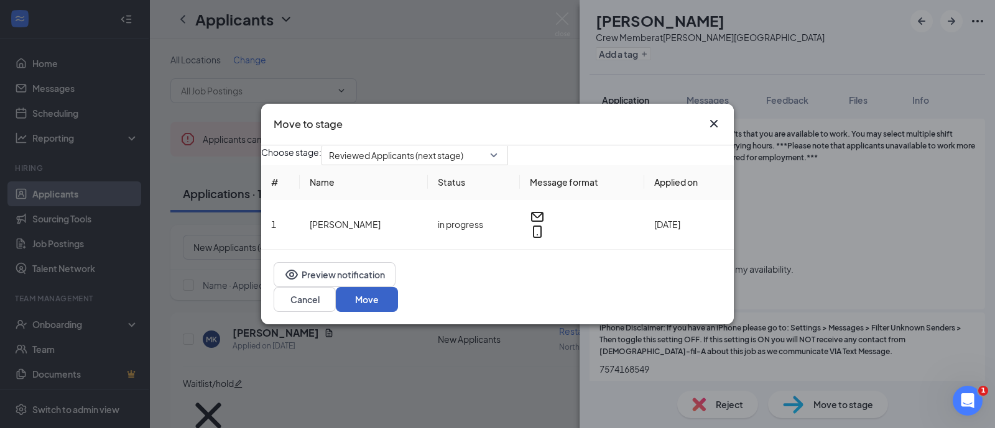
click at [398, 308] on button "Move" at bounding box center [367, 299] width 62 height 25
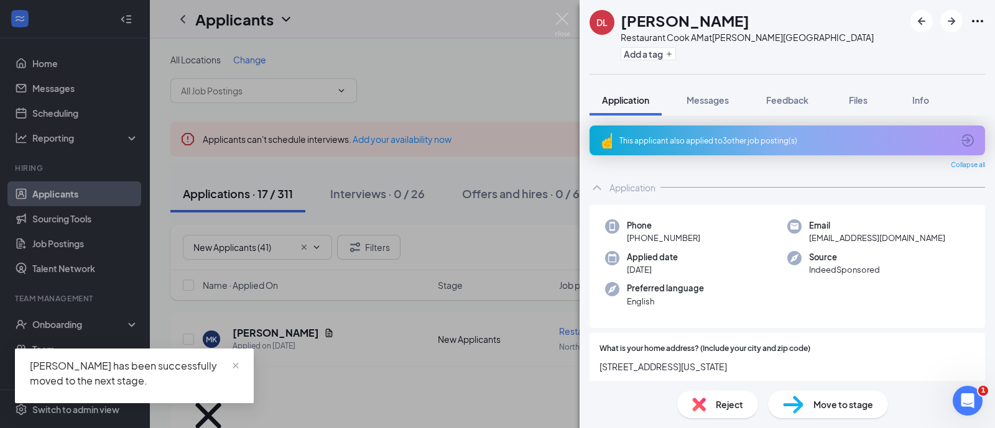
click at [710, 409] on div "Reject" at bounding box center [717, 404] width 81 height 27
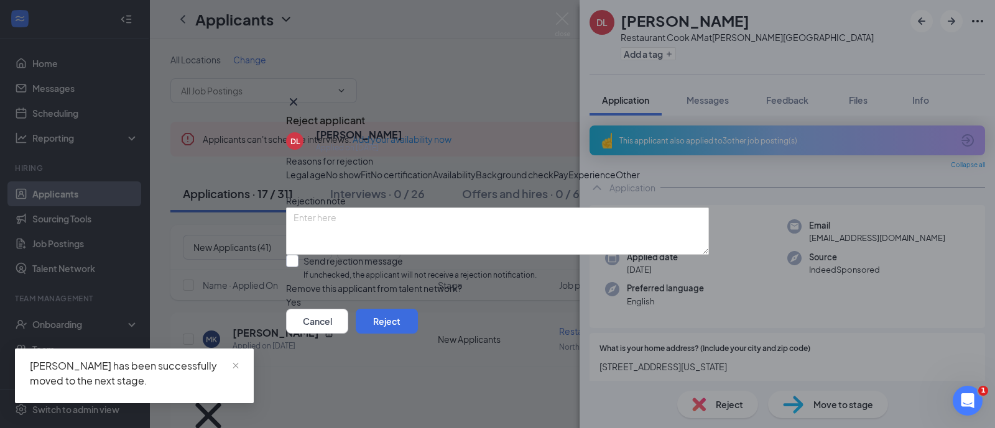
click at [354, 282] on input "Send rejection message If unchecked, the applicant will not receive a rejection…" at bounding box center [411, 268] width 251 height 27
checkbox input "true"
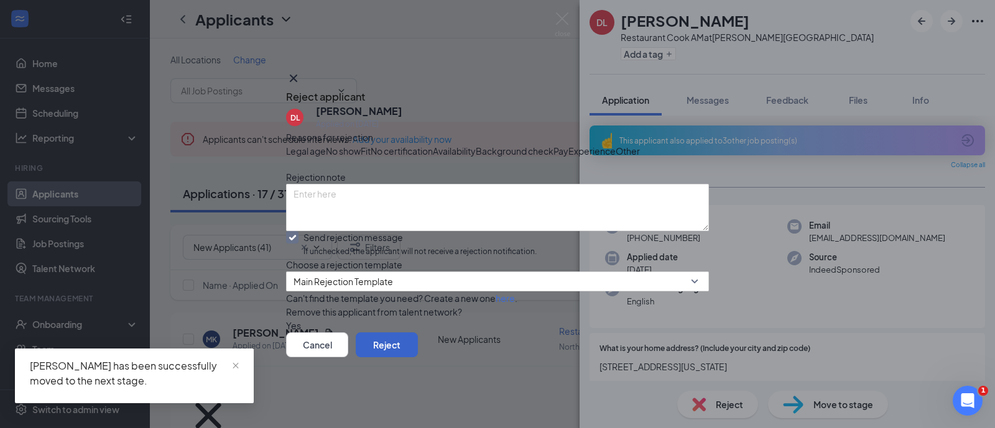
click at [418, 358] on button "Reject" at bounding box center [387, 345] width 62 height 25
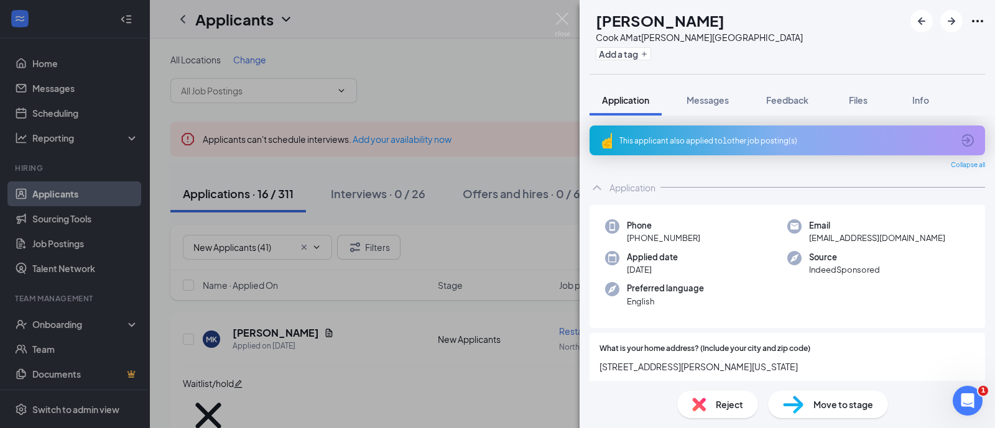
click at [703, 144] on div "This applicant also applied to 1 other job posting(s)" at bounding box center [785, 141] width 333 height 11
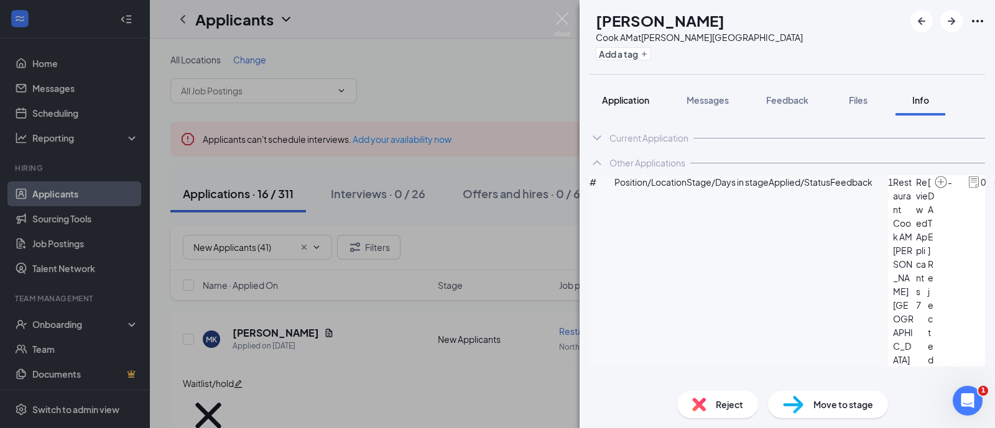
click at [641, 99] on span "Application" at bounding box center [625, 100] width 47 height 11
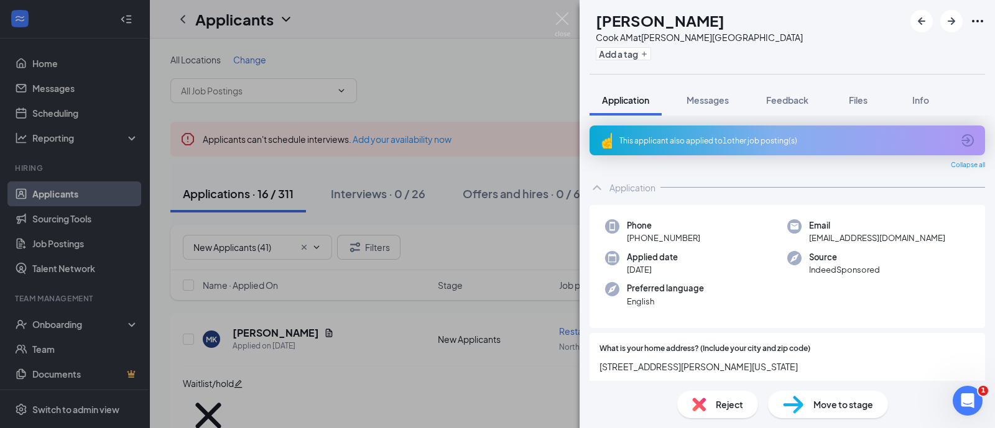
click at [716, 409] on span "Reject" at bounding box center [729, 405] width 27 height 14
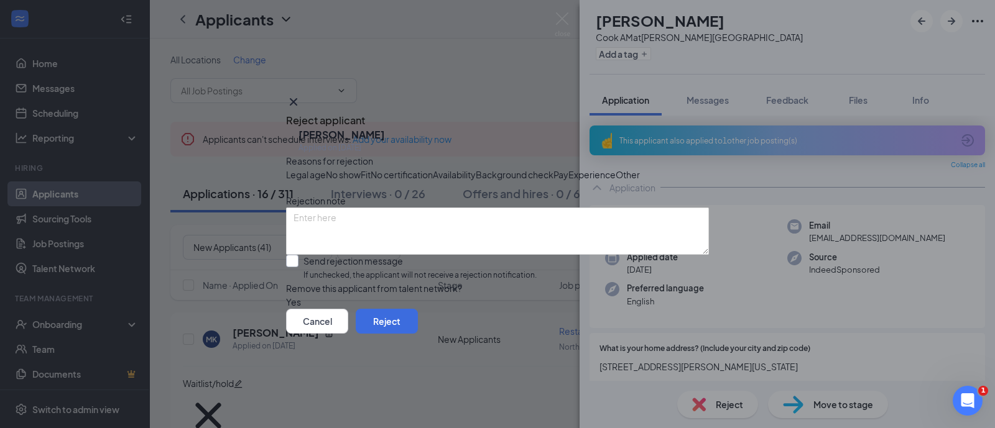
click at [460, 282] on input "Send rejection message If unchecked, the applicant will not receive a rejection…" at bounding box center [411, 268] width 251 height 27
checkbox input "true"
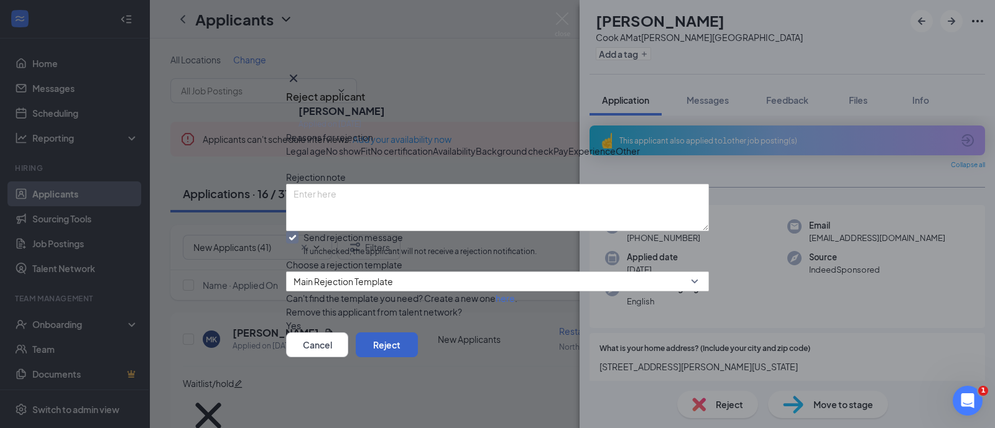
click at [418, 358] on button "Reject" at bounding box center [387, 345] width 62 height 25
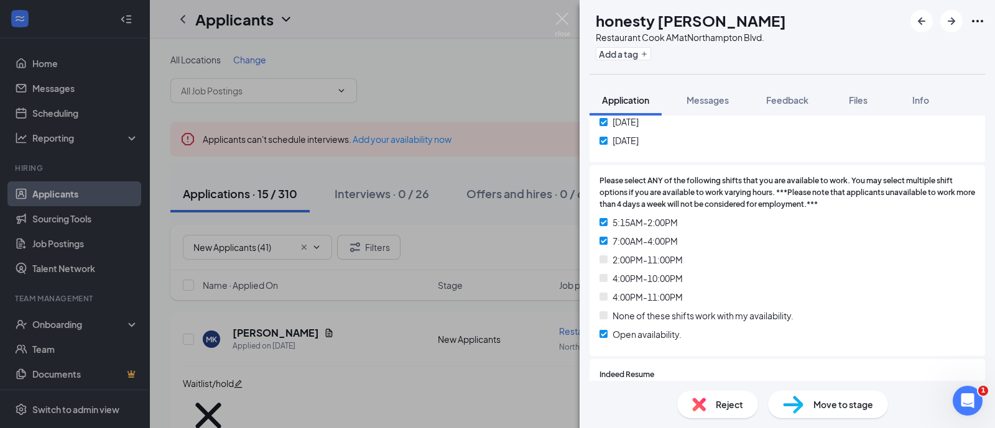
scroll to position [1010, 0]
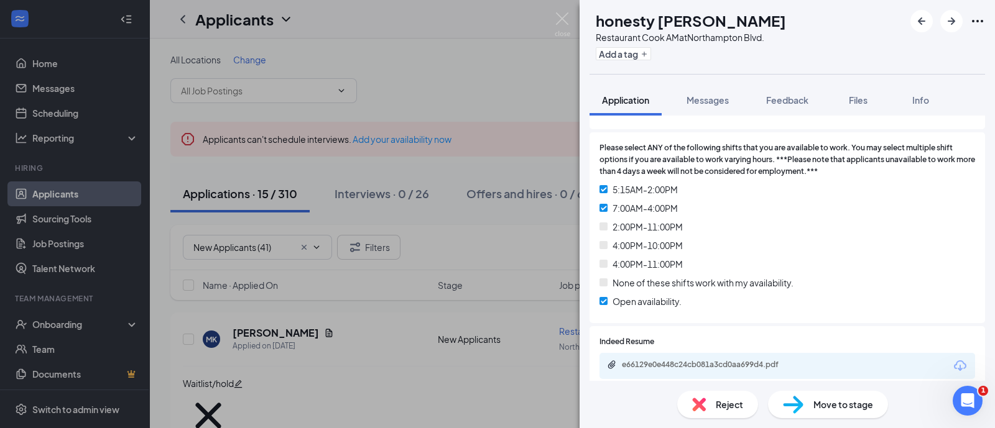
click at [802, 410] on img at bounding box center [793, 405] width 21 height 18
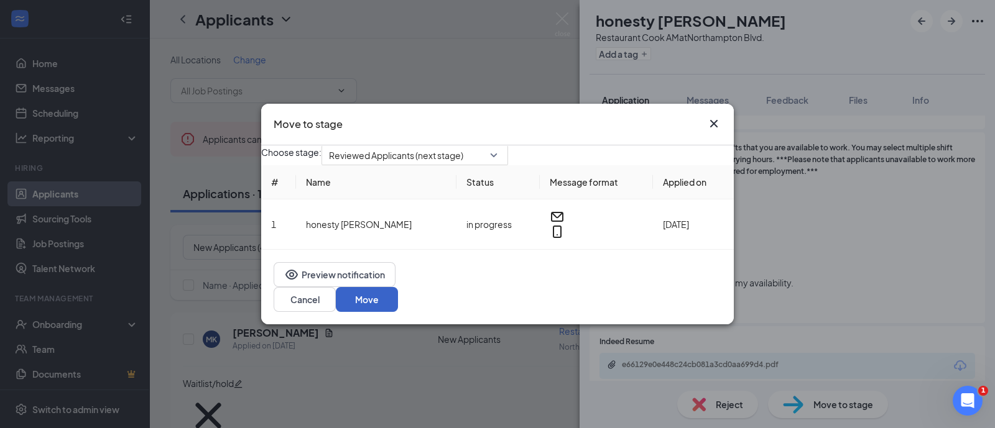
click at [398, 310] on button "Move" at bounding box center [367, 299] width 62 height 25
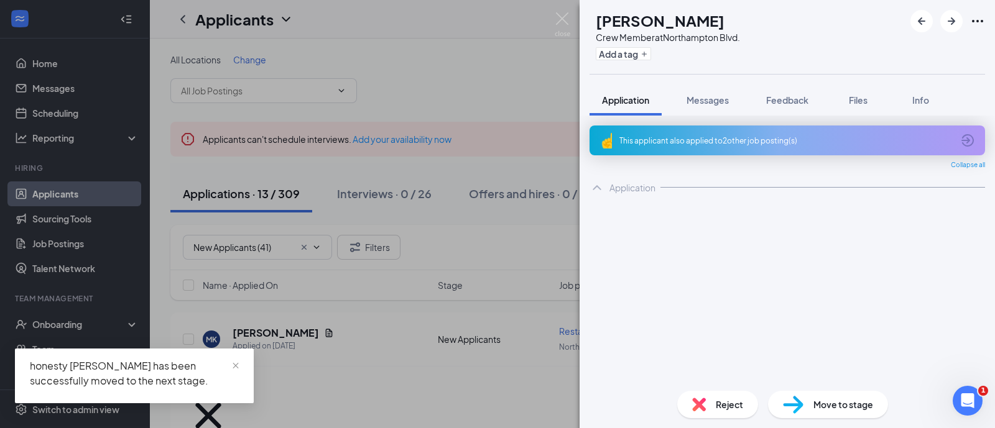
click at [703, 144] on div "This applicant also applied to 2 other job posting(s)" at bounding box center [785, 141] width 333 height 11
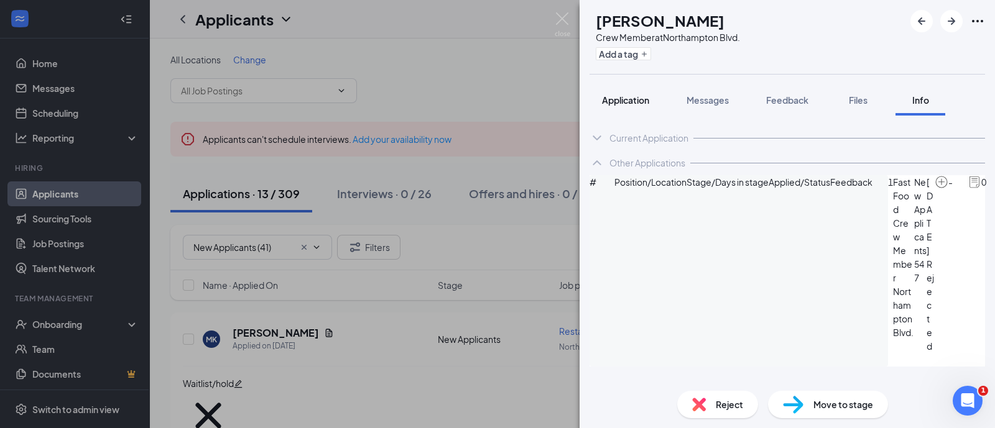
click at [631, 98] on span "Application" at bounding box center [625, 100] width 47 height 11
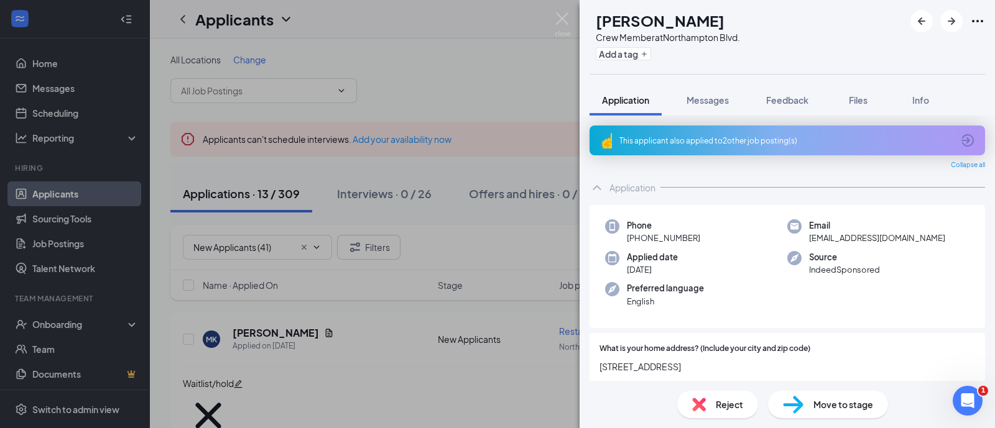
click at [681, 144] on div "This applicant also applied to 2 other job posting(s)" at bounding box center [786, 141] width 395 height 30
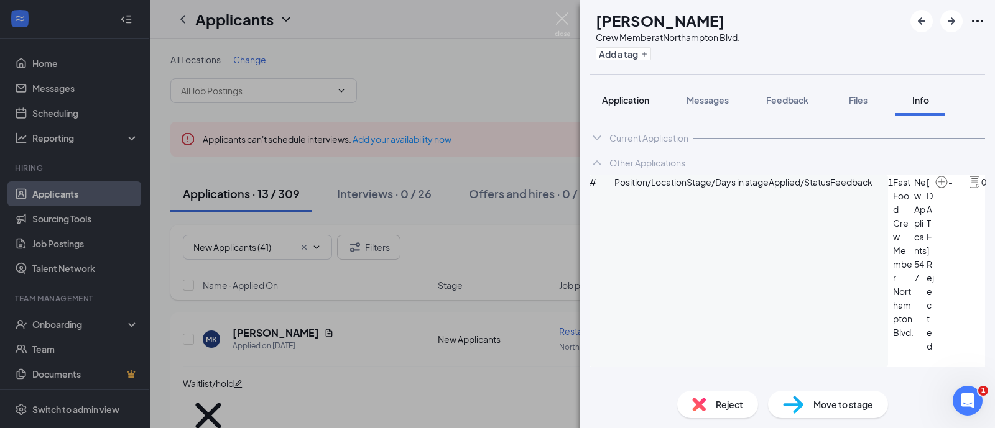
click at [628, 98] on span "Application" at bounding box center [625, 100] width 47 height 11
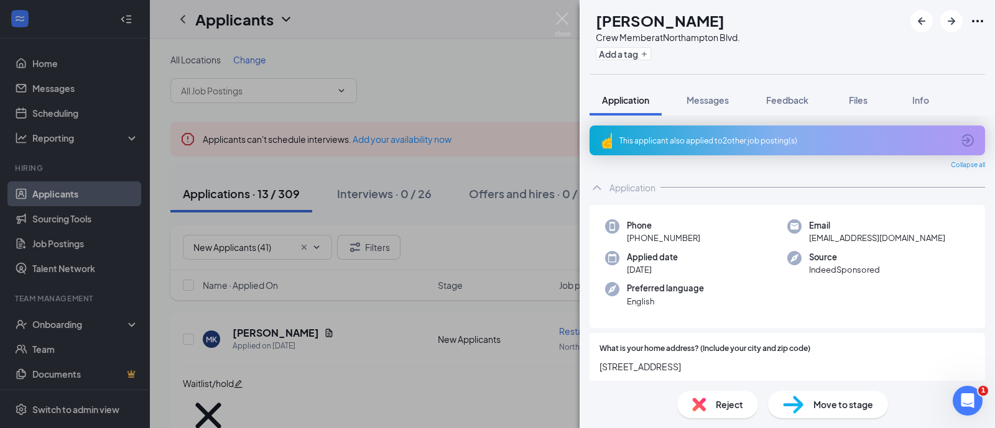
click at [689, 136] on div "This applicant also applied to 2 other job posting(s)" at bounding box center [785, 141] width 333 height 11
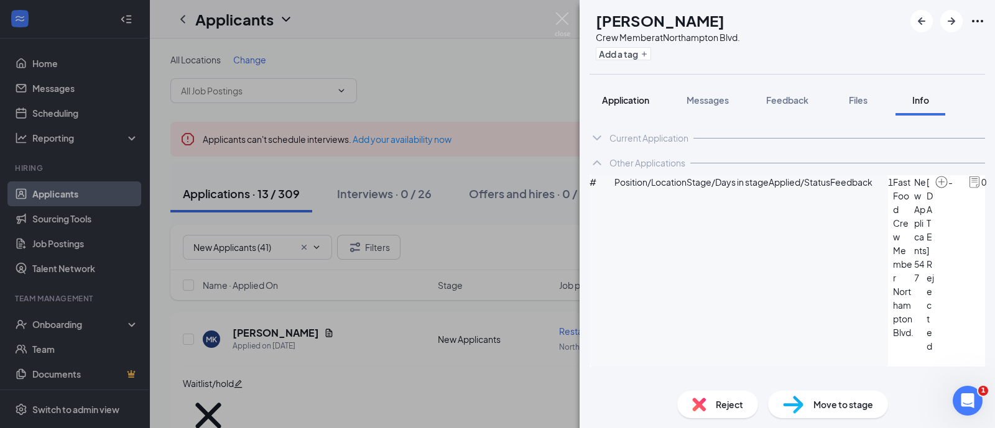
click at [634, 96] on span "Application" at bounding box center [625, 100] width 47 height 11
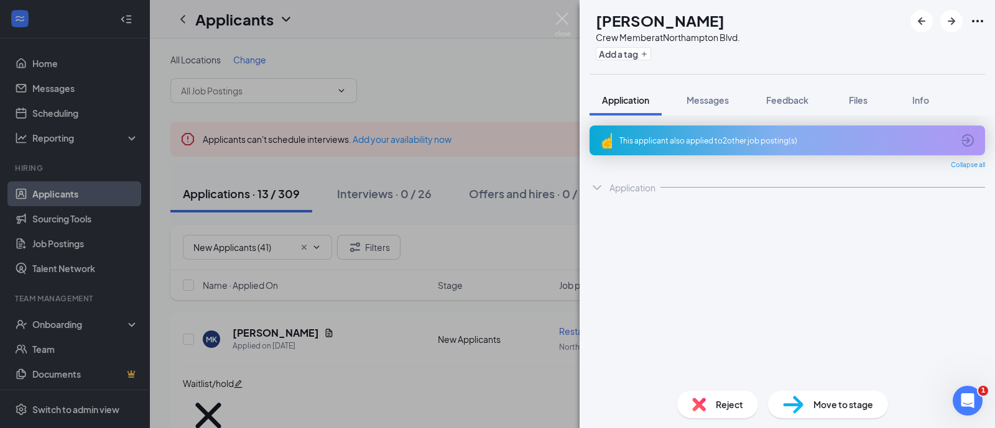
click at [825, 400] on span "Move to stage" at bounding box center [843, 405] width 60 height 14
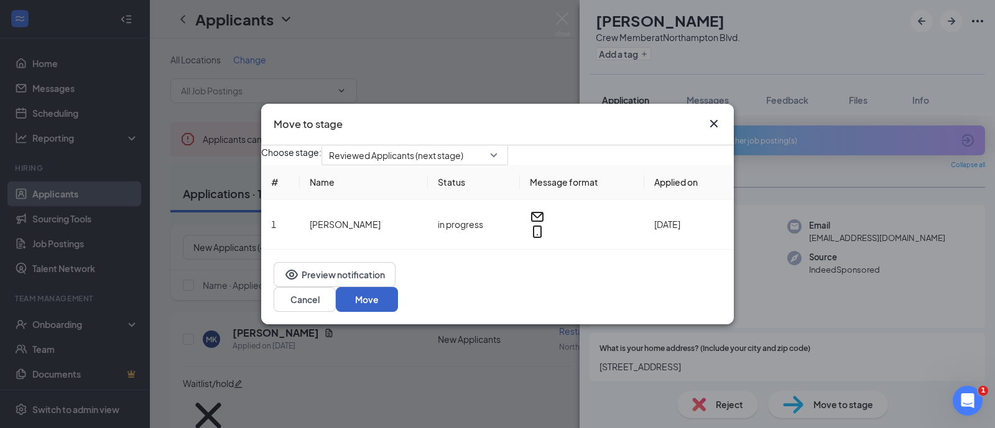
click at [398, 292] on button "Move" at bounding box center [367, 299] width 62 height 25
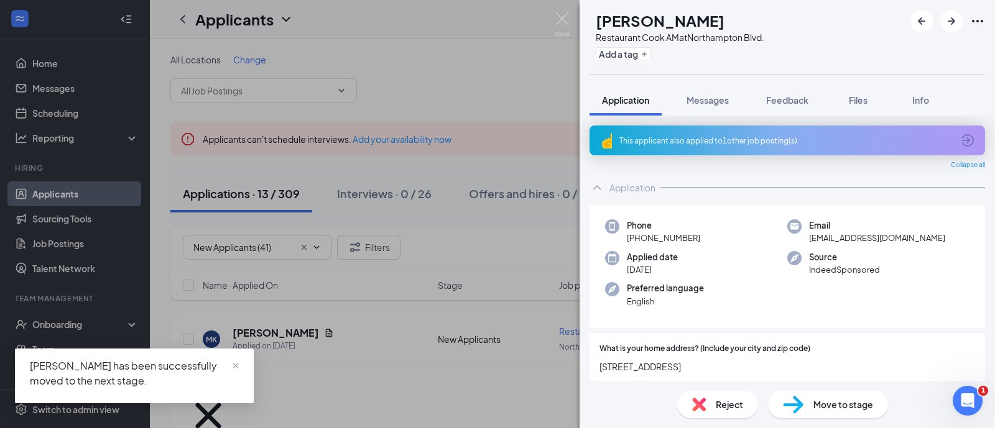
click at [706, 137] on div "This applicant also applied to 1 other job posting(s)" at bounding box center [785, 141] width 333 height 11
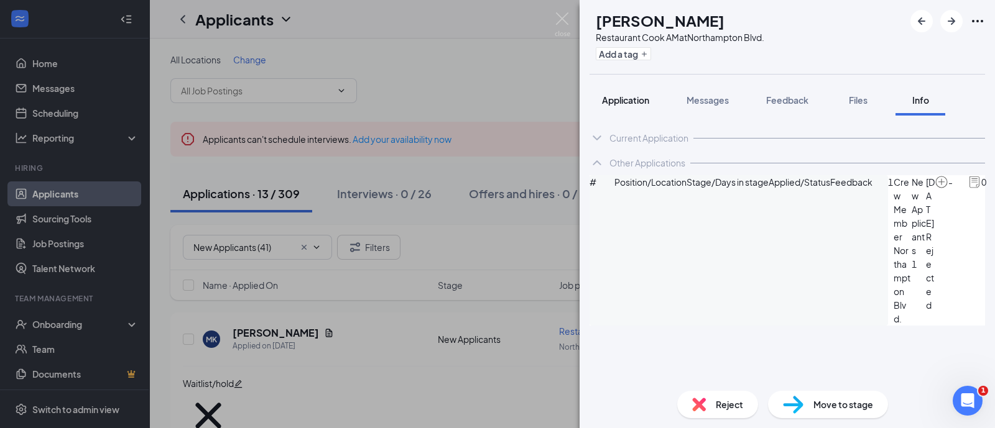
click at [649, 96] on span "Application" at bounding box center [625, 100] width 47 height 11
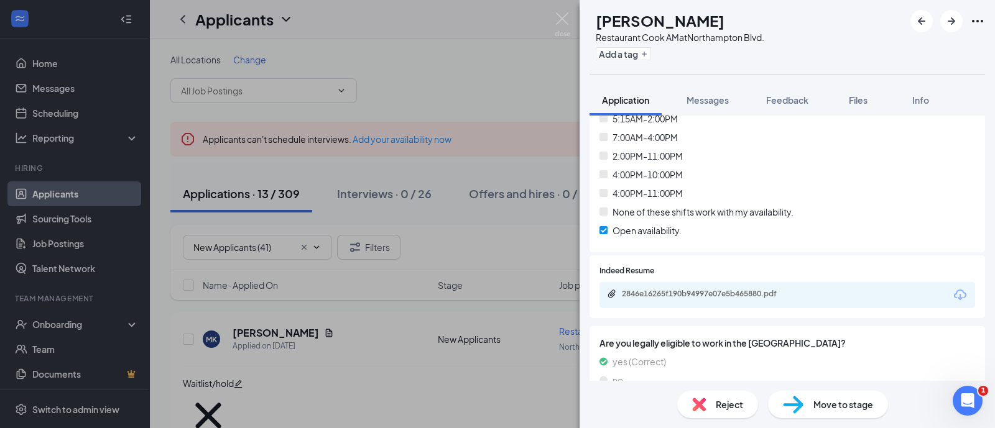
scroll to position [1165, 0]
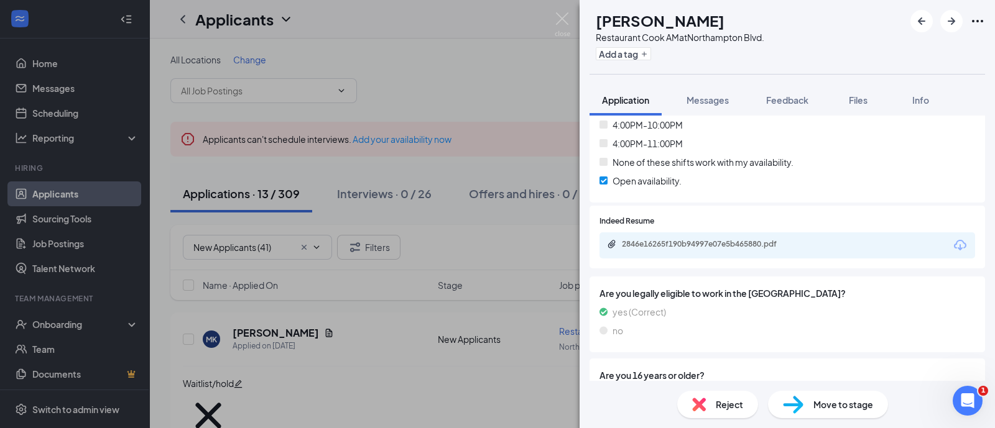
click at [830, 414] on div "Move to stage" at bounding box center [828, 404] width 120 height 27
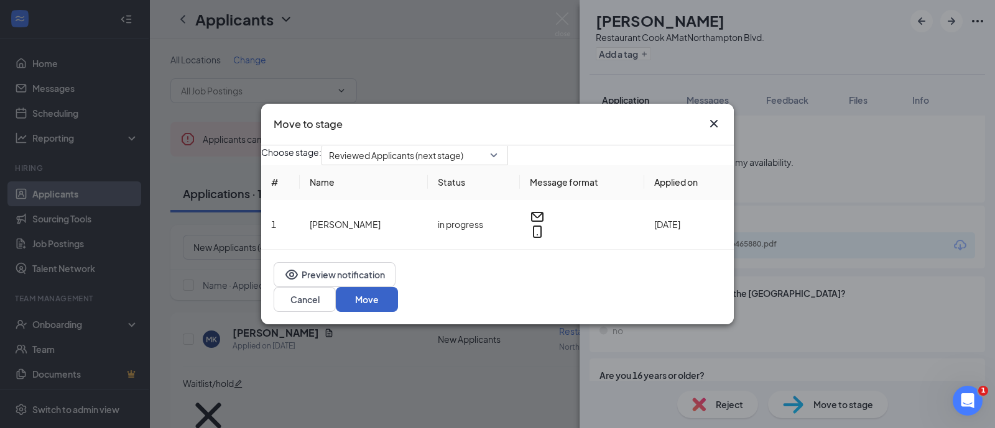
click at [398, 310] on button "Move" at bounding box center [367, 299] width 62 height 25
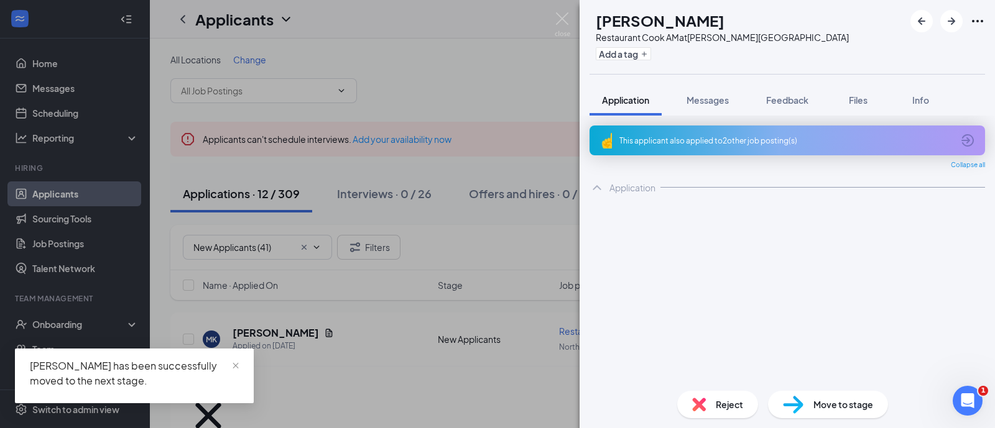
click at [690, 138] on div "This applicant also applied to 2 other job posting(s)" at bounding box center [785, 141] width 333 height 11
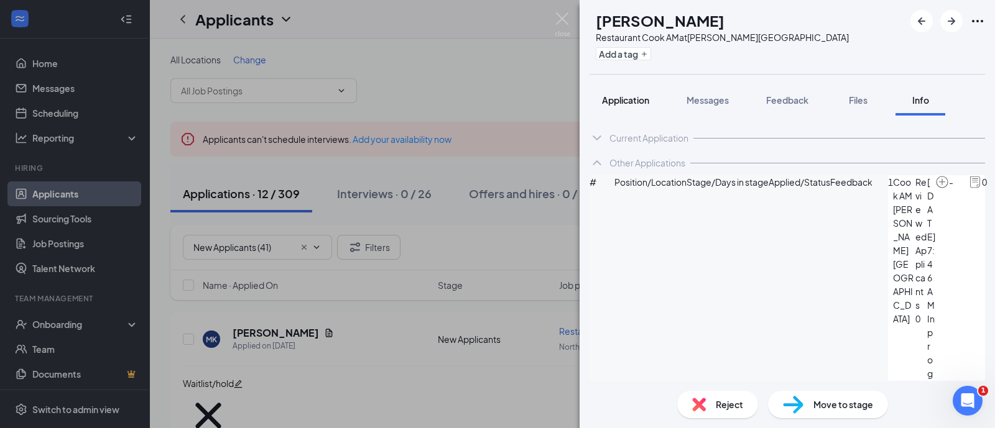
click at [630, 106] on button "Application" at bounding box center [625, 100] width 72 height 31
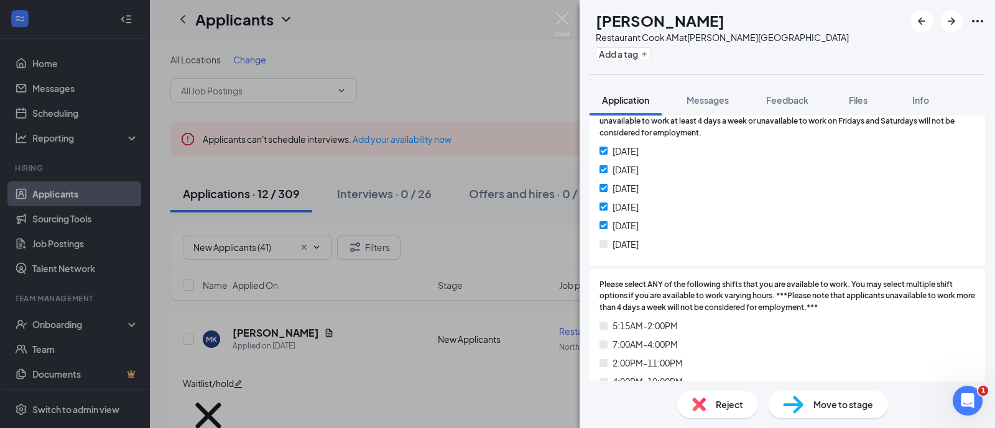
scroll to position [933, 0]
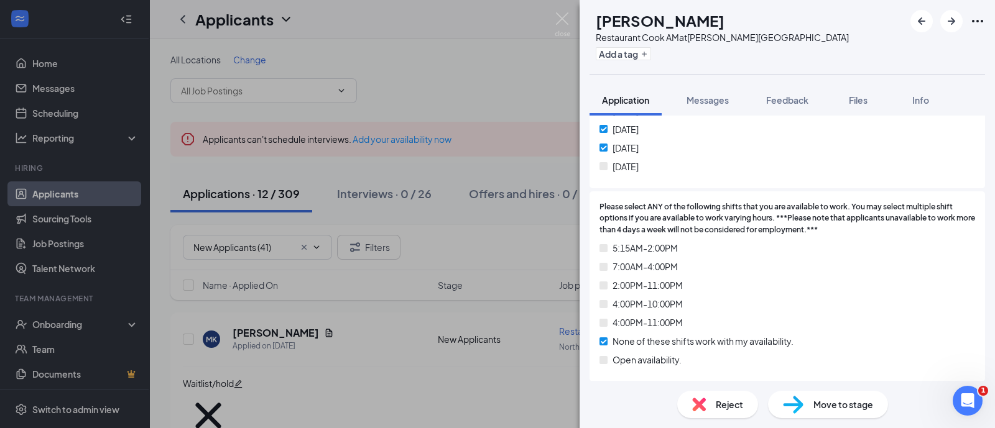
click at [743, 401] on div "Reject" at bounding box center [717, 404] width 81 height 27
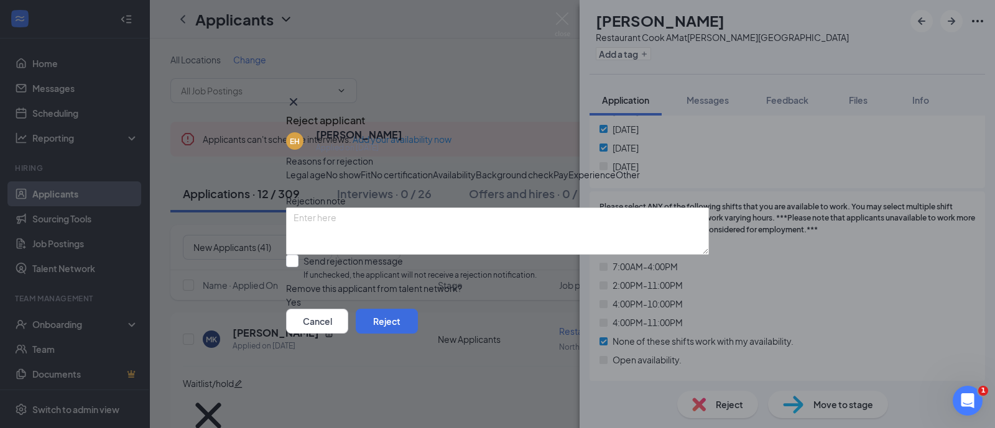
click at [476, 168] on span "Availability" at bounding box center [454, 175] width 43 height 14
drag, startPoint x: 391, startPoint y: 290, endPoint x: 422, endPoint y: 294, distance: 30.7
click at [391, 282] on input "Send rejection message If unchecked, the applicant will not receive a rejection…" at bounding box center [411, 268] width 251 height 27
checkbox input "true"
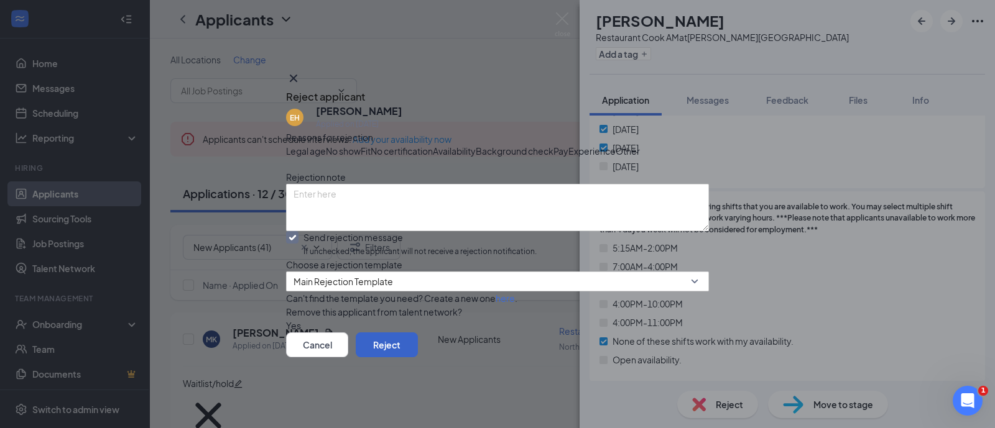
click at [418, 358] on button "Reject" at bounding box center [387, 345] width 62 height 25
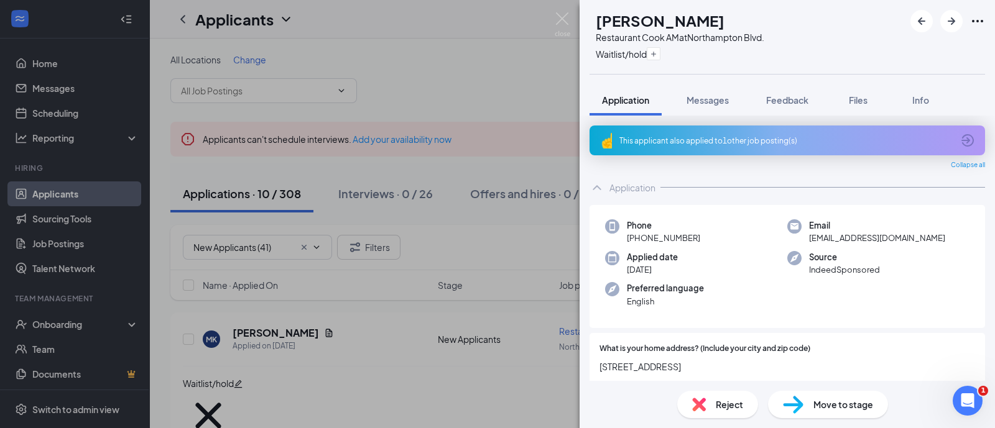
click at [708, 146] on div "This applicant also applied to 1 other job posting(s)" at bounding box center [786, 141] width 395 height 30
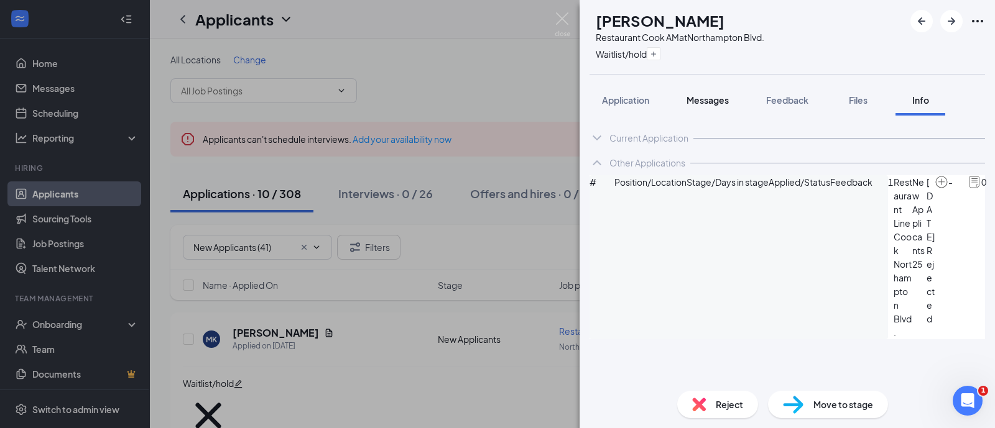
click at [707, 98] on span "Messages" at bounding box center [707, 100] width 42 height 11
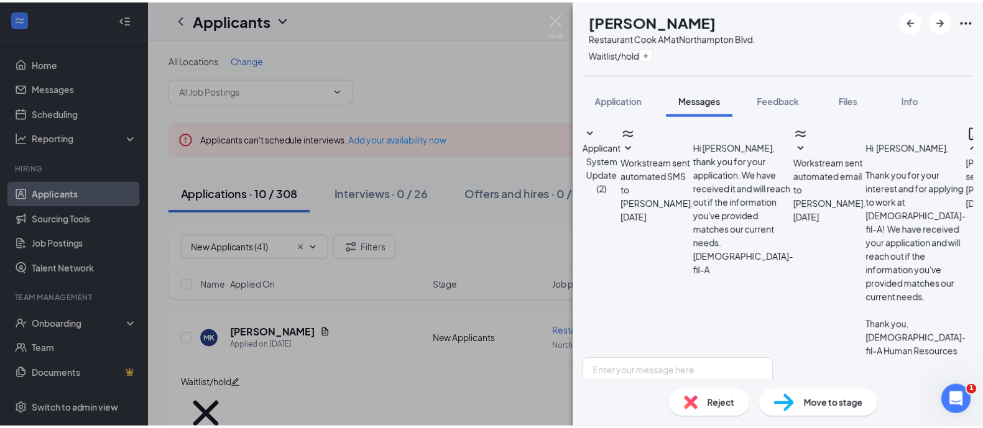
scroll to position [103, 0]
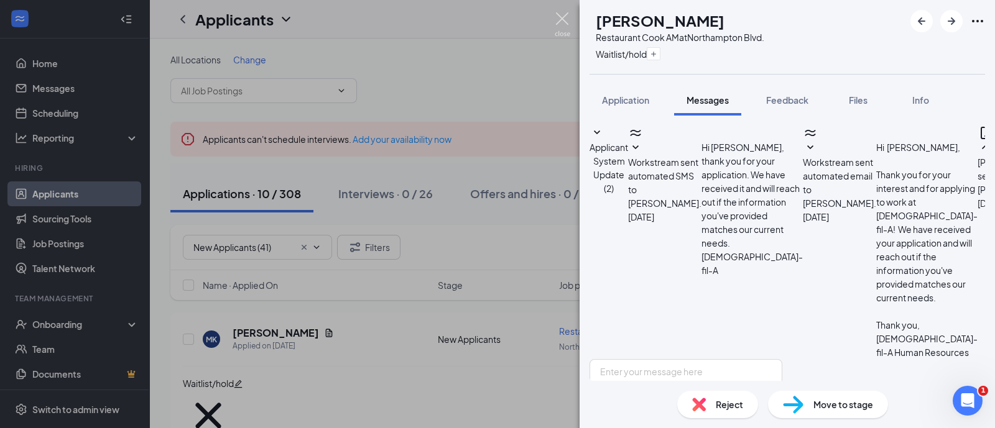
click at [565, 17] on img at bounding box center [563, 24] width 16 height 24
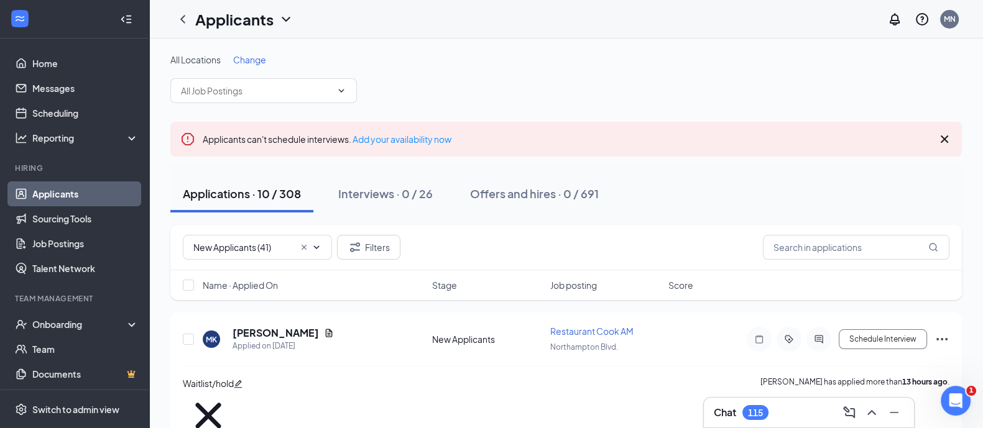
click at [779, 409] on div "Chat 115" at bounding box center [809, 413] width 190 height 20
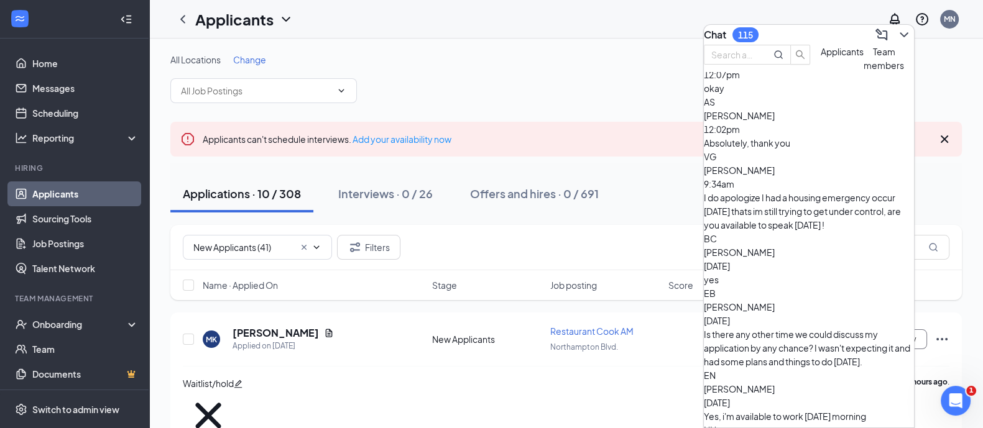
scroll to position [155, 0]
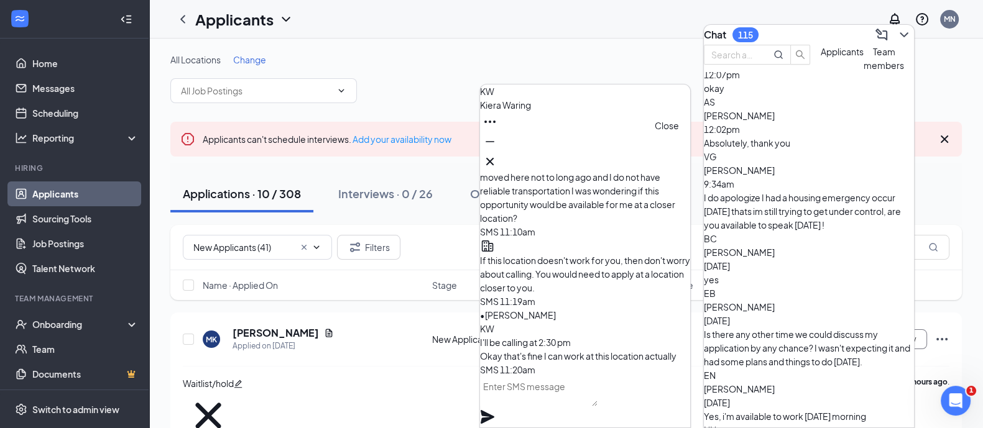
click at [497, 157] on icon "Cross" at bounding box center [490, 161] width 15 height 15
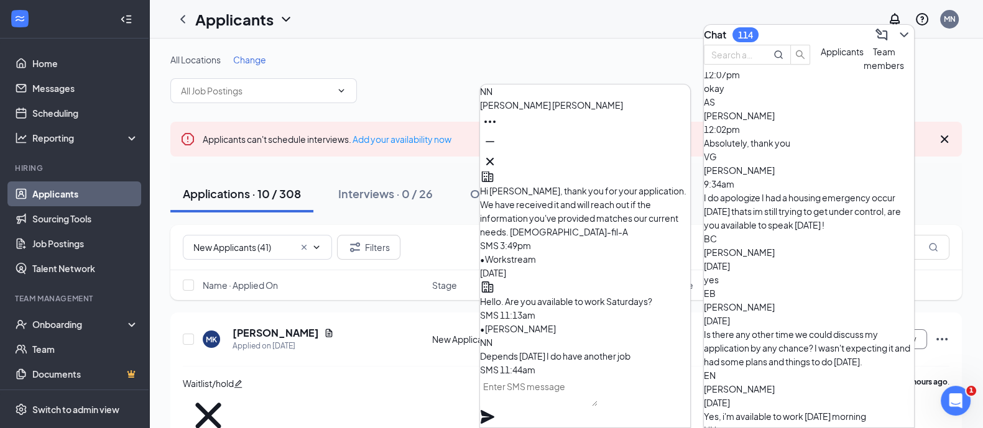
click at [598, 402] on textarea at bounding box center [539, 392] width 118 height 30
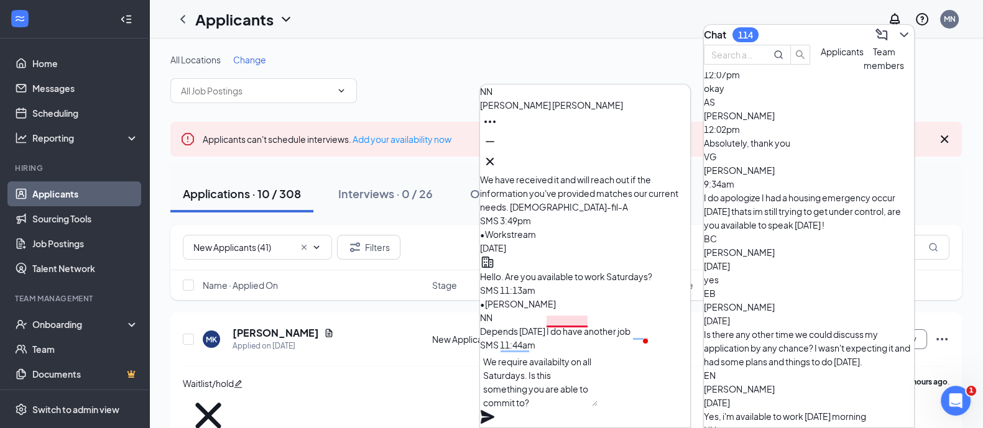
click at [579, 380] on textarea "We require availabilty on all Saturdays. Is this something you are able to comm…" at bounding box center [539, 379] width 118 height 55
drag, startPoint x: 515, startPoint y: 396, endPoint x: 481, endPoint y: 367, distance: 45.0
click at [481, 367] on div "We require availability on all Saturdays. Is this something you are able to com…" at bounding box center [585, 390] width 210 height 76
type textarea "We require availability on all Saturdays. Is this something you are able to com…"
click at [494, 410] on icon "Plane" at bounding box center [488, 417] width 14 height 14
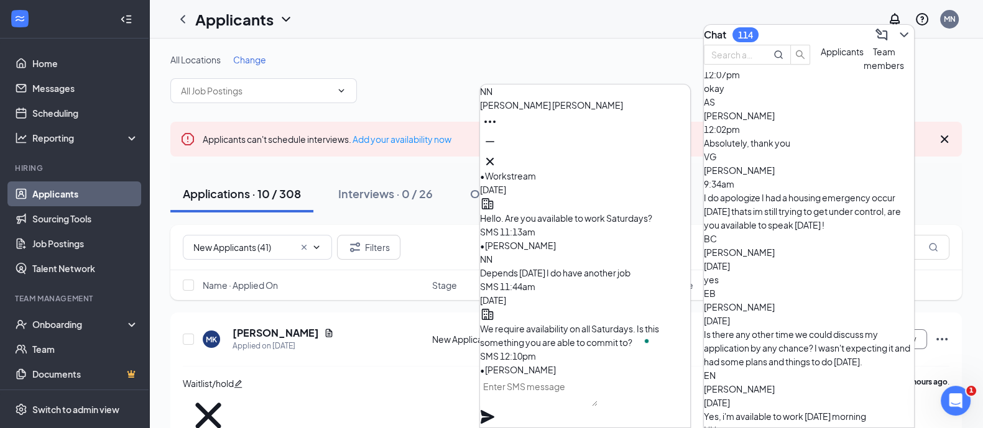
click at [494, 158] on icon "Cross" at bounding box center [489, 161] width 7 height 7
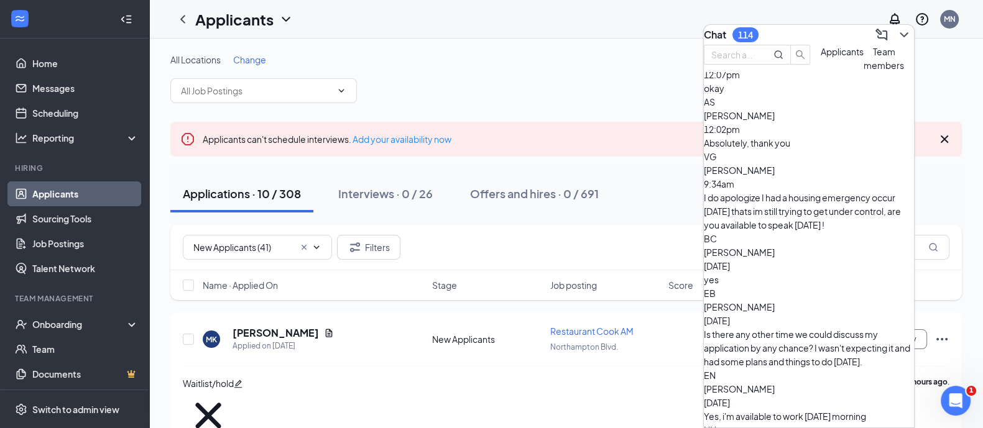
click at [797, 410] on div "Yes, i'm available to work [DATE] morning" at bounding box center [809, 417] width 210 height 14
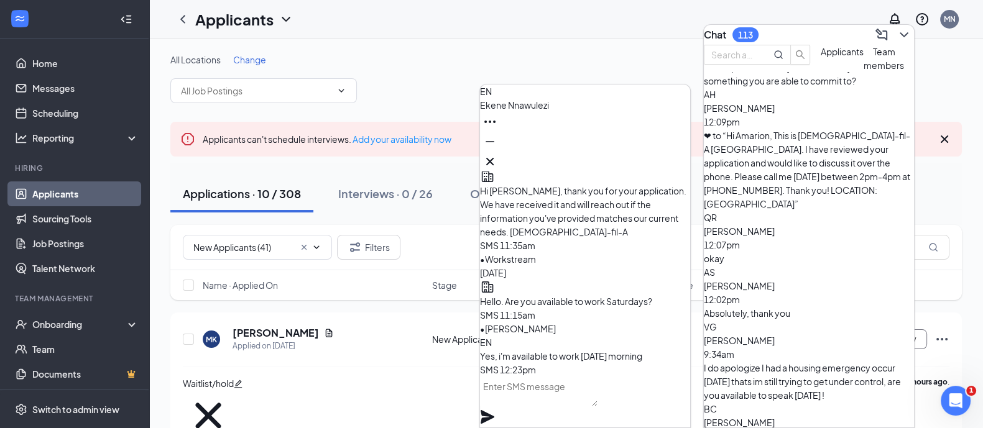
scroll to position [77, 0]
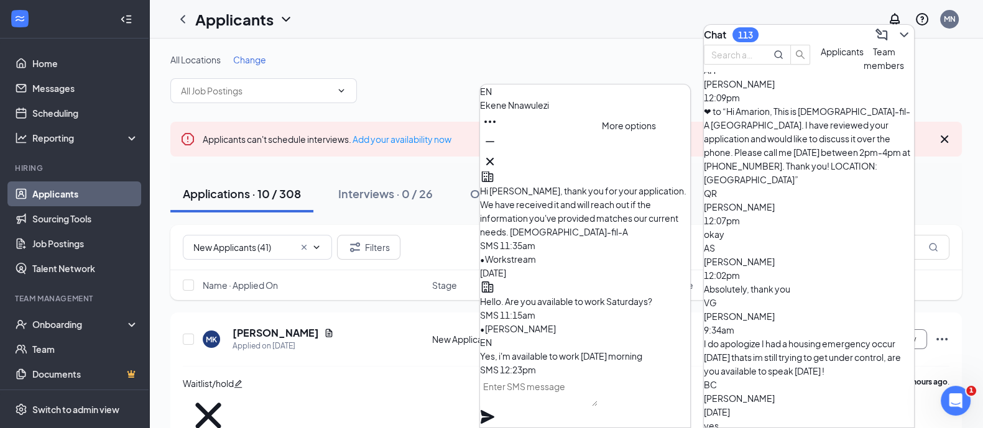
click at [497, 129] on icon "Ellipses" at bounding box center [490, 121] width 15 height 15
click at [549, 111] on span "[PERSON_NAME]" at bounding box center [514, 104] width 69 height 11
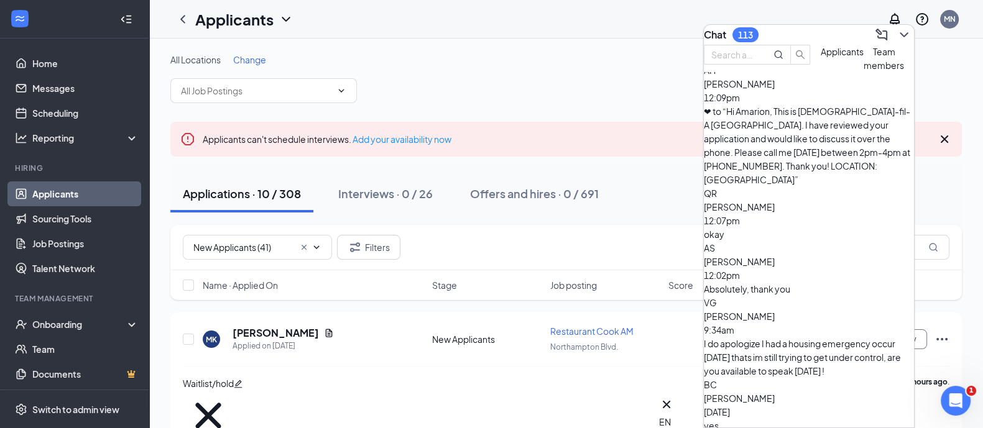
click at [933, 185] on div "Applications · 10 / 308 Interviews · 0 / 26 Offers and hires · 0 / 691" at bounding box center [566, 193] width 792 height 37
click at [902, 25] on button at bounding box center [904, 35] width 20 height 20
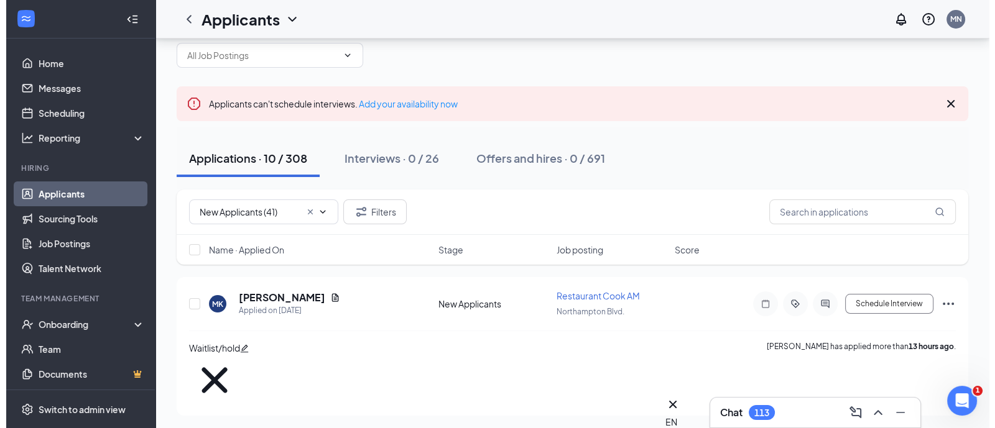
scroll to position [0, 0]
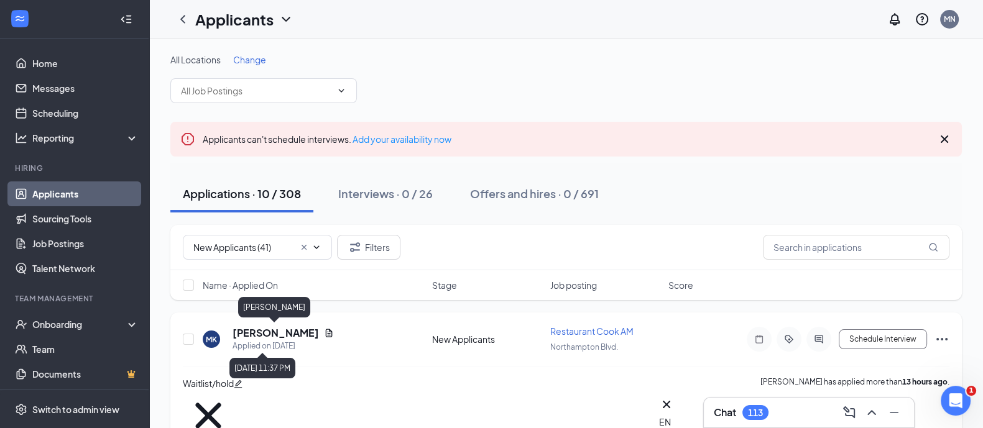
click at [290, 330] on h5 "[PERSON_NAME]" at bounding box center [276, 333] width 86 height 14
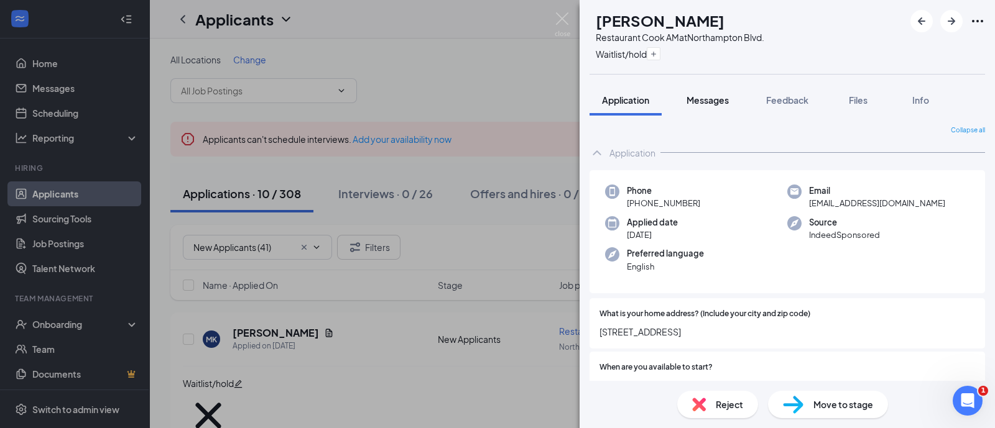
click at [723, 96] on span "Messages" at bounding box center [707, 100] width 42 height 11
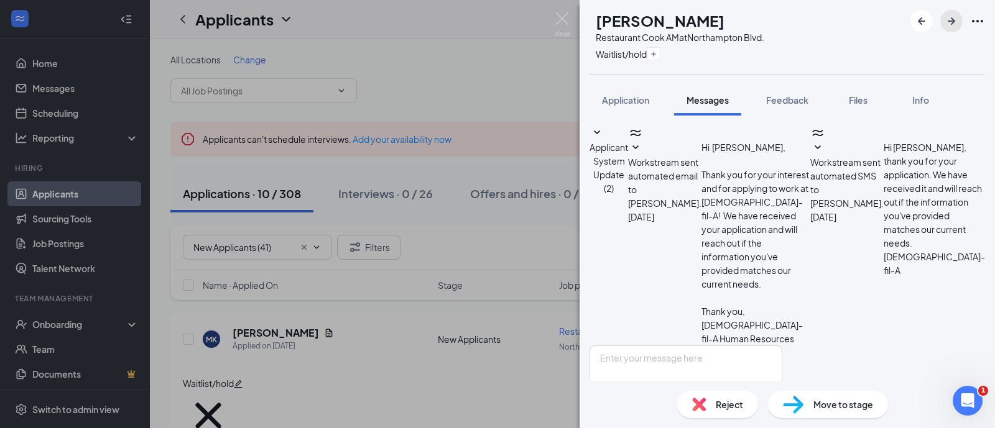
click at [952, 22] on icon "ArrowRight" at bounding box center [951, 20] width 7 height 7
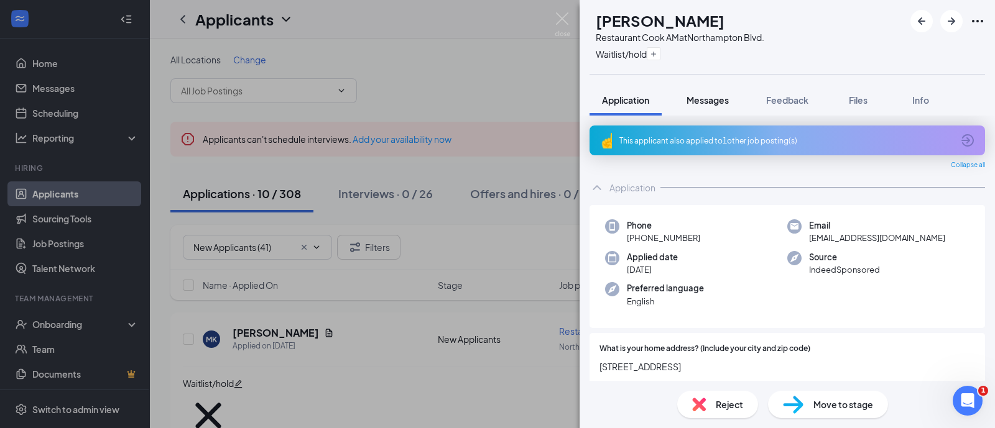
click at [726, 96] on span "Messages" at bounding box center [707, 100] width 42 height 11
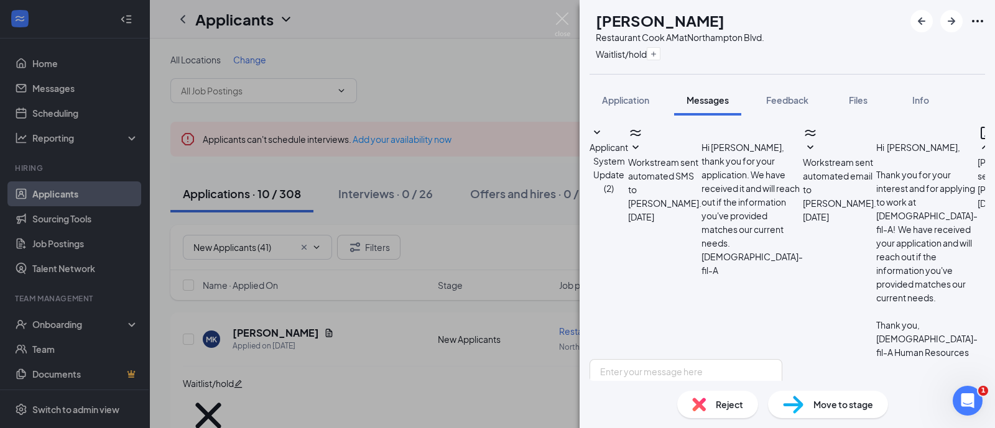
scroll to position [103, 0]
click at [941, 17] on button "button" at bounding box center [951, 21] width 22 height 22
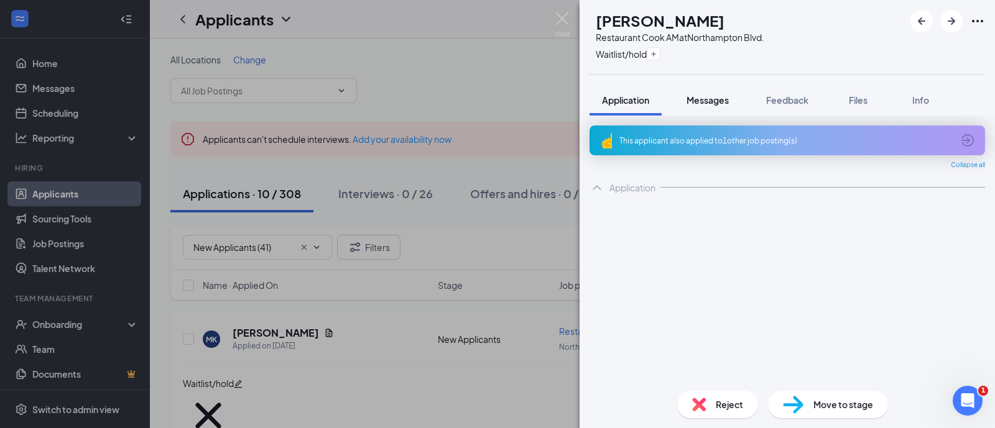
click at [710, 99] on span "Messages" at bounding box center [707, 100] width 42 height 11
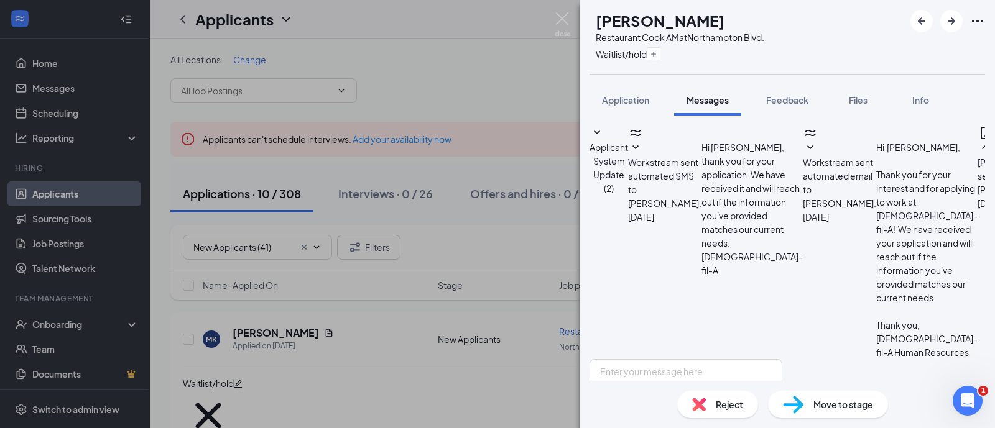
scroll to position [103, 0]
click at [961, 31] on div at bounding box center [947, 21] width 75 height 22
click at [954, 22] on icon "ArrowRight" at bounding box center [951, 21] width 15 height 15
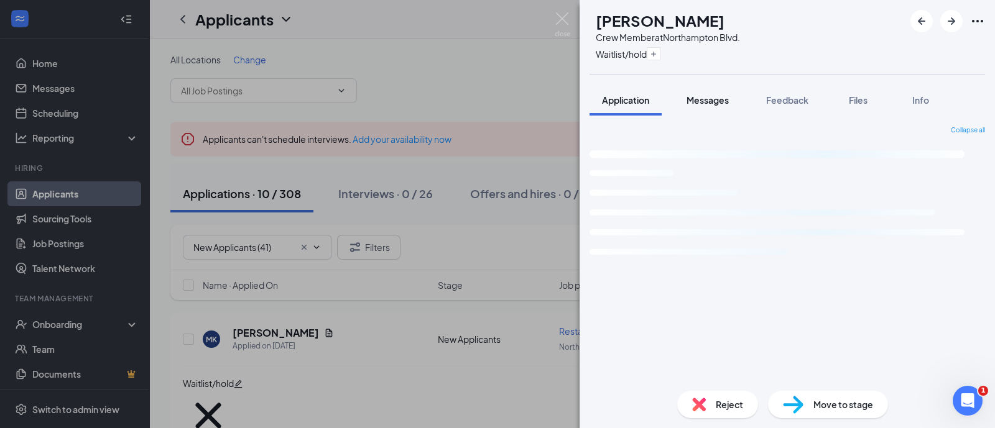
click at [713, 98] on span "Messages" at bounding box center [707, 100] width 42 height 11
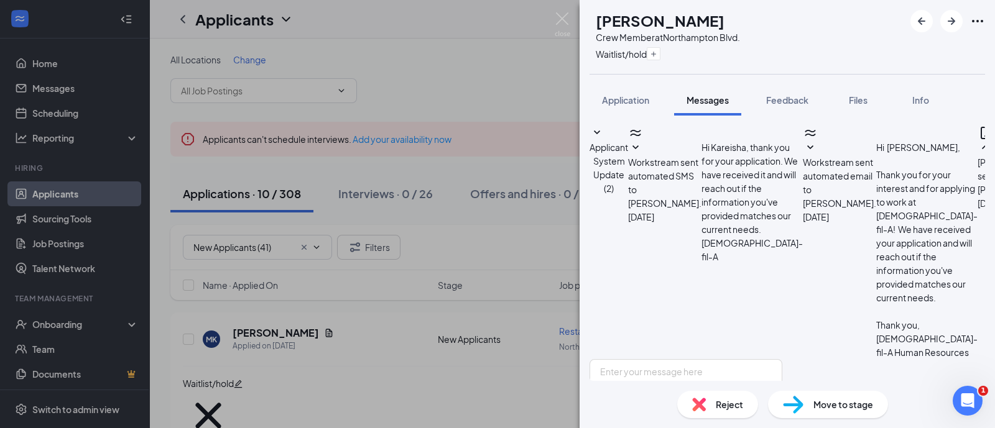
scroll to position [265, 0]
click at [951, 17] on icon "ArrowRight" at bounding box center [951, 20] width 7 height 7
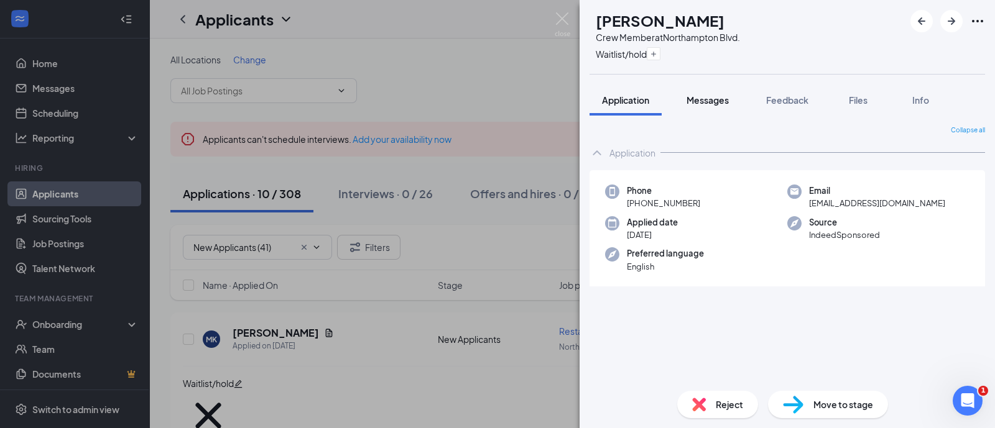
click at [716, 97] on span "Messages" at bounding box center [707, 100] width 42 height 11
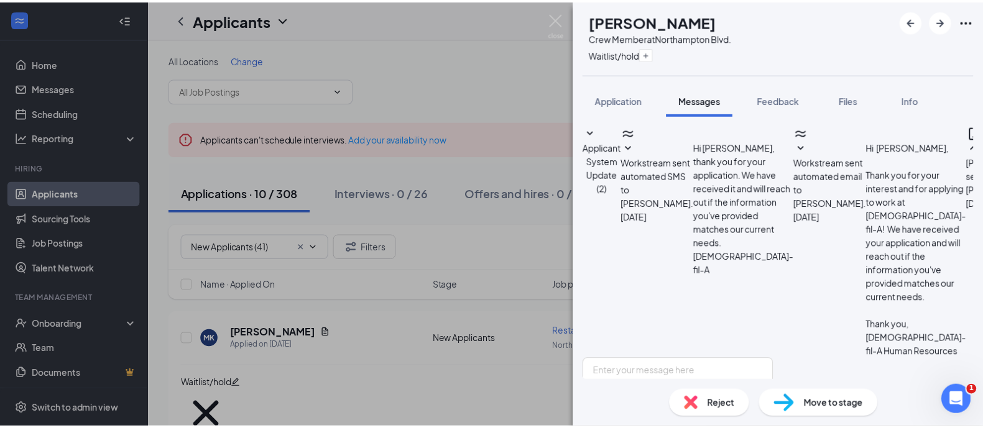
scroll to position [103, 0]
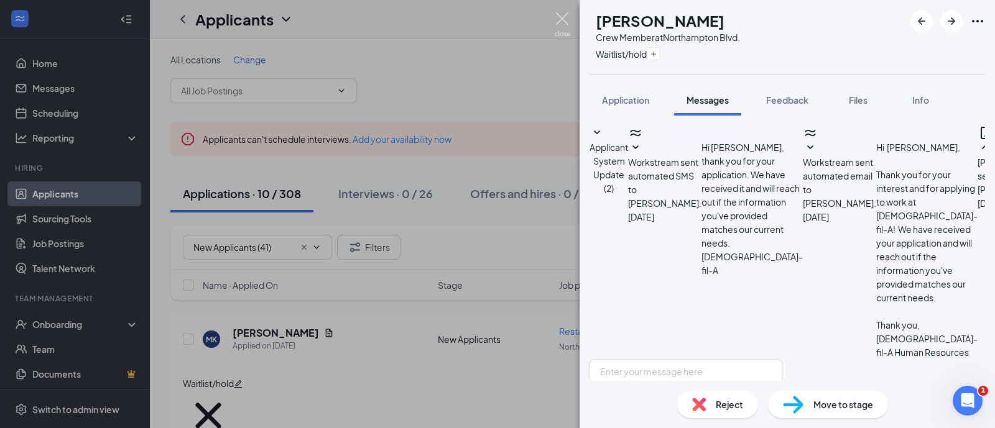
drag, startPoint x: 561, startPoint y: 18, endPoint x: 899, endPoint y: 407, distance: 514.8
click at [560, 17] on img at bounding box center [563, 24] width 16 height 24
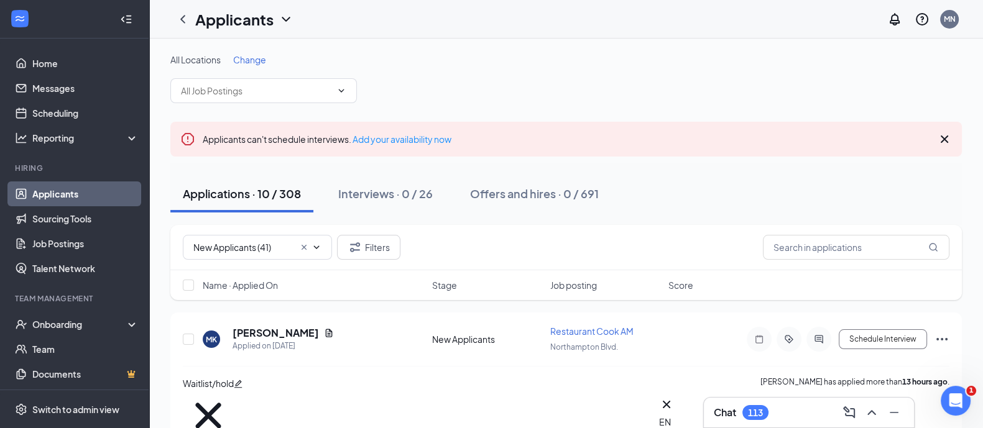
click at [789, 404] on div "Chat 113" at bounding box center [809, 413] width 190 height 20
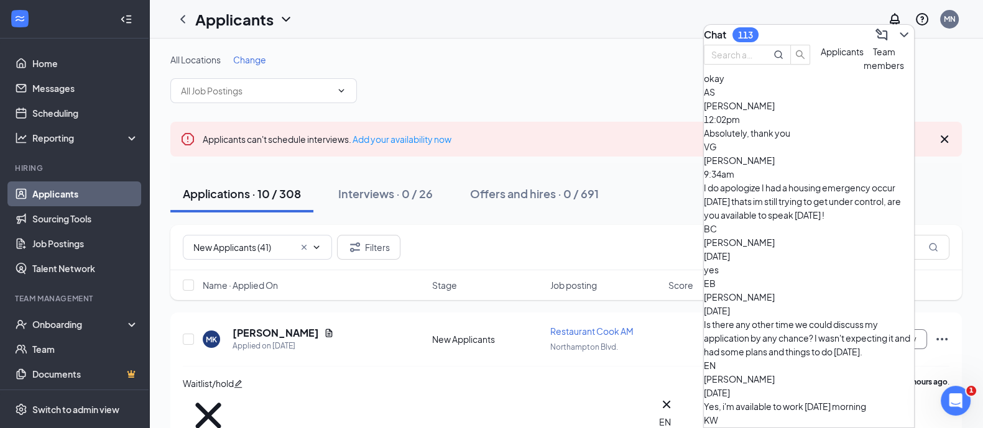
scroll to position [155, 0]
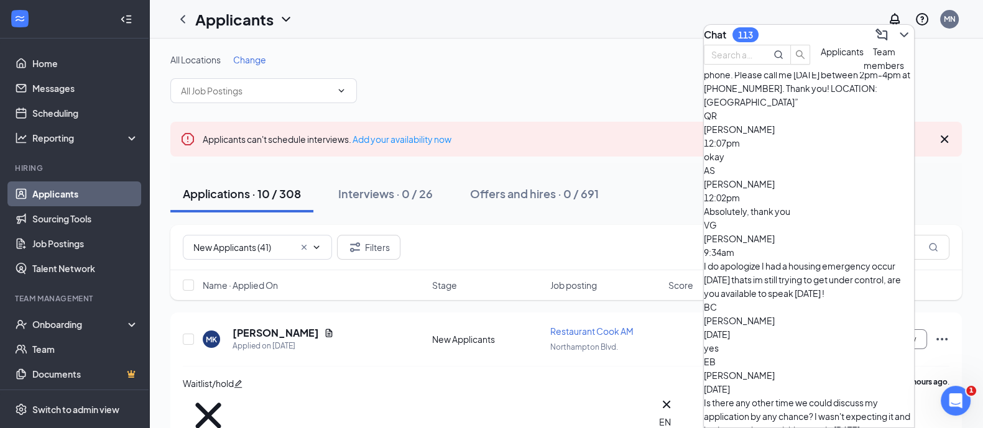
click at [839, 369] on div "[PERSON_NAME] [DATE]" at bounding box center [809, 382] width 210 height 27
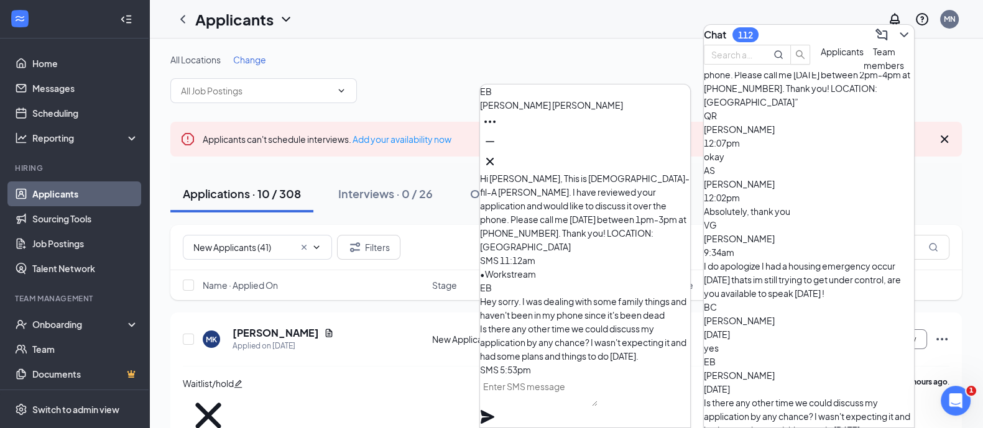
click at [581, 404] on textarea at bounding box center [539, 392] width 118 height 30
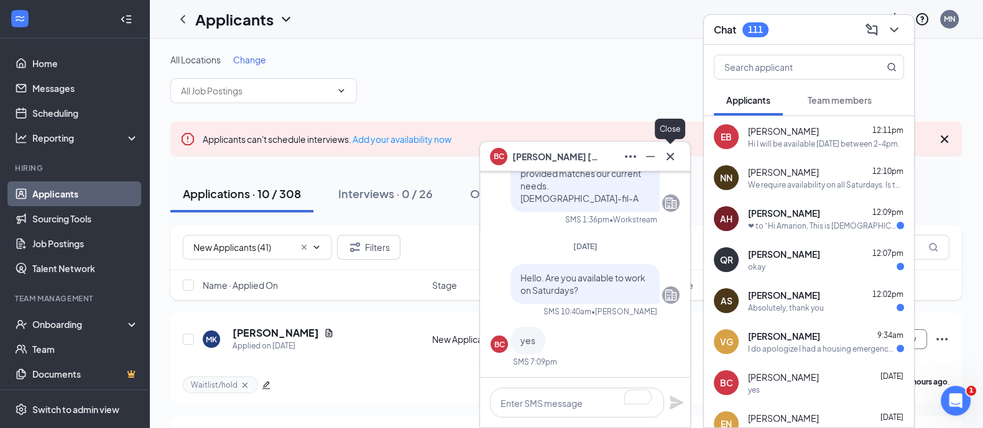
click at [673, 153] on icon "Cross" at bounding box center [670, 155] width 7 height 7
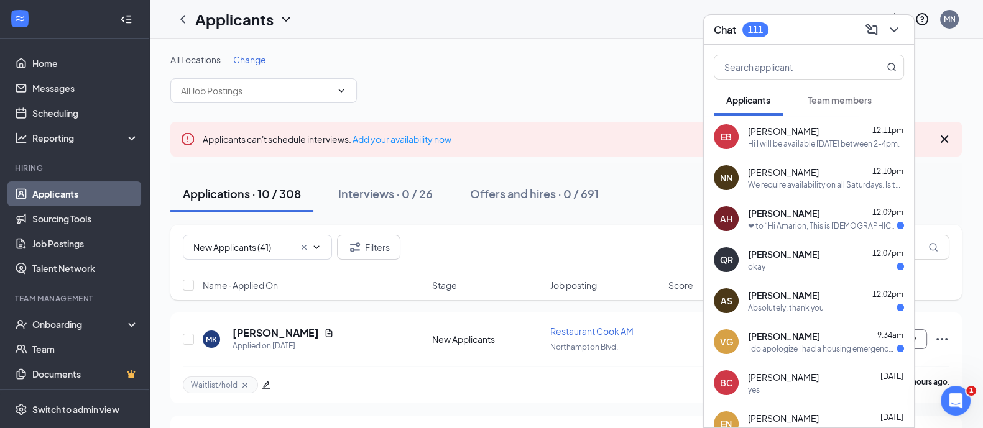
click at [899, 29] on icon "ChevronDown" at bounding box center [894, 29] width 15 height 15
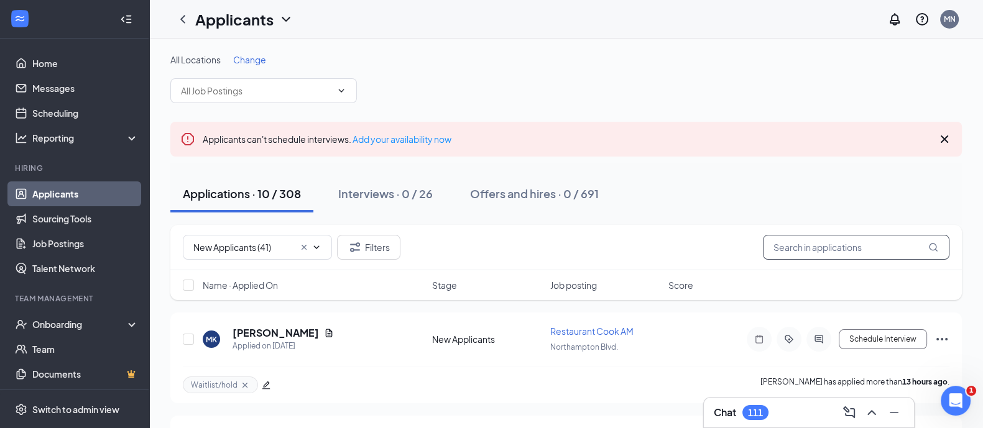
click at [844, 246] on input "text" at bounding box center [856, 247] width 187 height 25
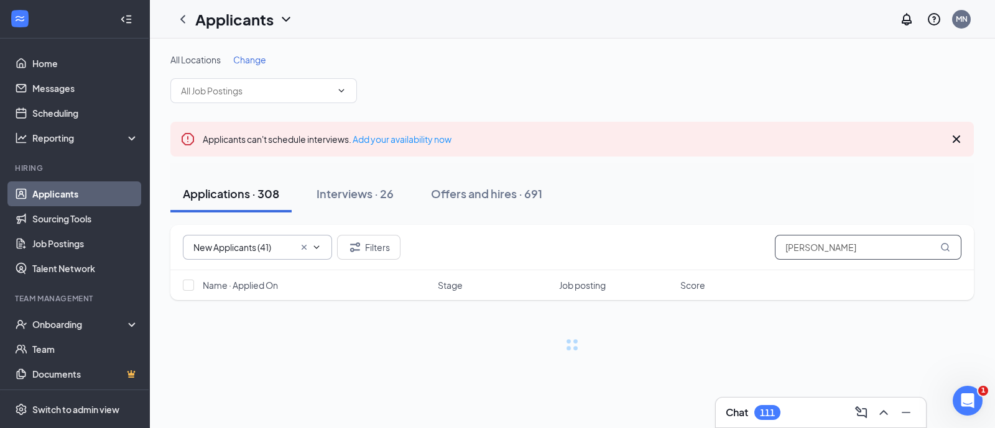
type input "blake cook"
click at [273, 255] on span "New Applicants (41)" at bounding box center [257, 247] width 149 height 25
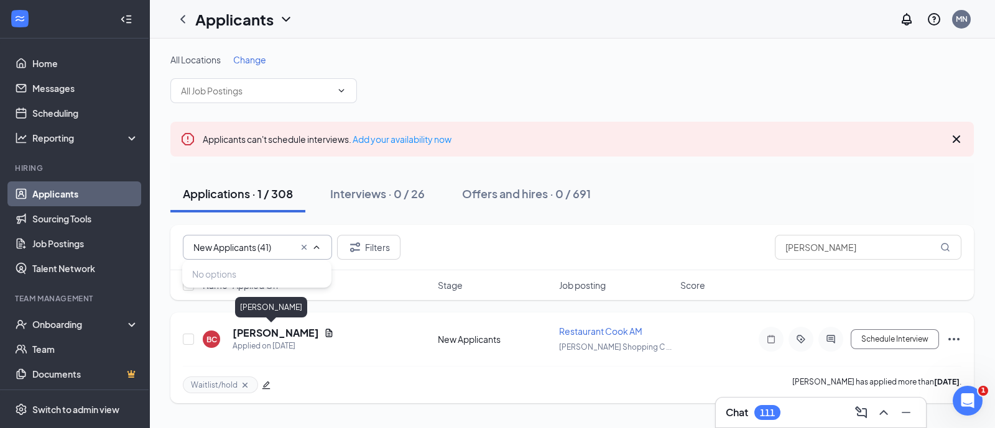
click at [259, 331] on h5 "[PERSON_NAME]" at bounding box center [276, 333] width 86 height 14
